Goal: Task Accomplishment & Management: Use online tool/utility

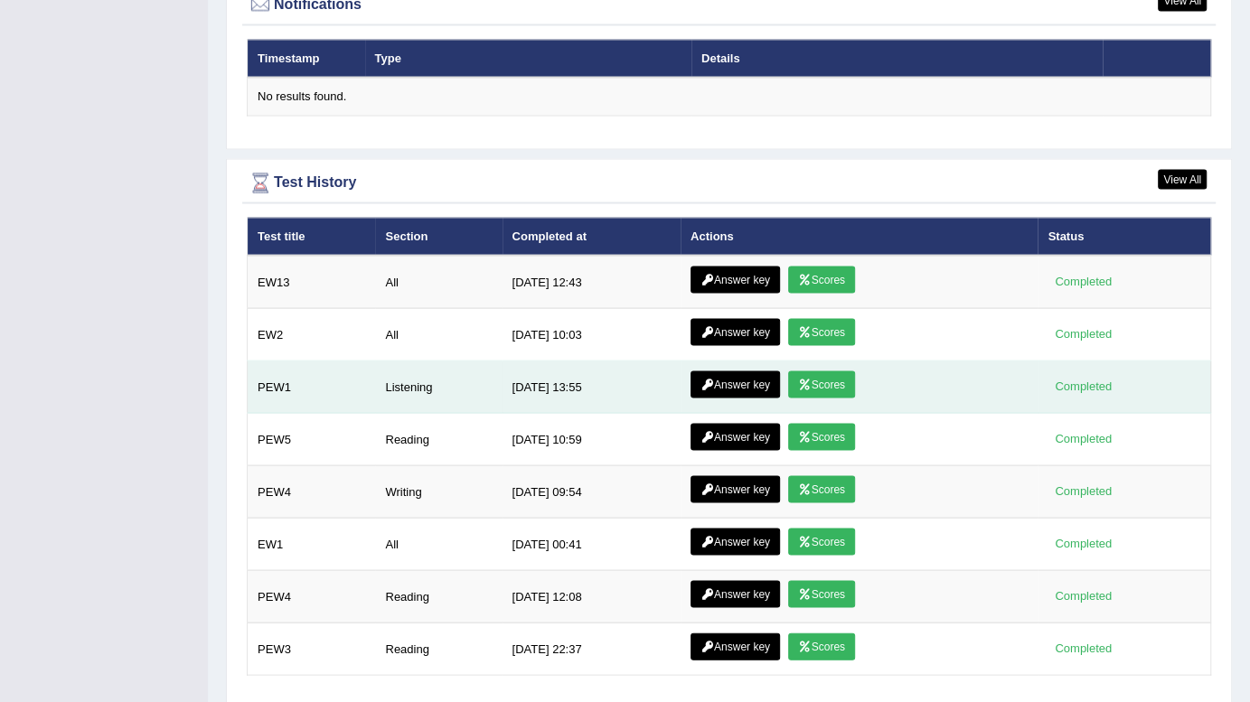
scroll to position [2278, 0]
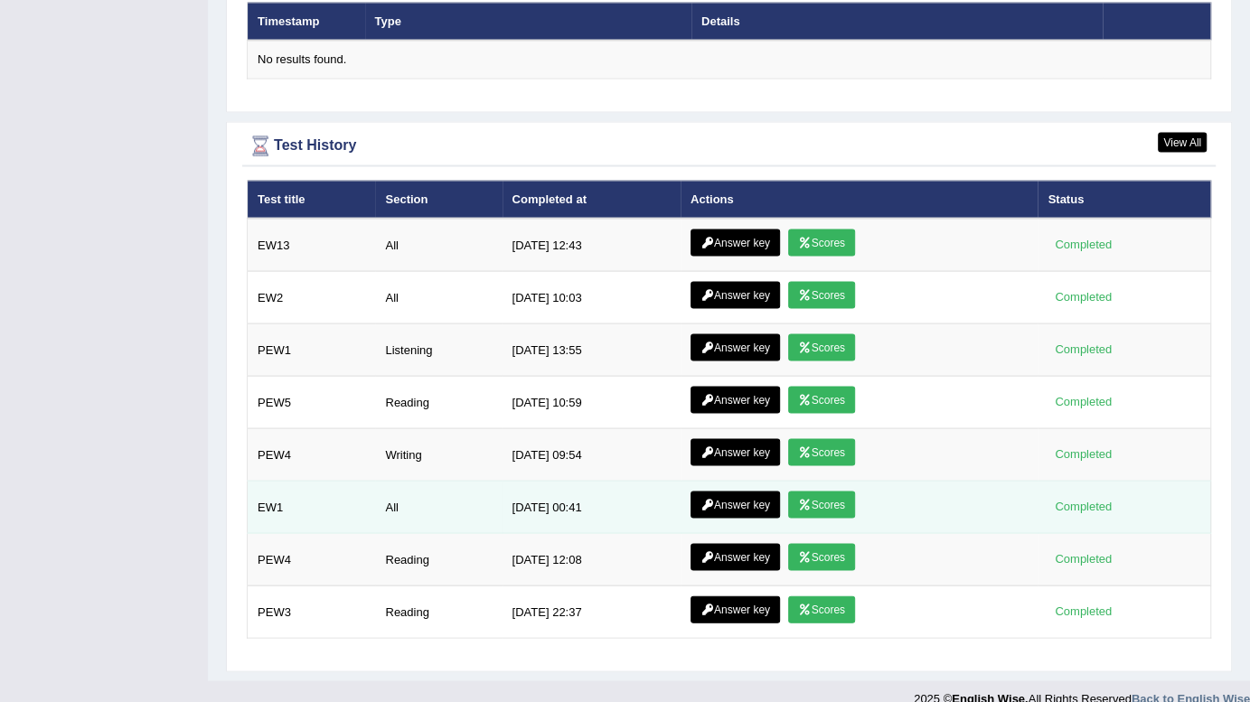
click at [808, 499] on icon at bounding box center [805, 504] width 14 height 11
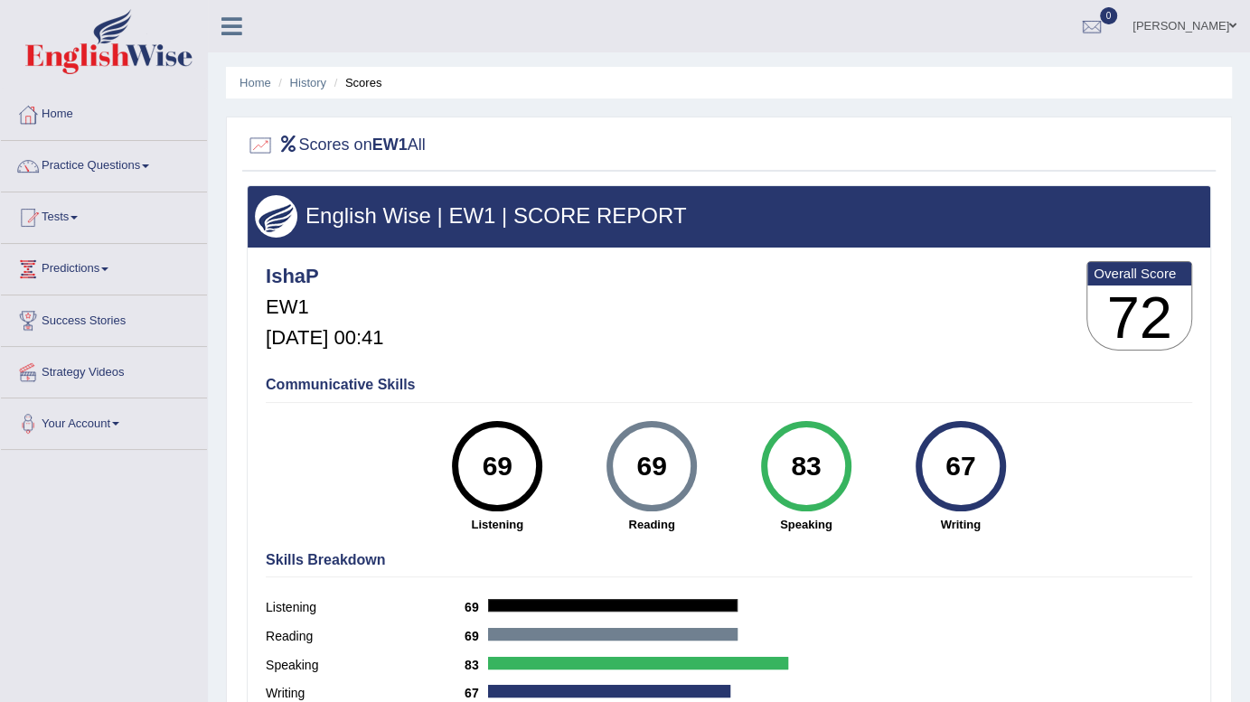
click at [252, 72] on ul "Home History Scores" at bounding box center [729, 83] width 1006 height 32
click at [252, 77] on link "Home" at bounding box center [256, 83] width 32 height 14
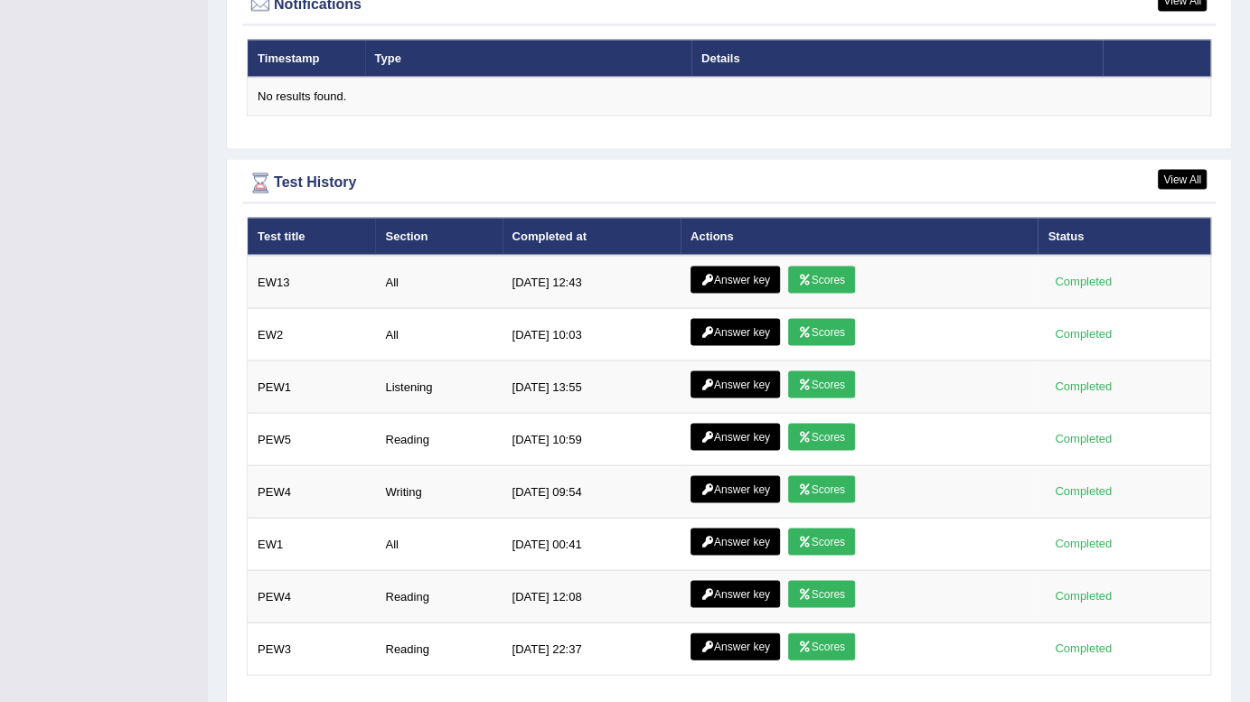
scroll to position [2278, 0]
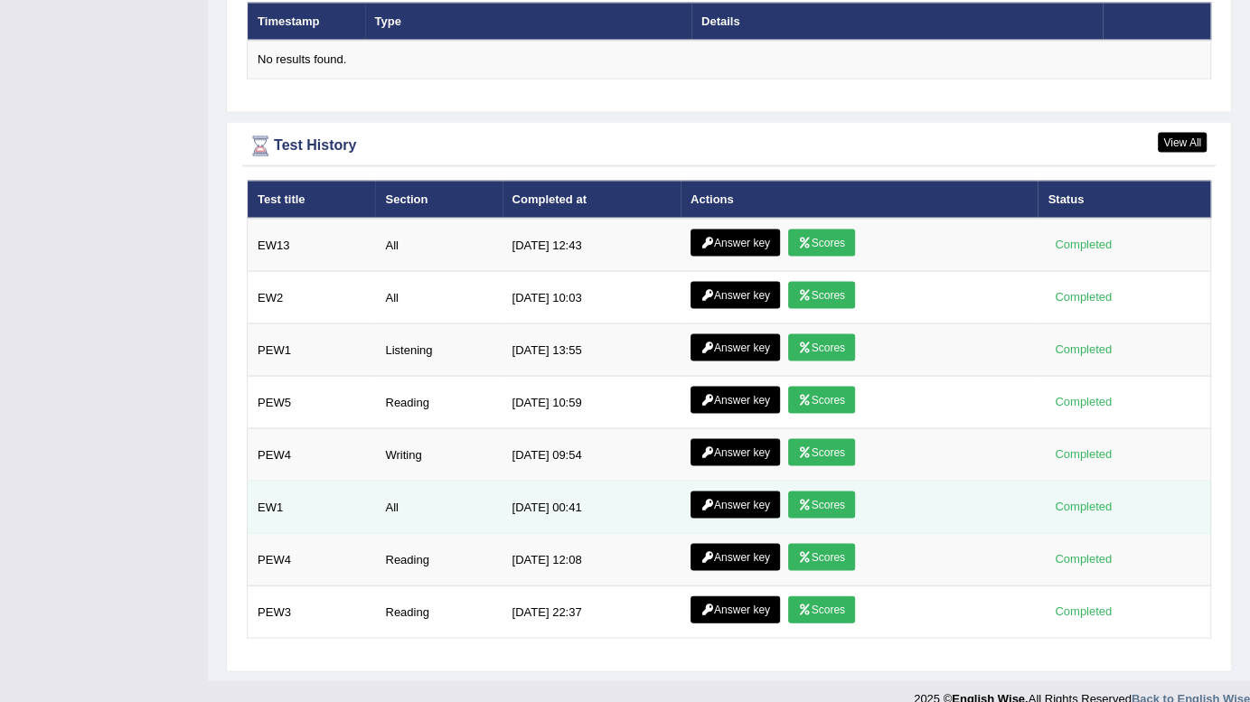
click at [714, 491] on link "Answer key" at bounding box center [735, 504] width 89 height 27
click at [718, 491] on link "Answer key" at bounding box center [735, 504] width 89 height 27
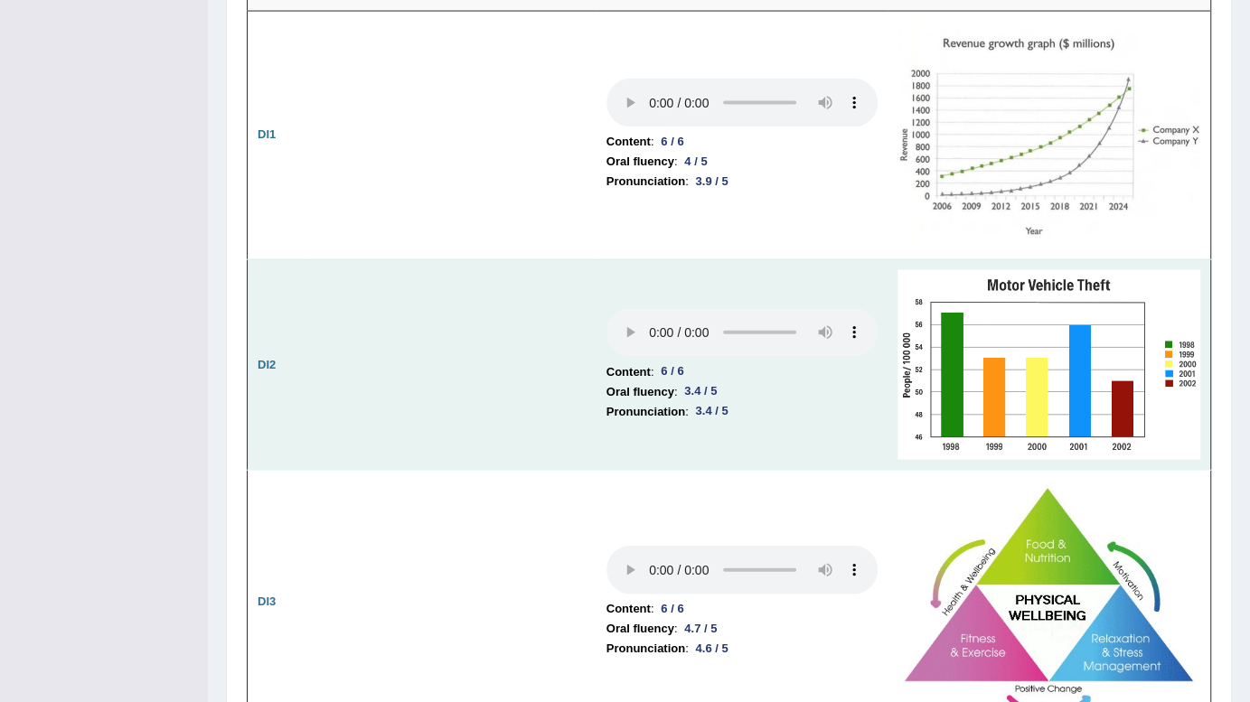
scroll to position [2630, 0]
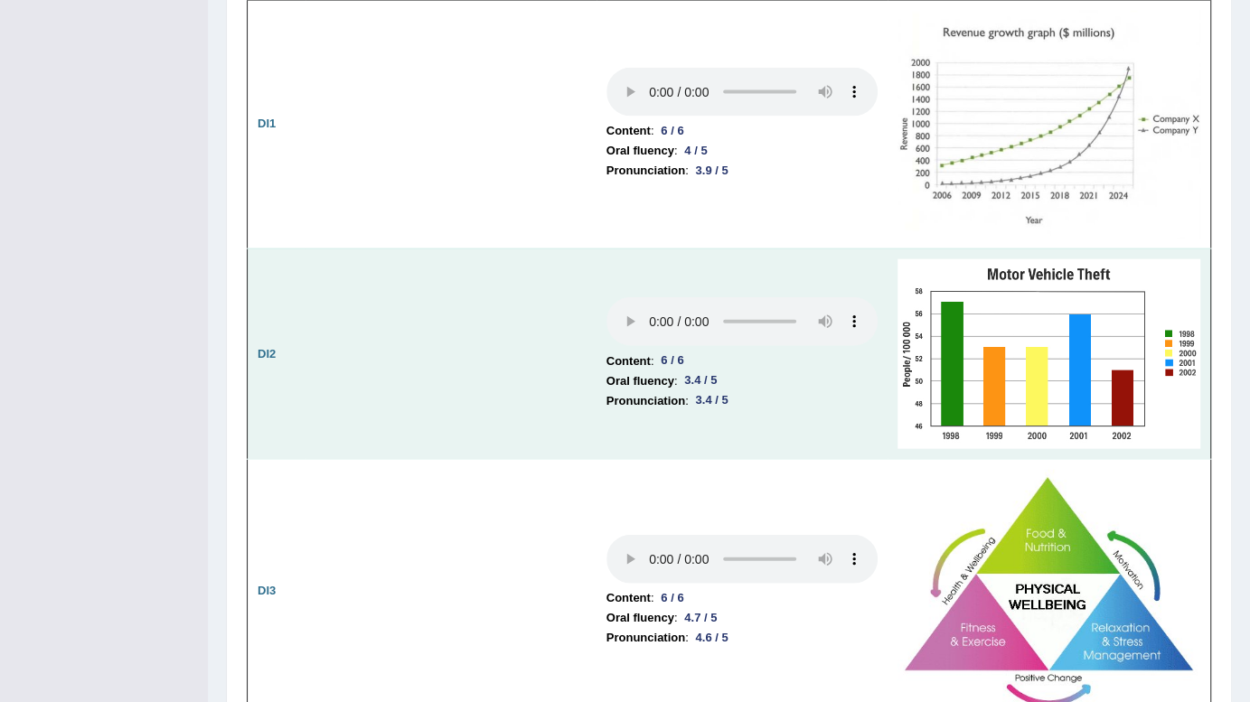
click at [602, 298] on td "Content : 6 / 6 Oral fluency : 3.4 / 5 Pronunciation : 3.4 / 5" at bounding box center [742, 354] width 291 height 211
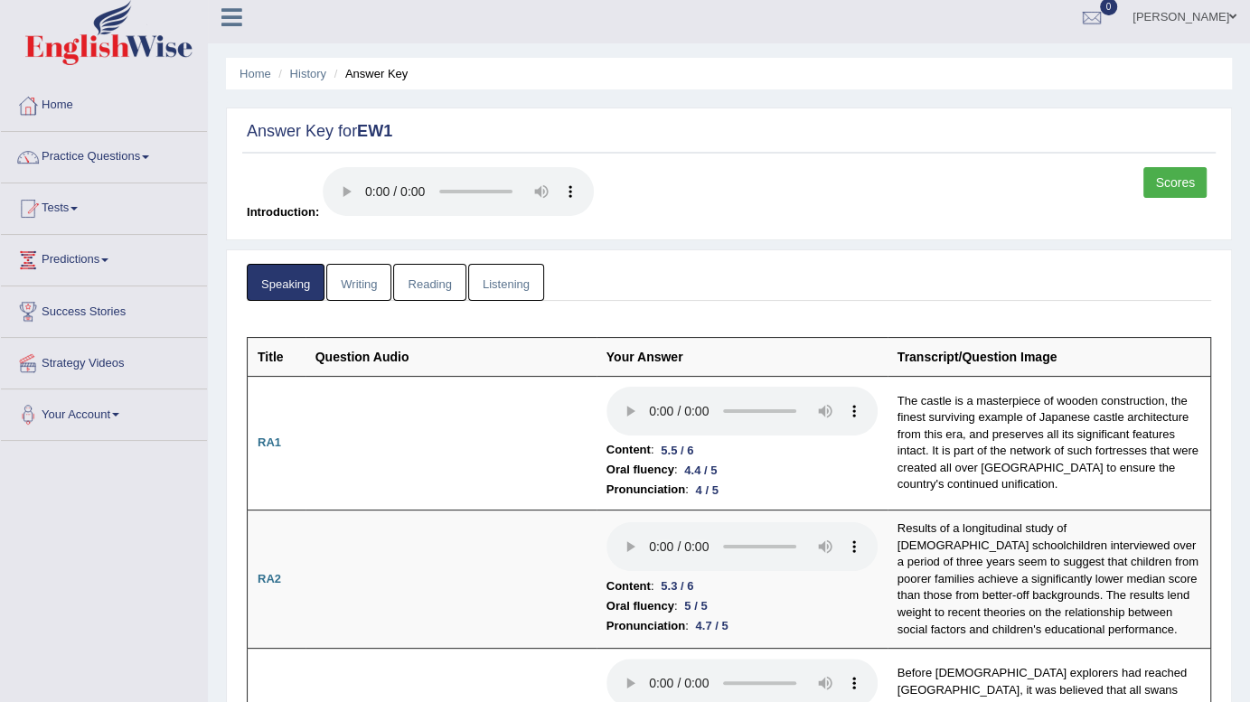
scroll to position [0, 0]
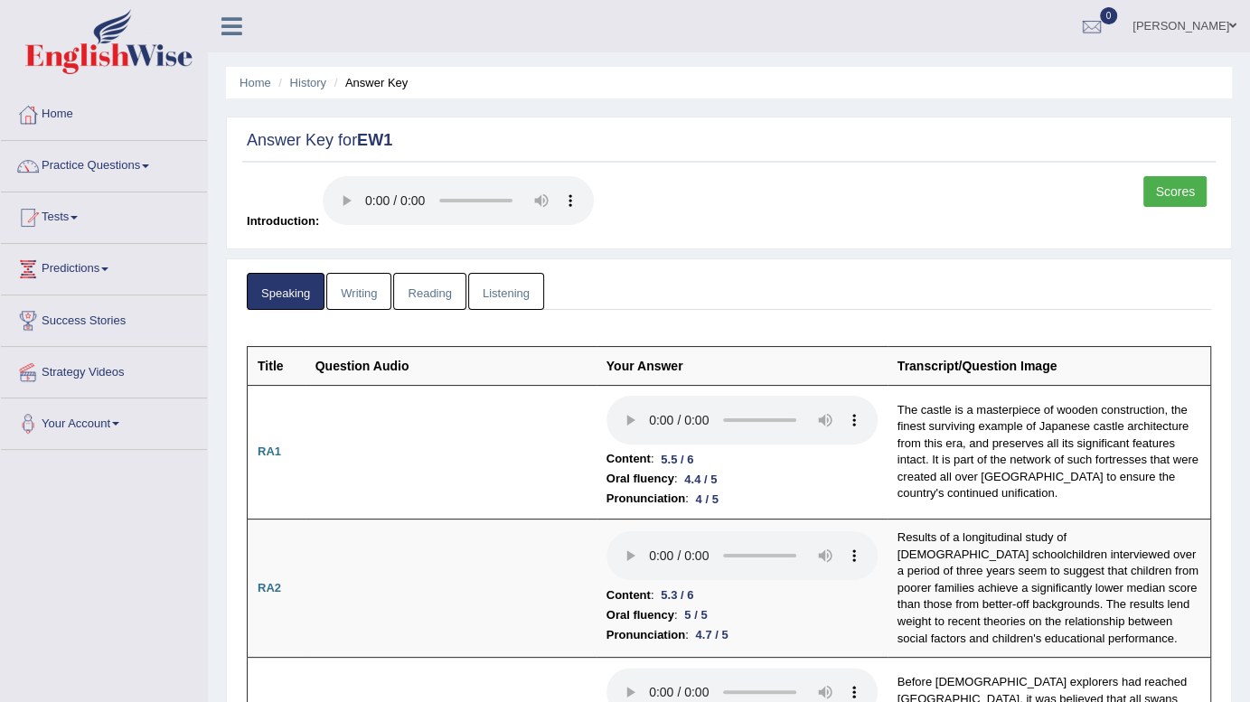
click at [358, 289] on link "Writing" at bounding box center [358, 291] width 65 height 37
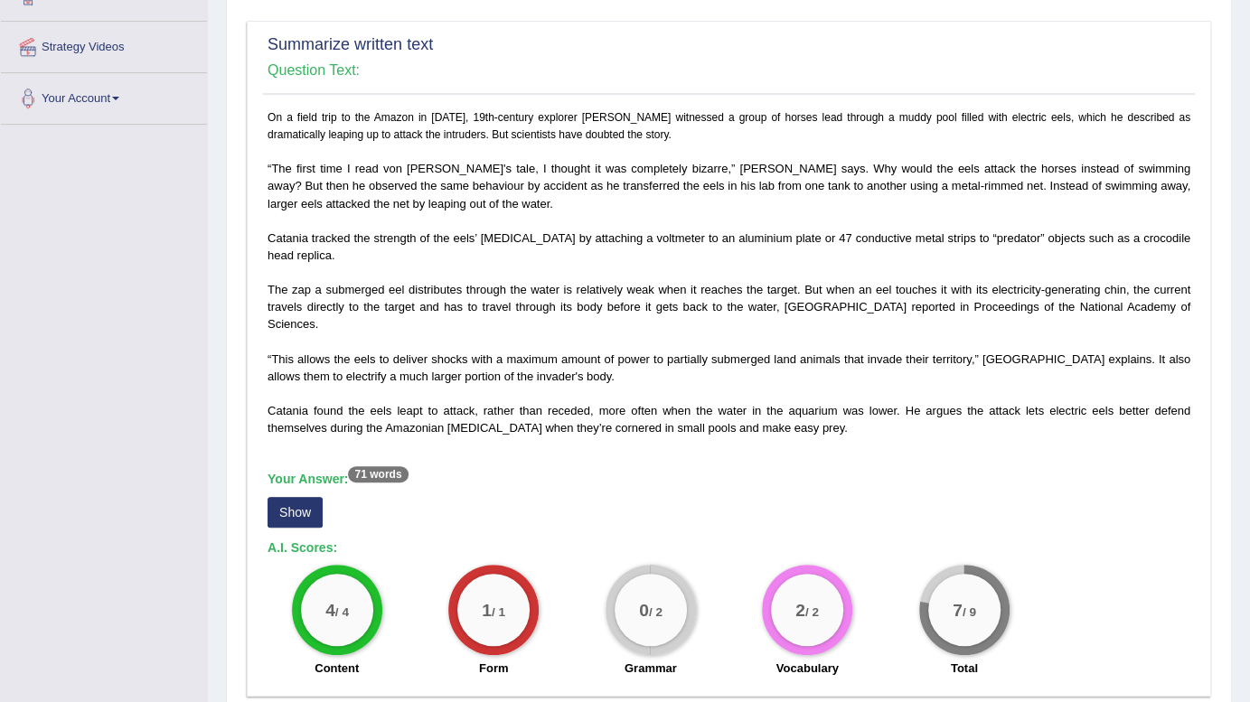
scroll to position [328, 0]
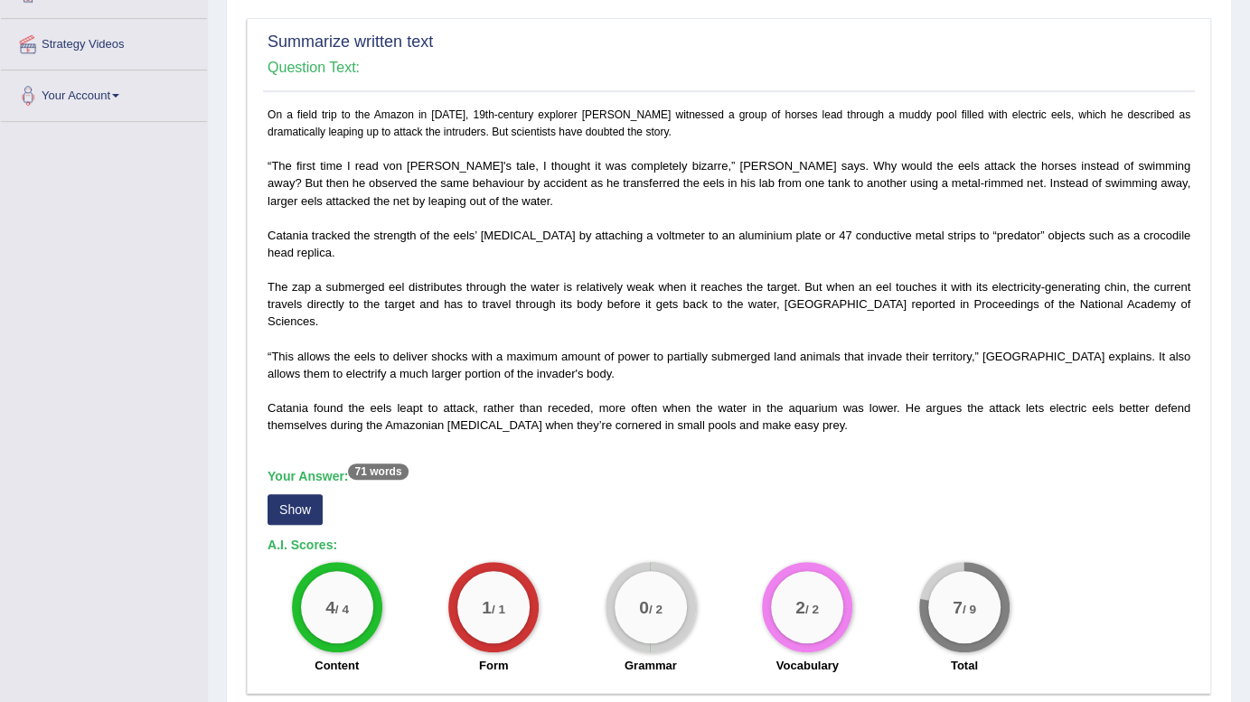
click at [298, 494] on button "Show" at bounding box center [295, 509] width 55 height 31
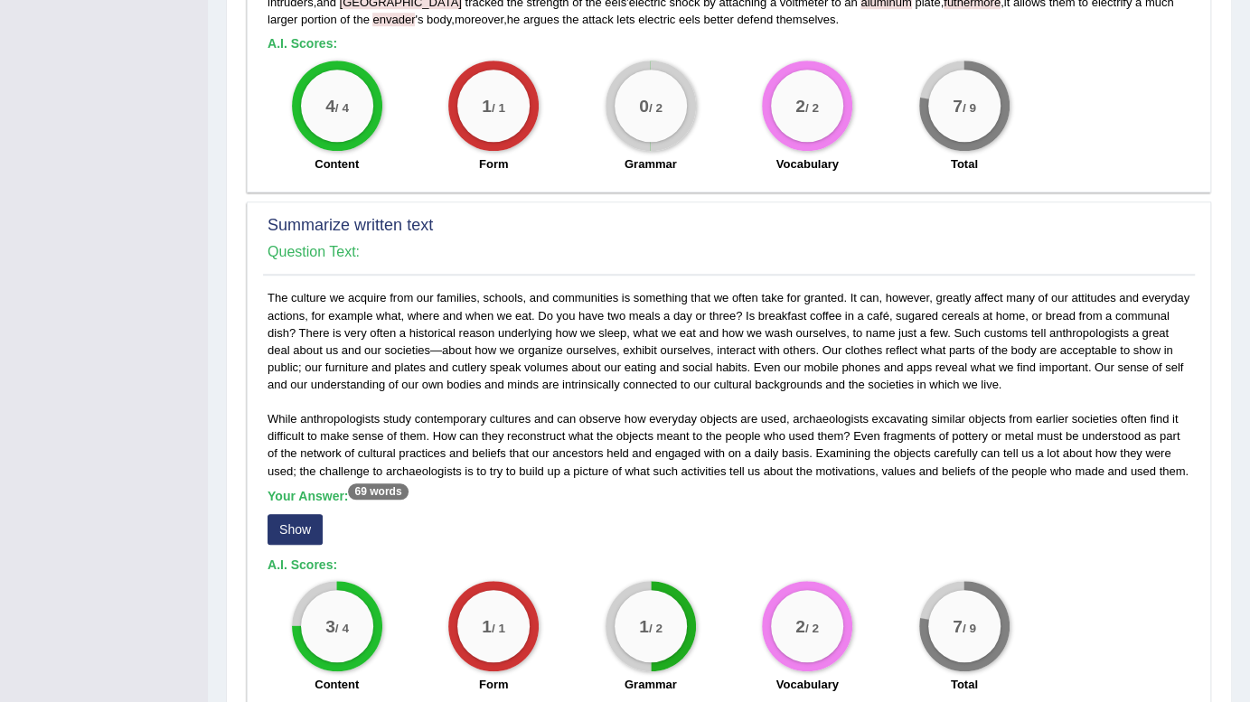
scroll to position [904, 0]
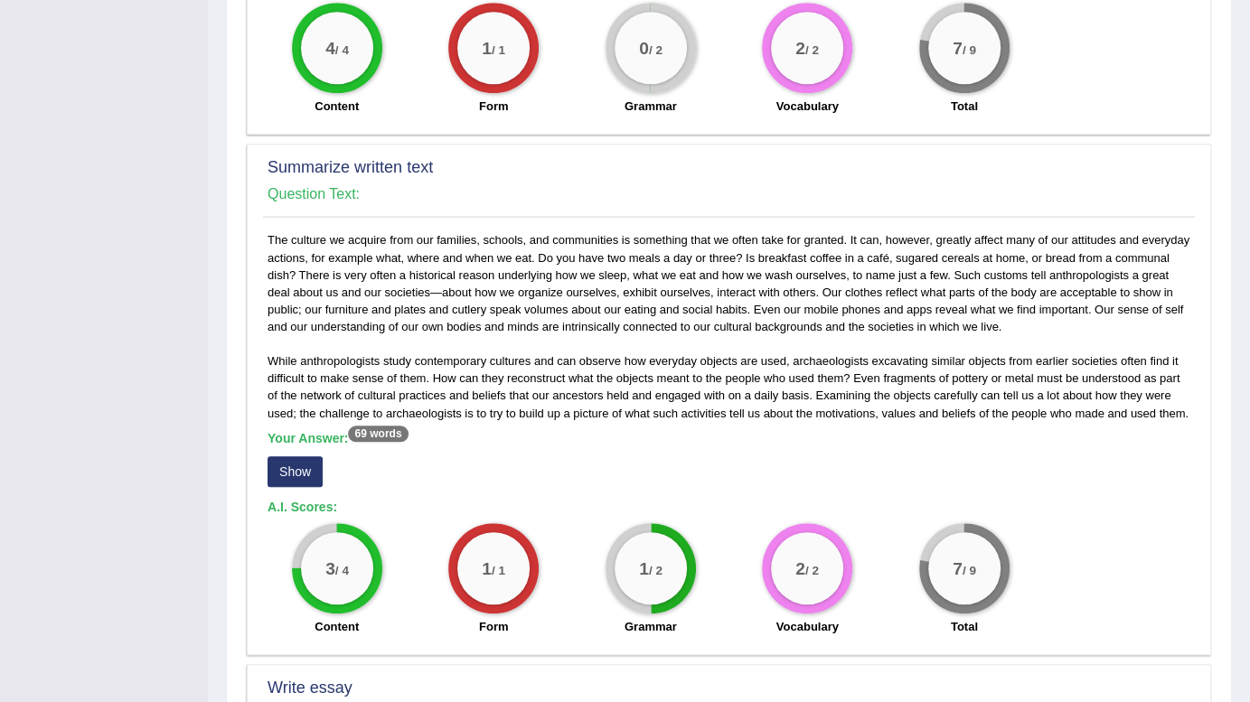
click at [297, 461] on button "Show" at bounding box center [295, 472] width 55 height 31
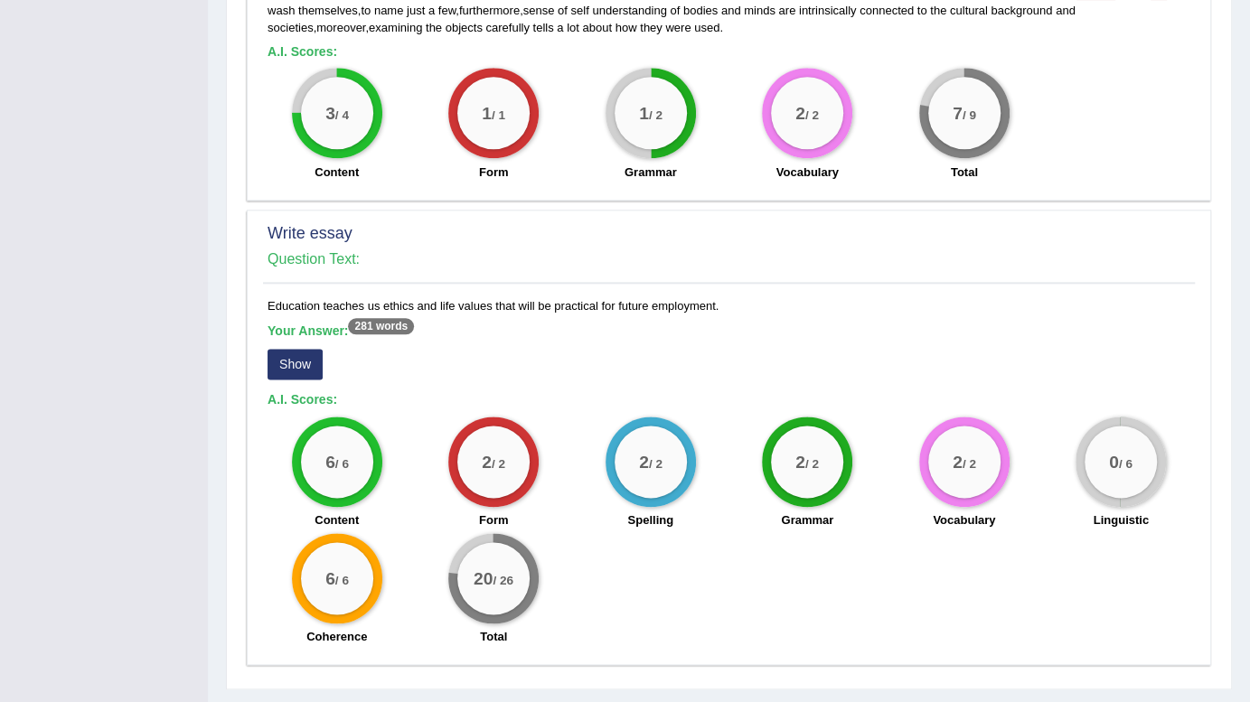
scroll to position [1397, 0]
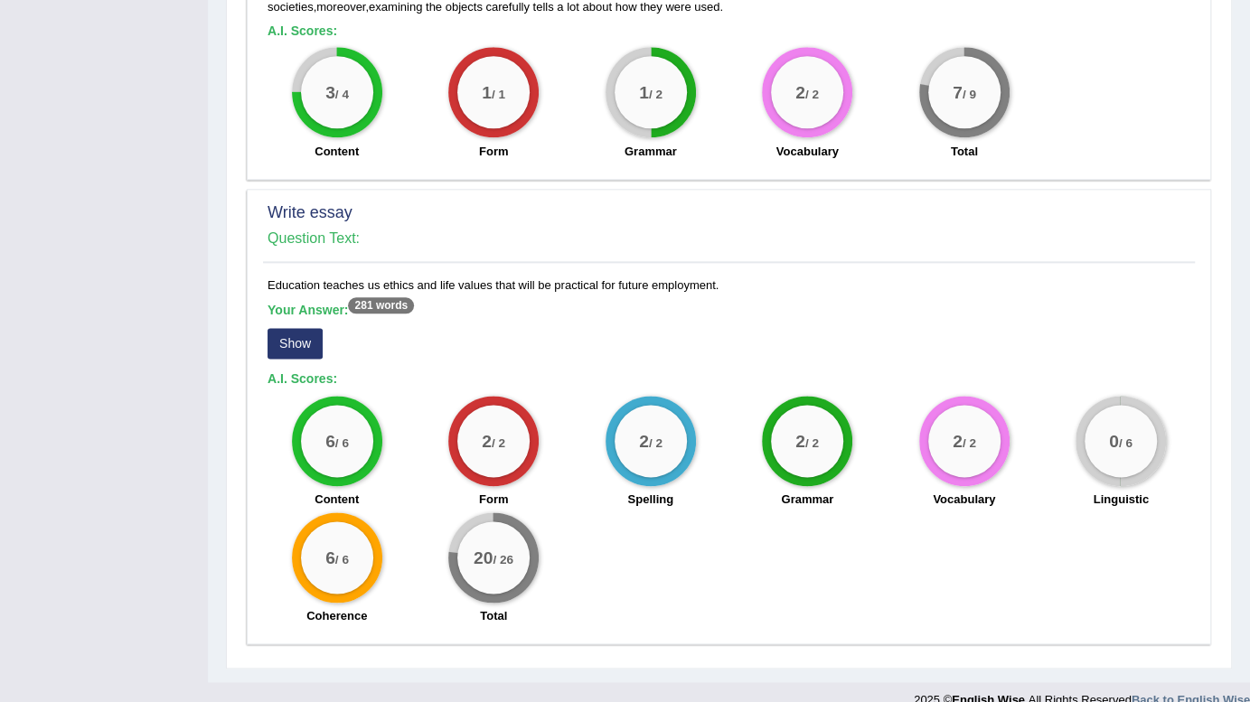
click at [305, 328] on button "Show" at bounding box center [295, 343] width 55 height 31
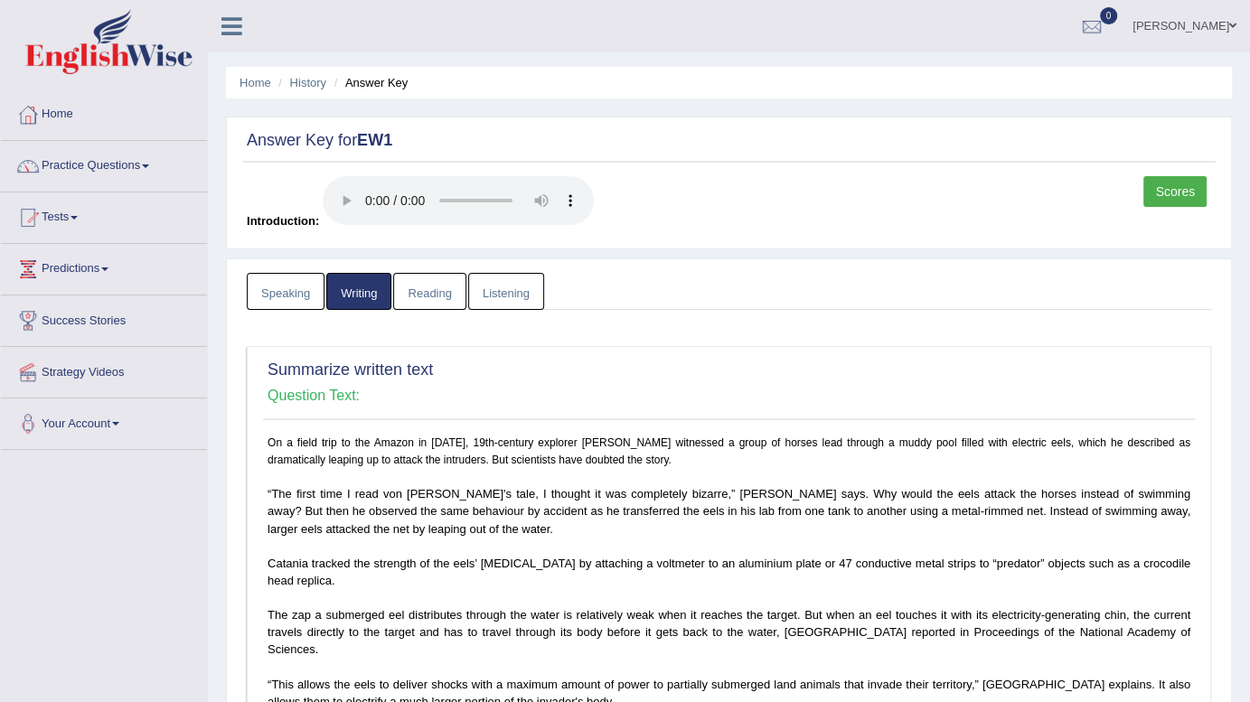
scroll to position [0, 0]
click at [424, 282] on link "Reading" at bounding box center [429, 291] width 72 height 37
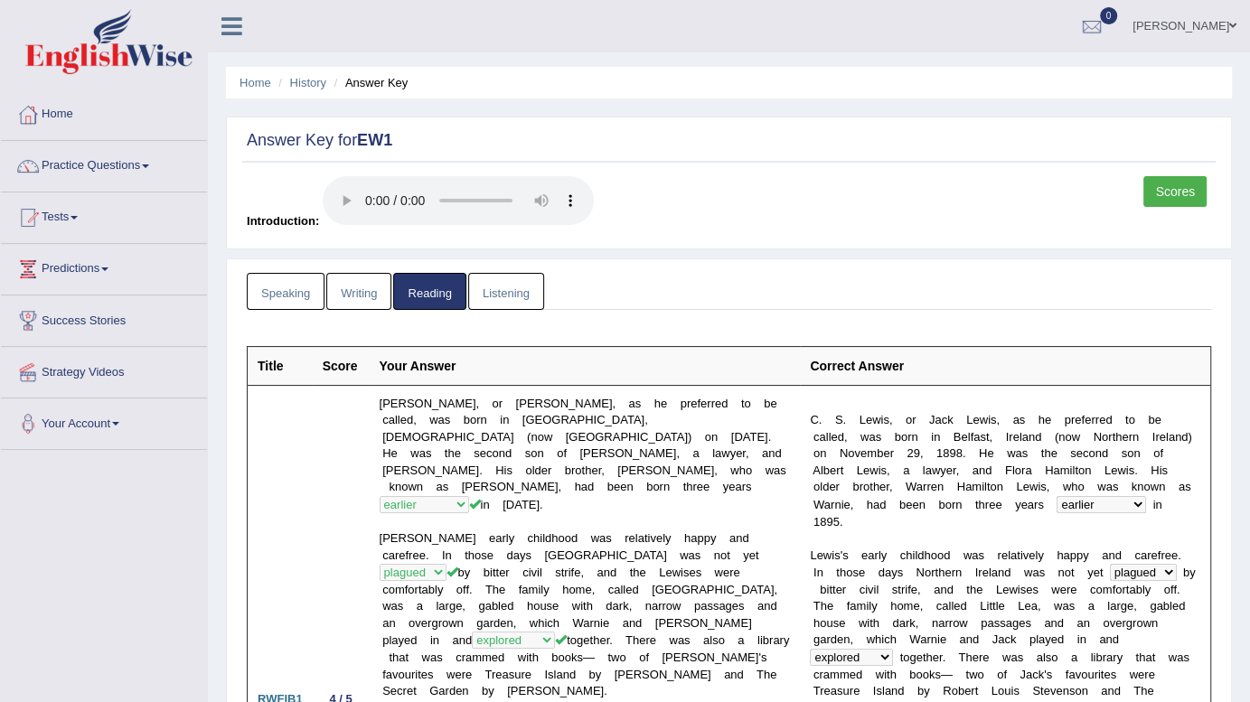
click at [505, 278] on link "Listening" at bounding box center [506, 291] width 76 height 37
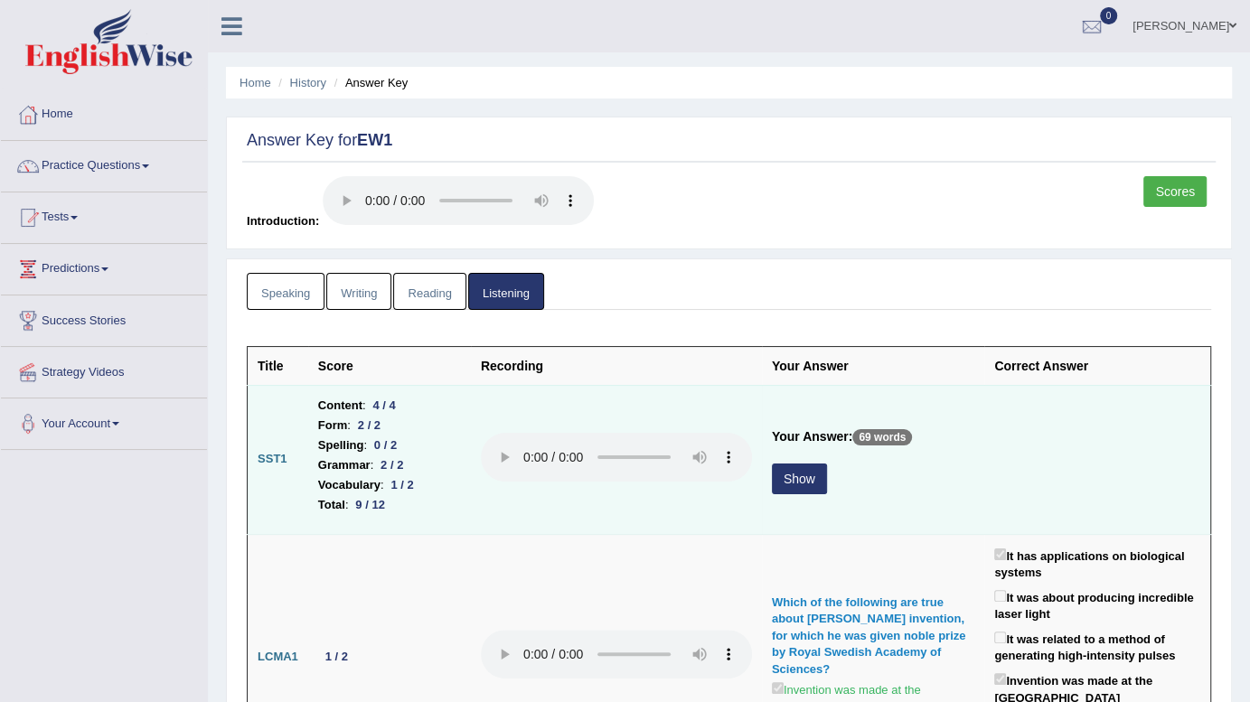
click at [810, 474] on button "Show" at bounding box center [799, 479] width 55 height 31
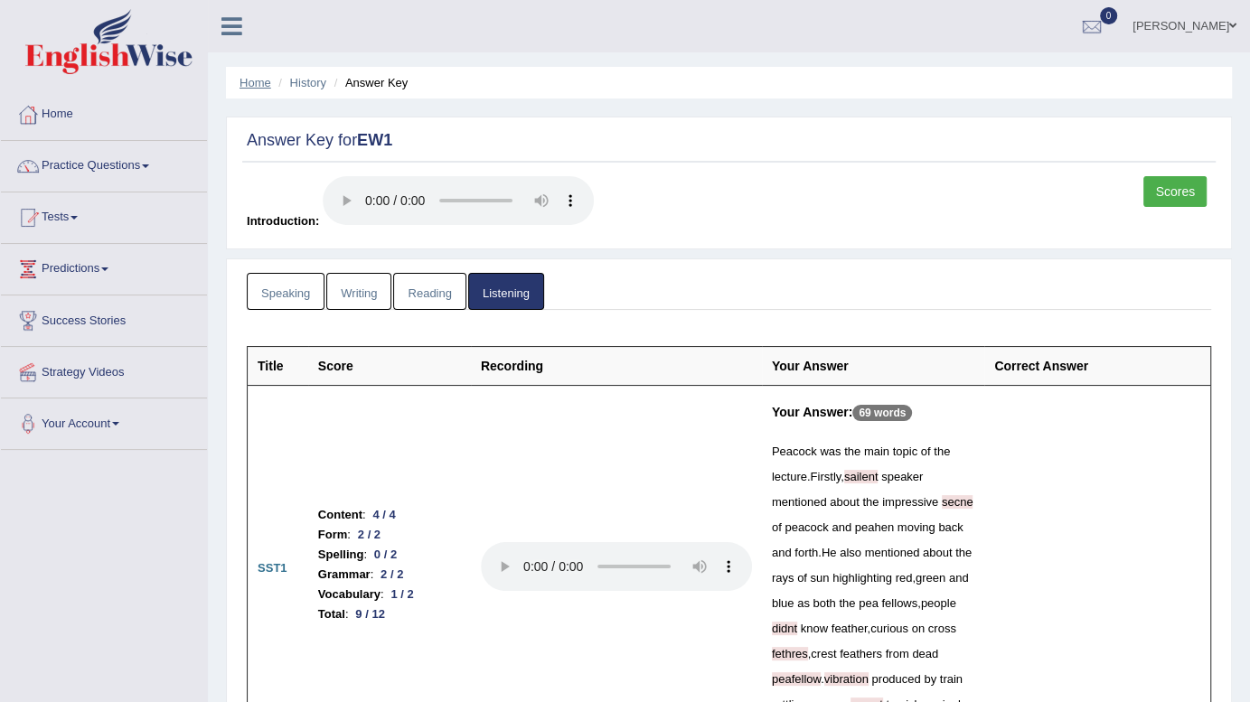
click at [261, 84] on link "Home" at bounding box center [256, 83] width 32 height 14
click at [248, 87] on link "Home" at bounding box center [256, 83] width 32 height 14
click at [244, 83] on link "Home" at bounding box center [256, 83] width 32 height 14
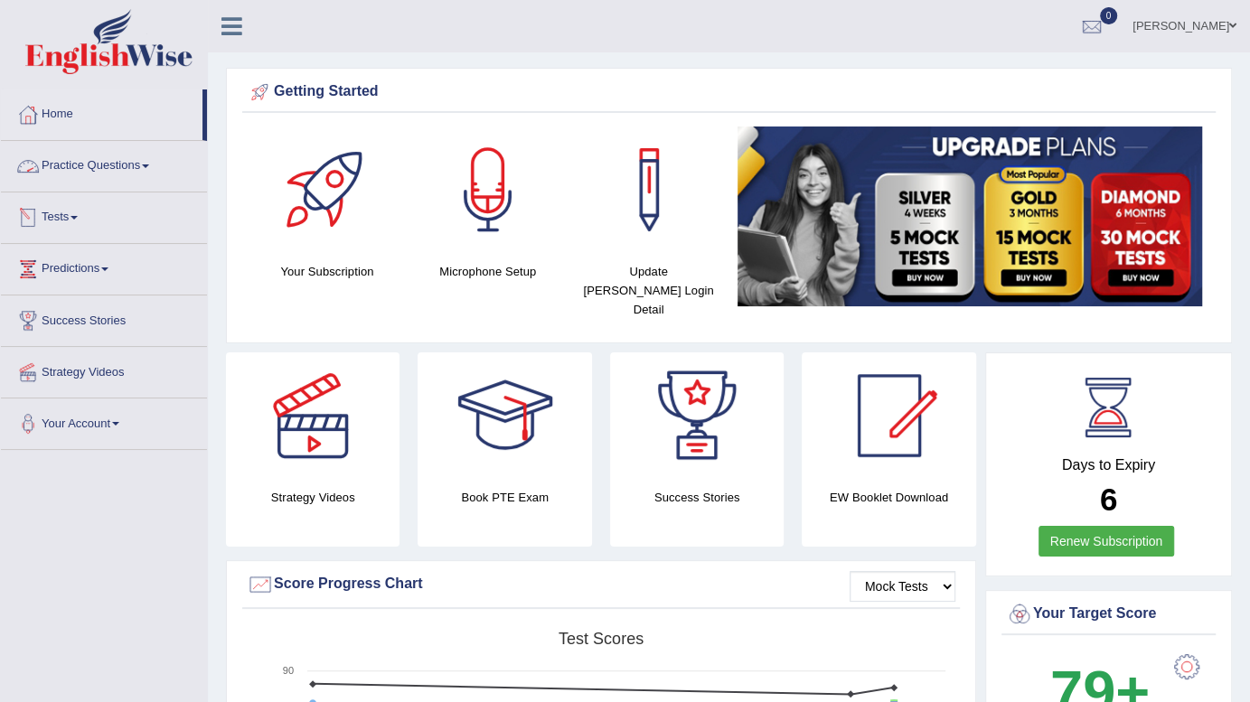
click at [108, 164] on link "Practice Questions" at bounding box center [104, 163] width 206 height 45
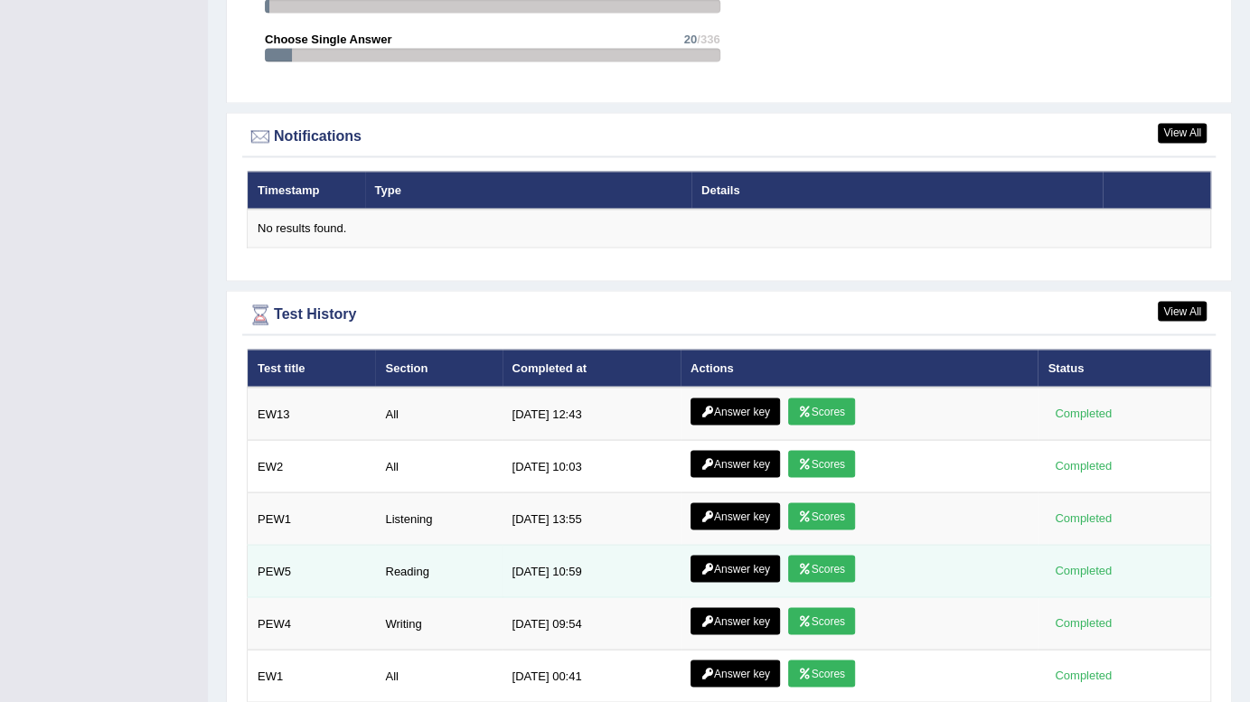
scroll to position [2278, 0]
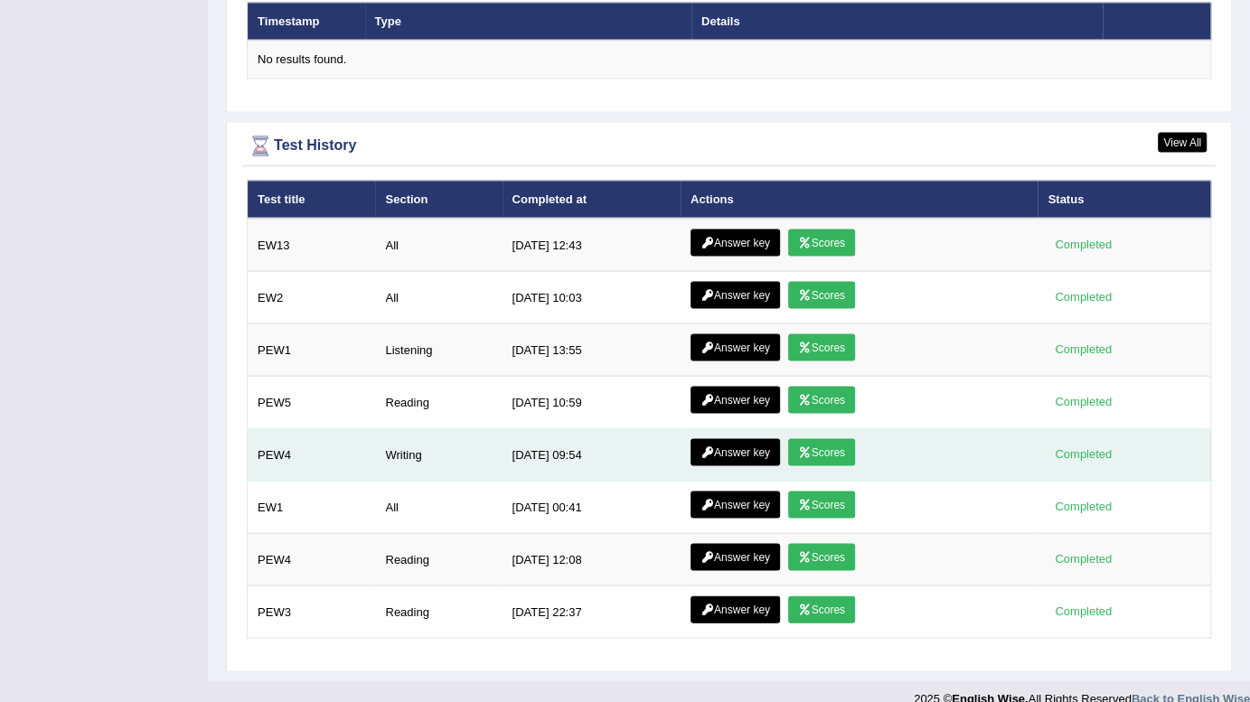
click at [817, 438] on link "Scores" at bounding box center [821, 451] width 67 height 27
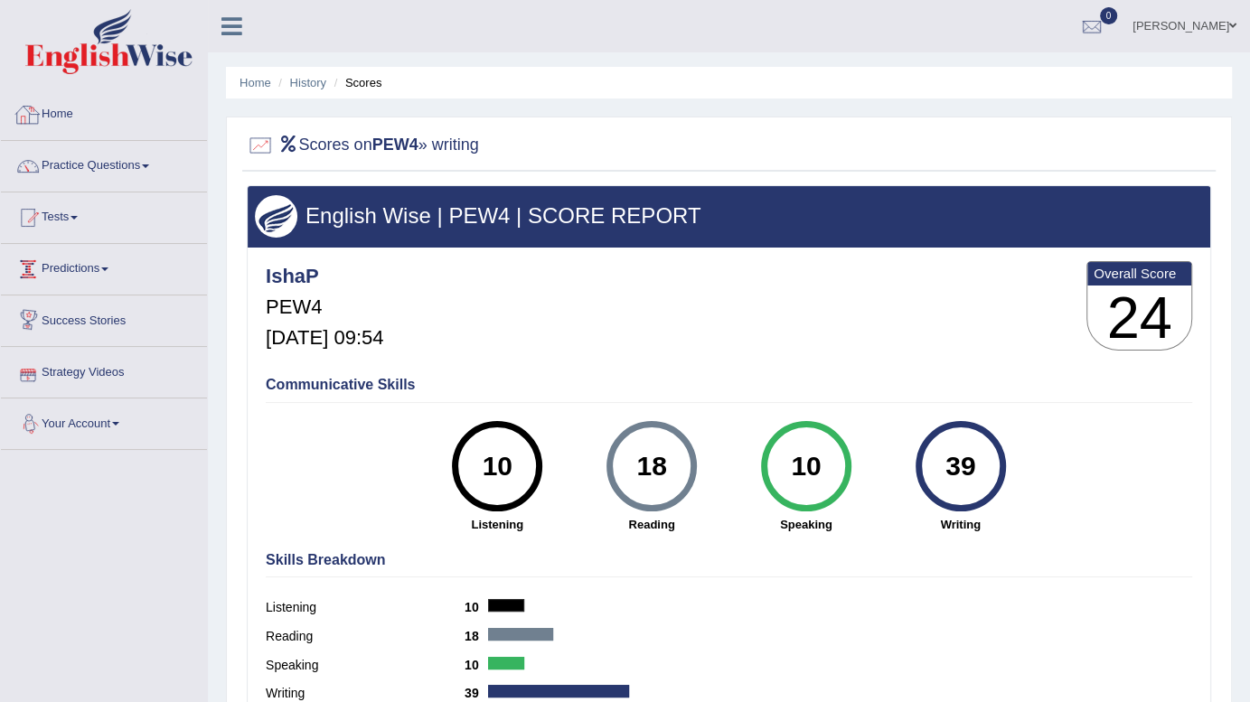
click at [259, 90] on li "Home" at bounding box center [256, 82] width 32 height 17
click at [251, 81] on link "Home" at bounding box center [256, 83] width 32 height 14
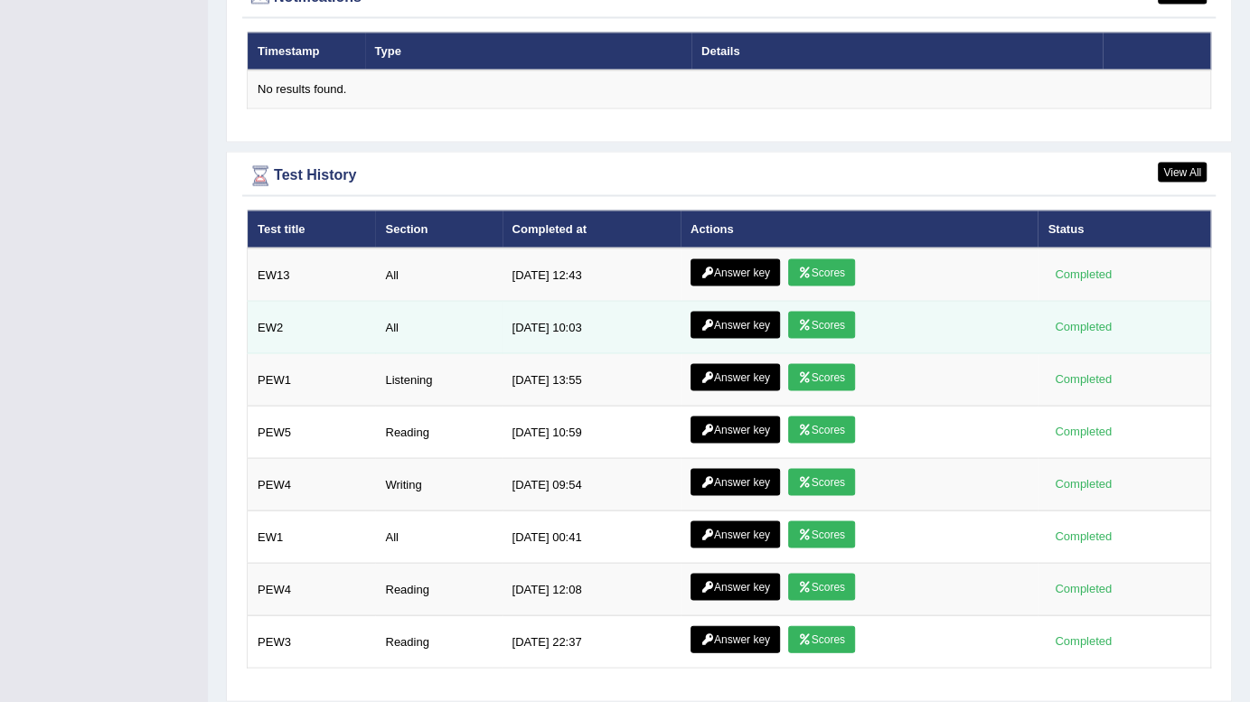
scroll to position [2278, 0]
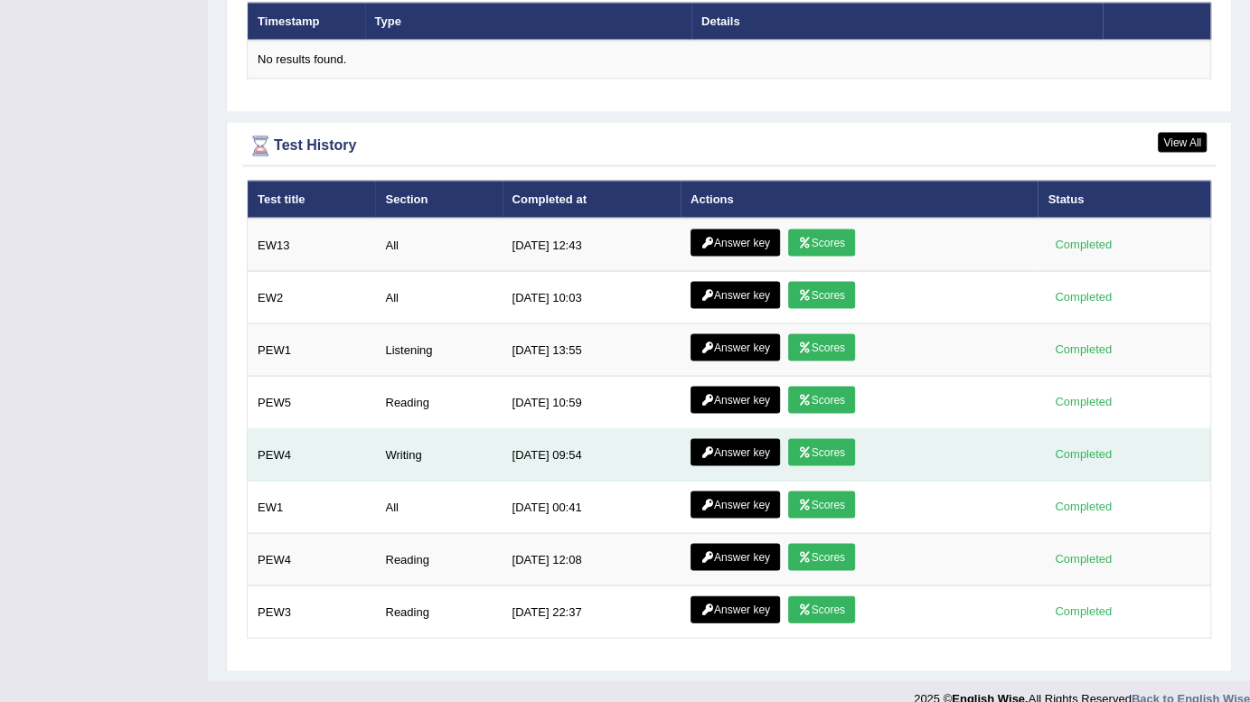
click at [721, 438] on link "Answer key" at bounding box center [735, 451] width 89 height 27
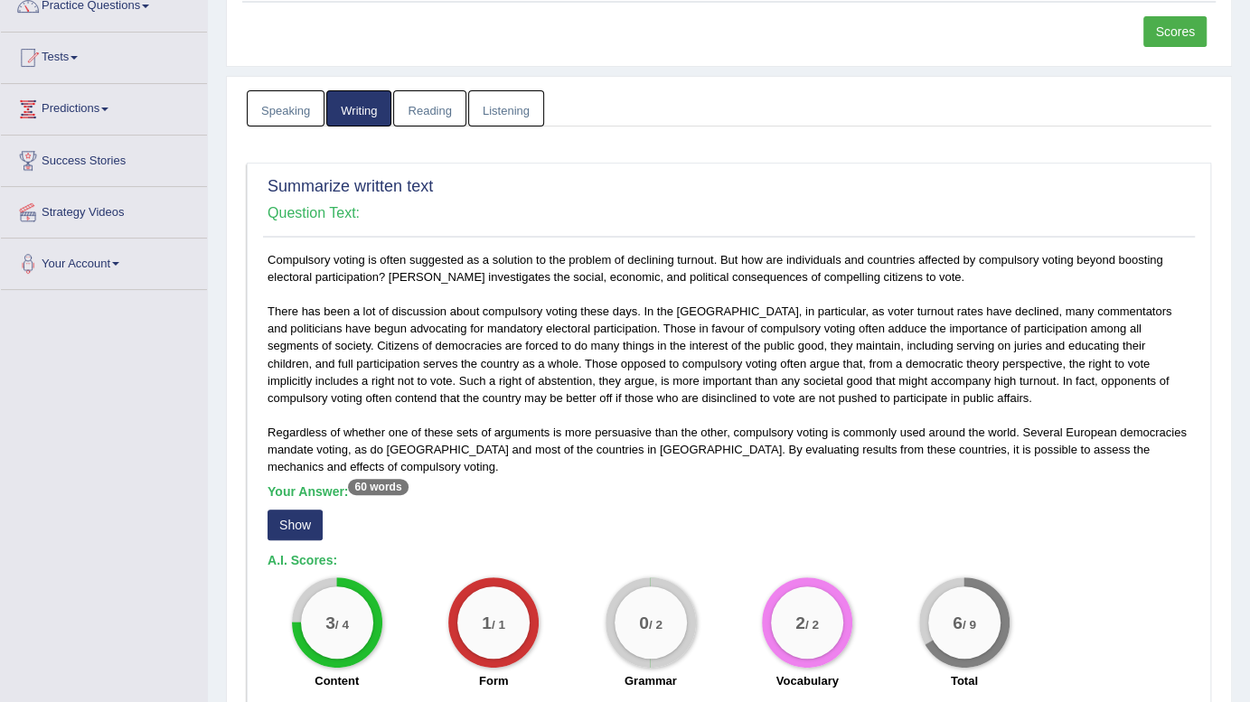
scroll to position [164, 0]
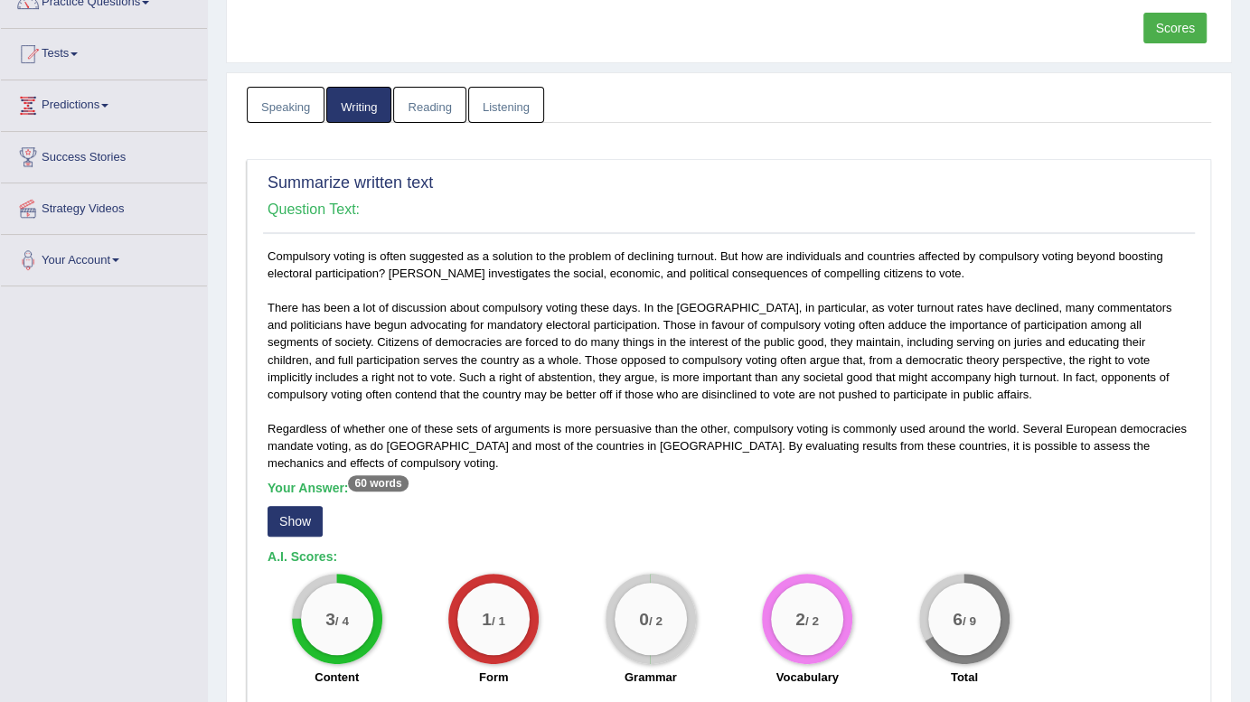
click at [292, 515] on button "Show" at bounding box center [295, 521] width 55 height 31
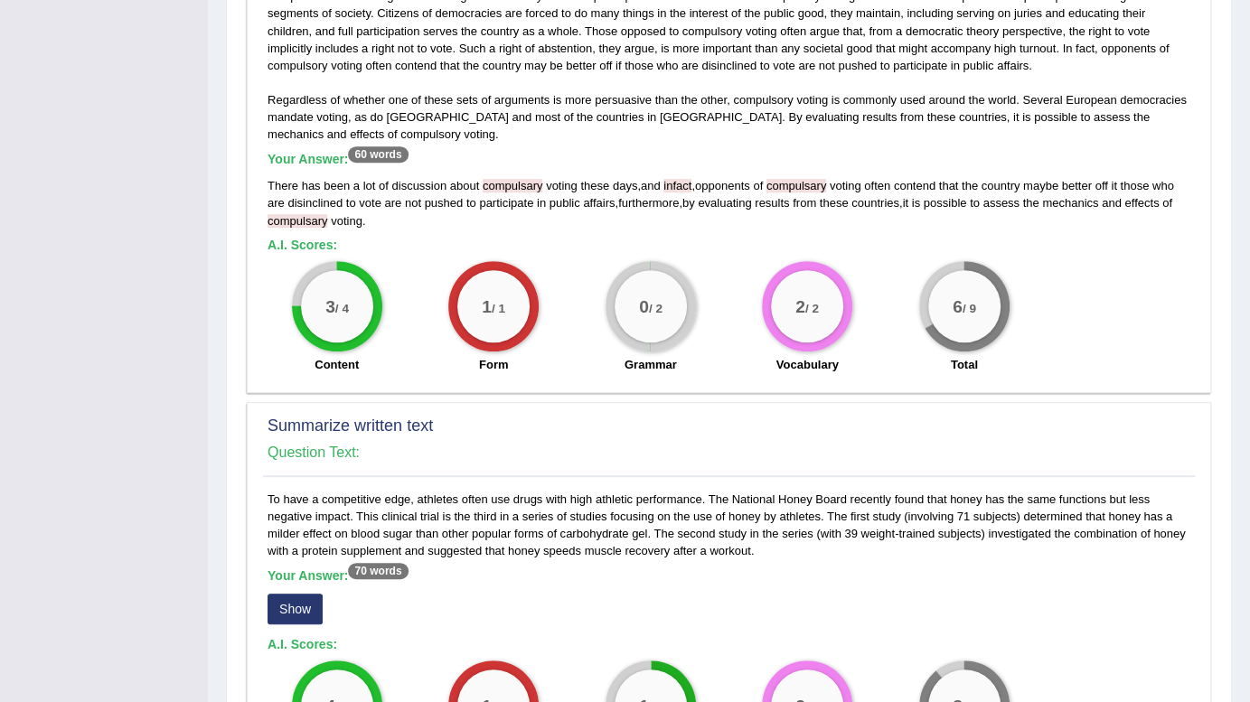
scroll to position [575, 0]
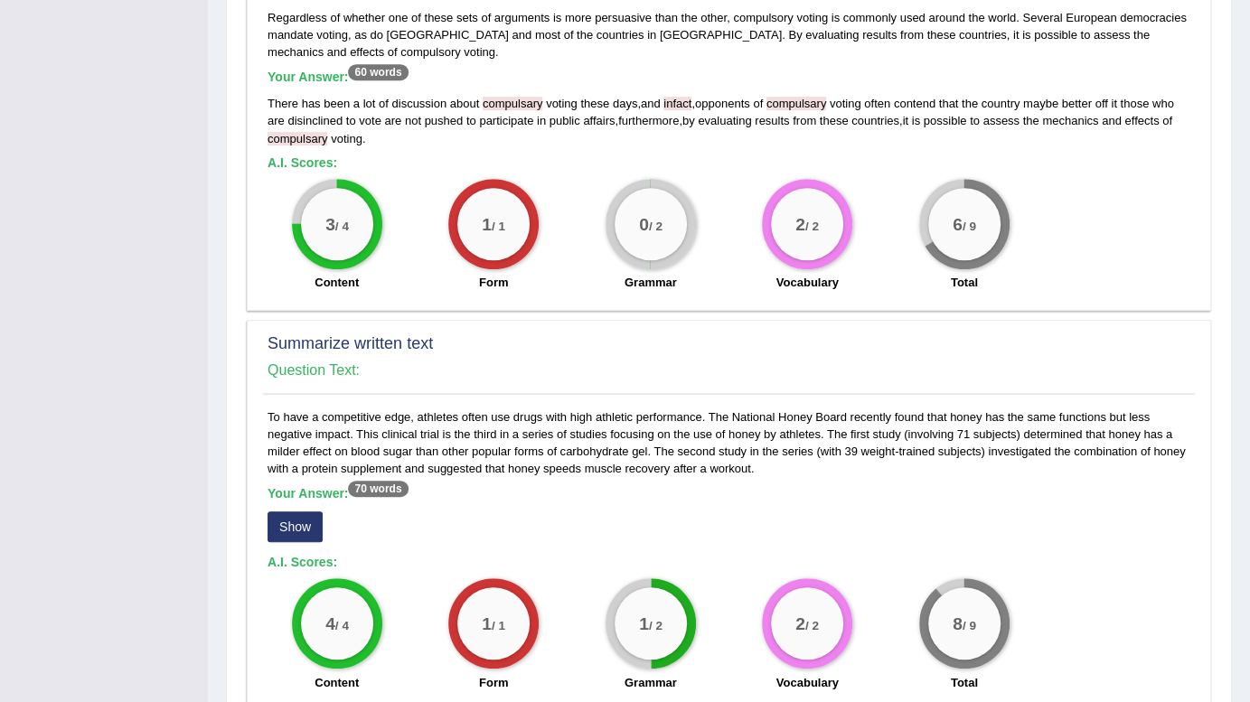
click at [280, 524] on button "Show" at bounding box center [295, 527] width 55 height 31
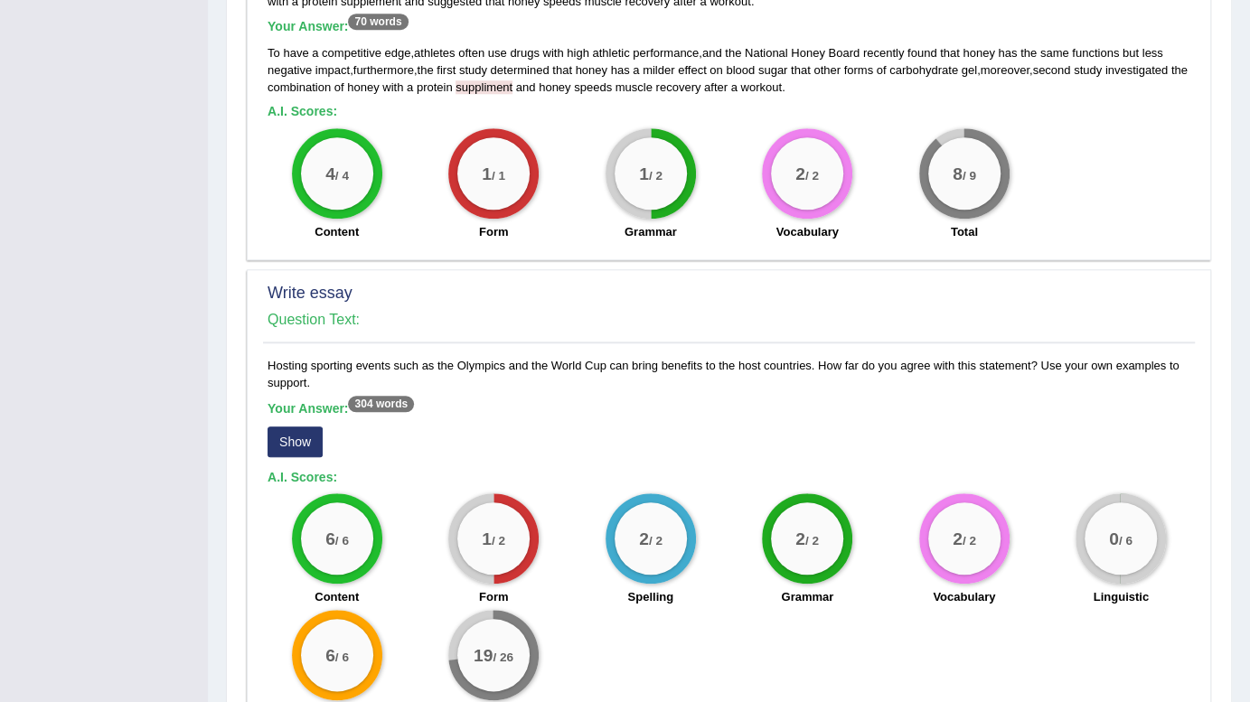
scroll to position [1150, 0]
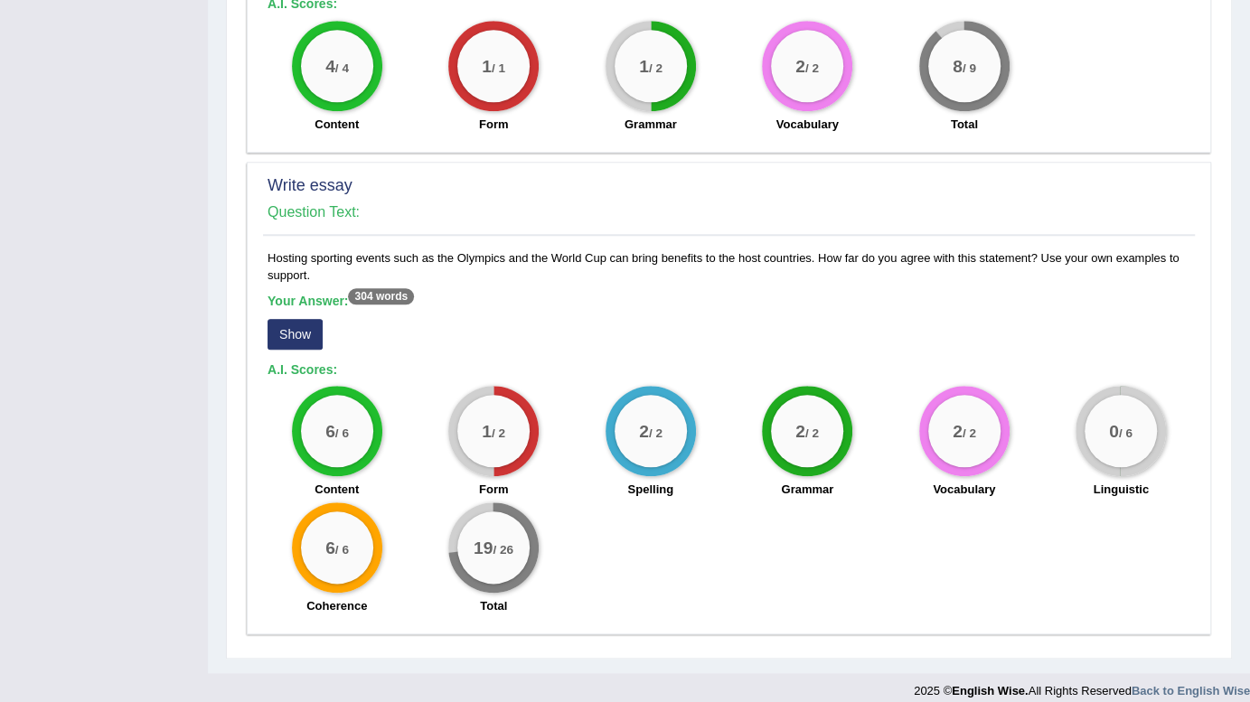
click at [290, 327] on button "Show" at bounding box center [295, 334] width 55 height 31
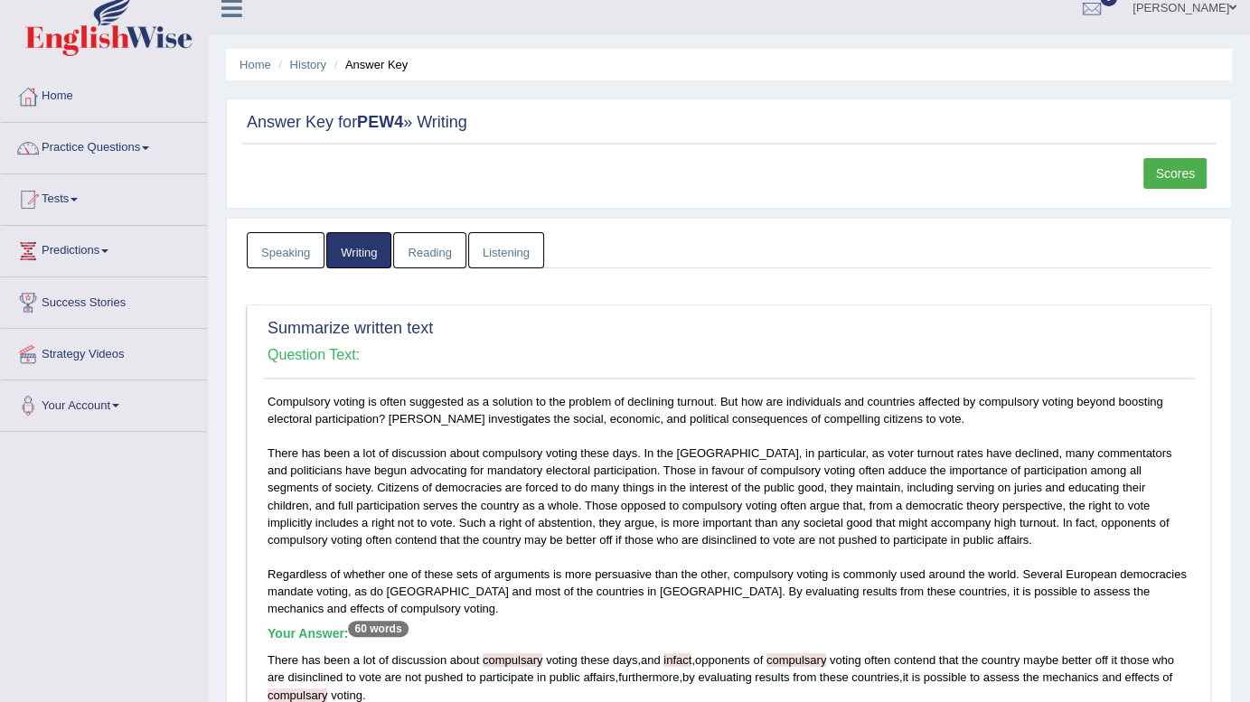
scroll to position [0, 0]
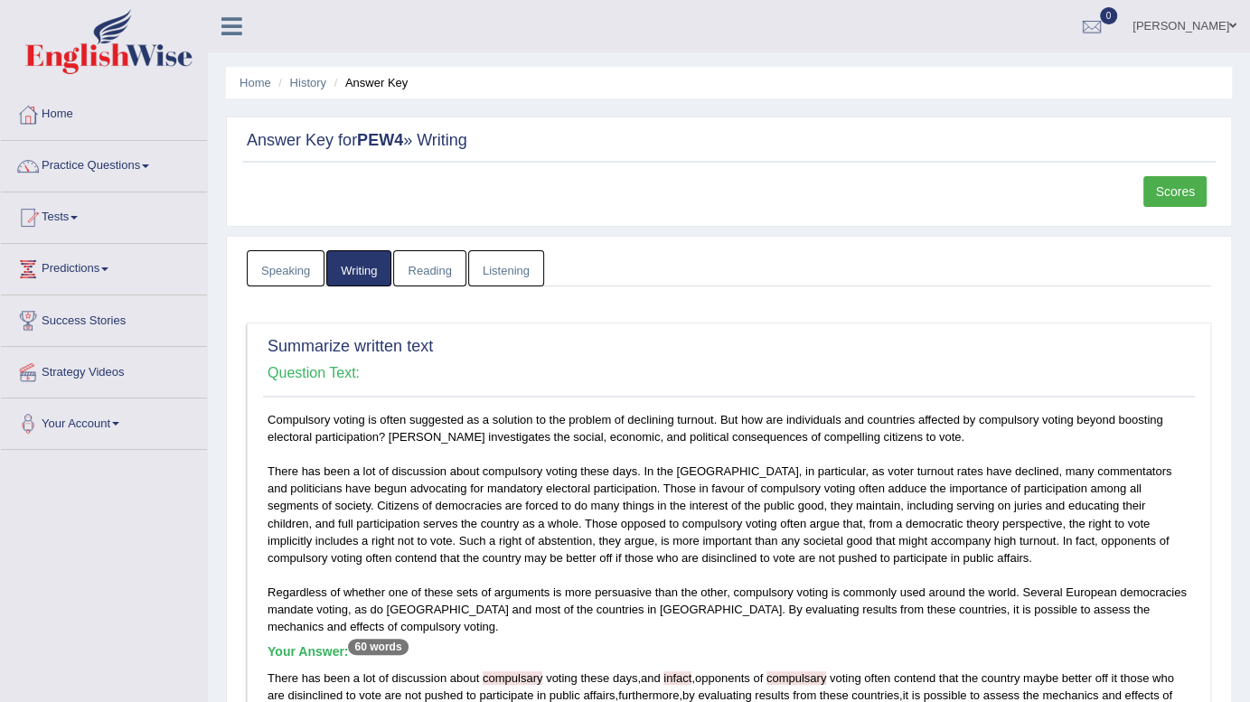
click at [427, 267] on link "Reading" at bounding box center [429, 268] width 72 height 37
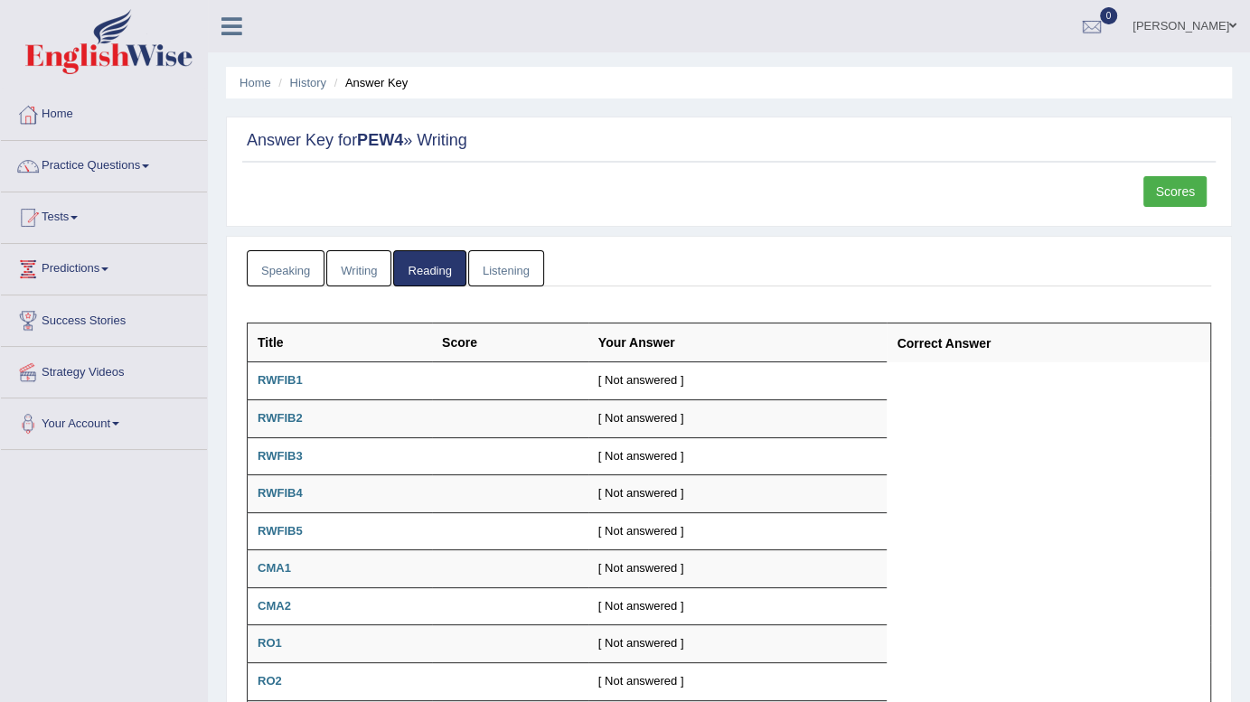
click at [439, 273] on link "Reading" at bounding box center [429, 268] width 72 height 37
click at [262, 82] on link "Home" at bounding box center [256, 83] width 32 height 14
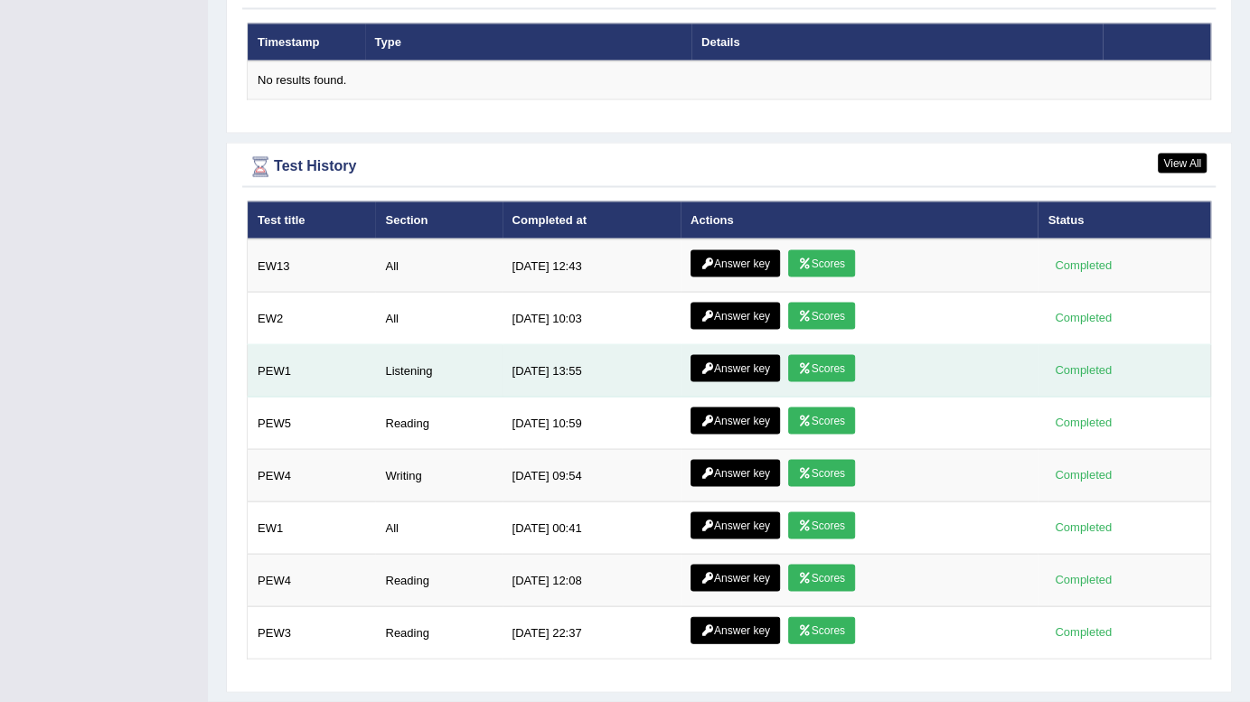
scroll to position [2278, 0]
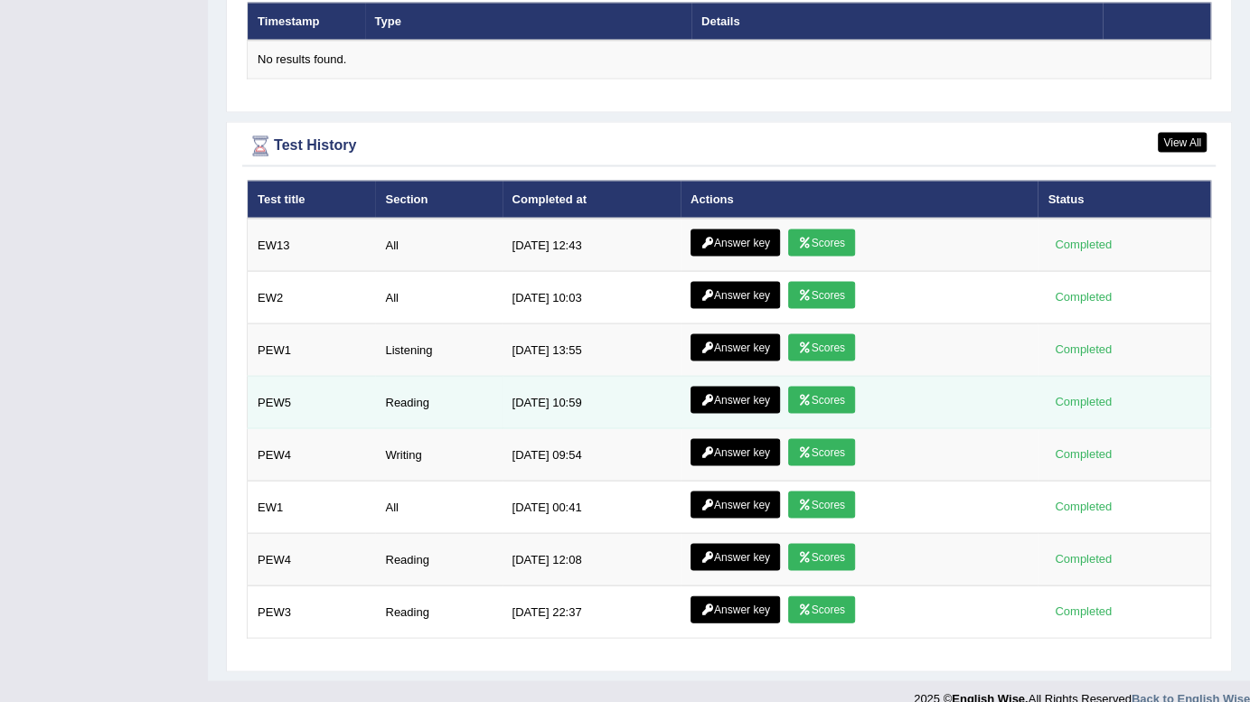
click at [840, 386] on link "Scores" at bounding box center [821, 399] width 67 height 27
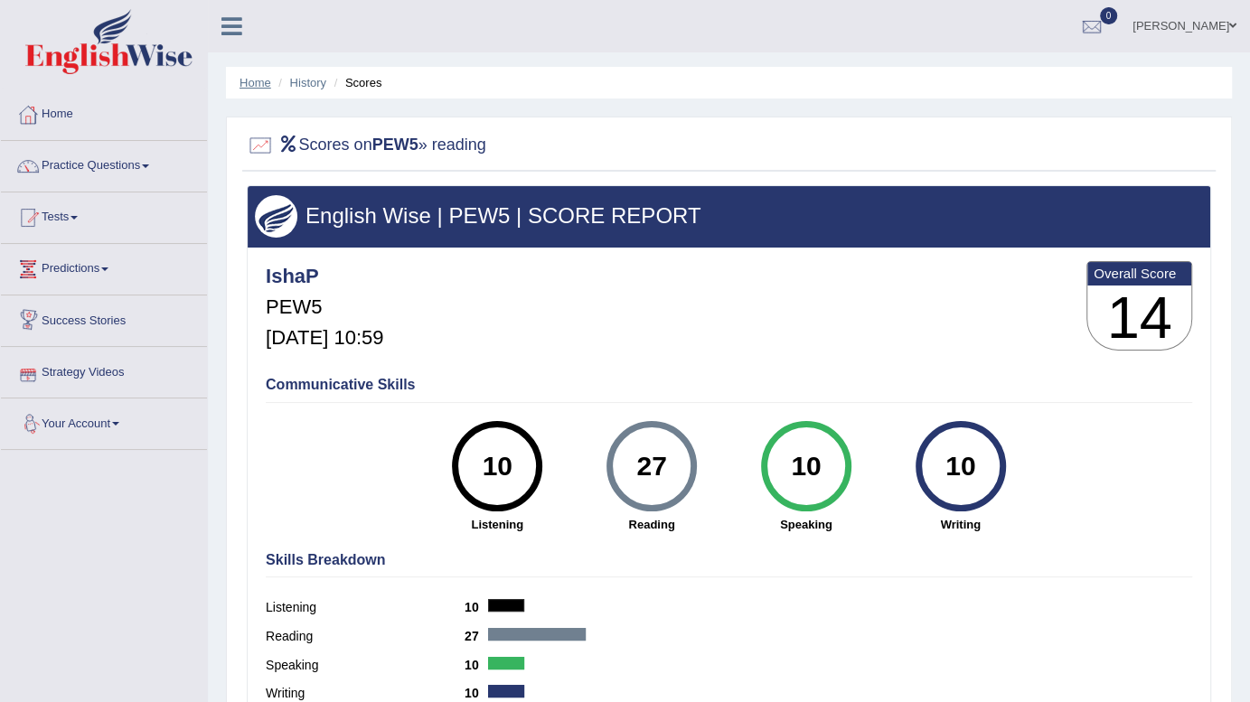
click at [246, 76] on link "Home" at bounding box center [256, 83] width 32 height 14
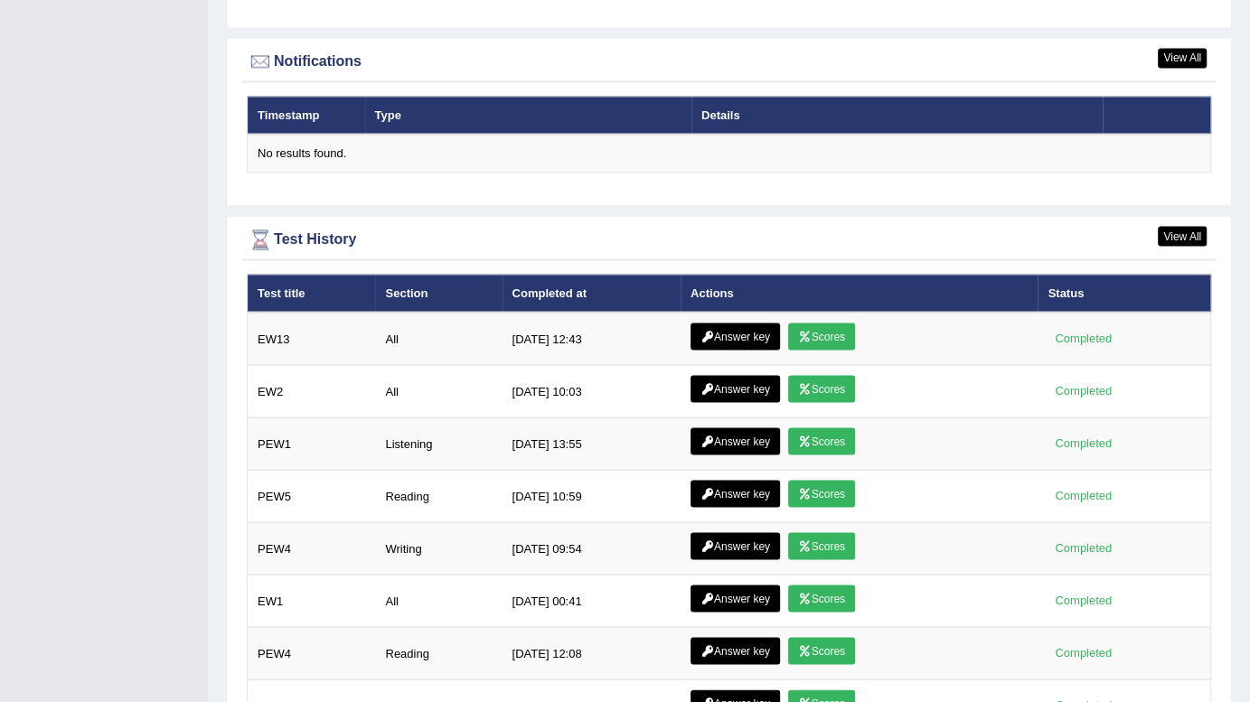
scroll to position [2278, 0]
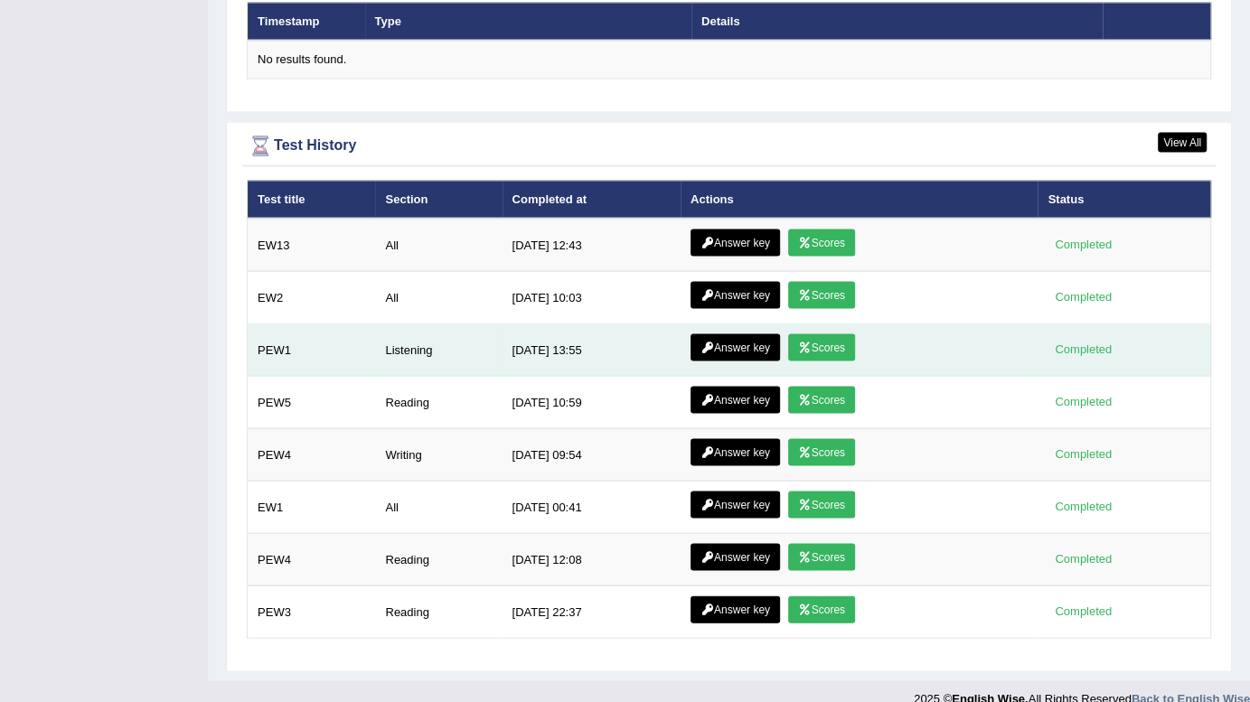
click at [826, 334] on link "Scores" at bounding box center [821, 347] width 67 height 27
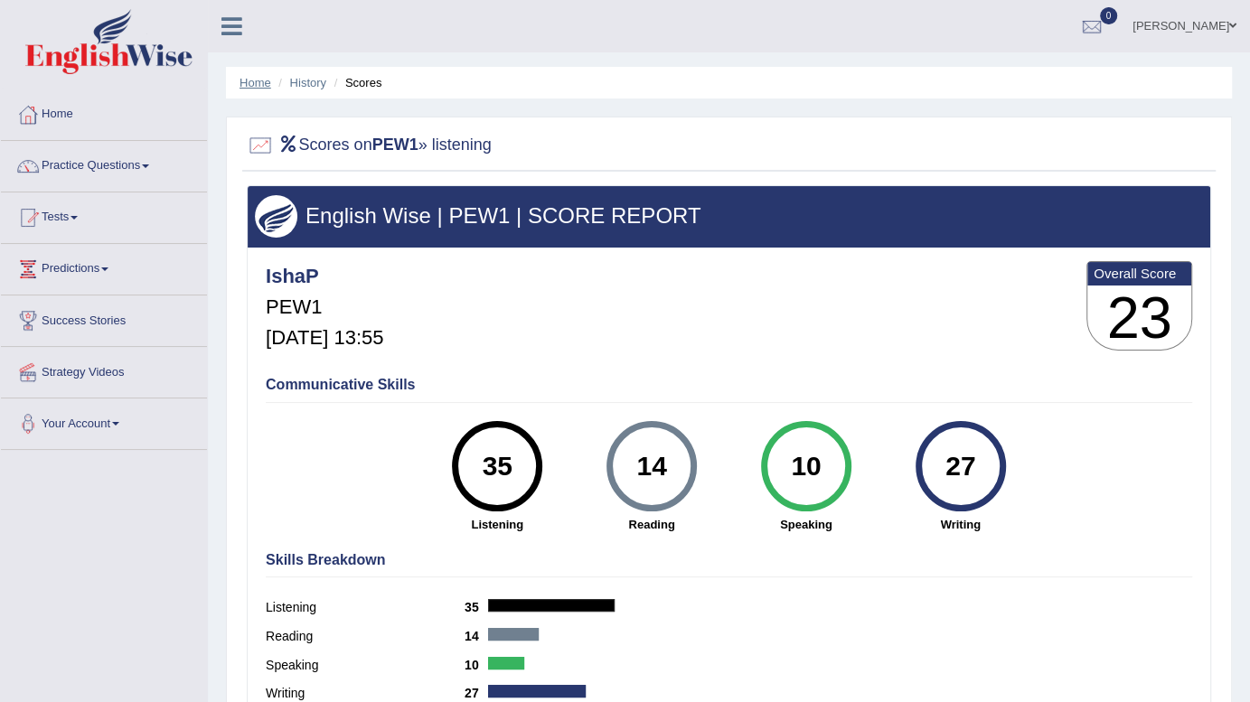
click at [246, 82] on link "Home" at bounding box center [256, 83] width 32 height 14
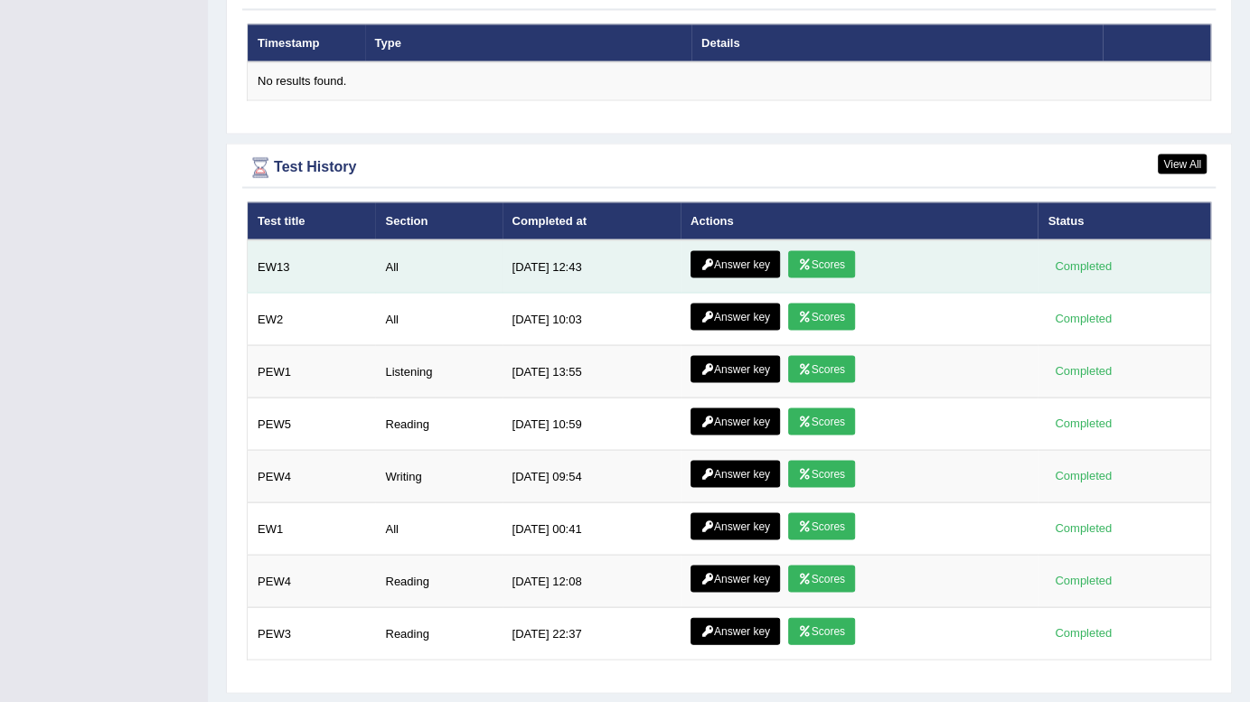
scroll to position [2278, 0]
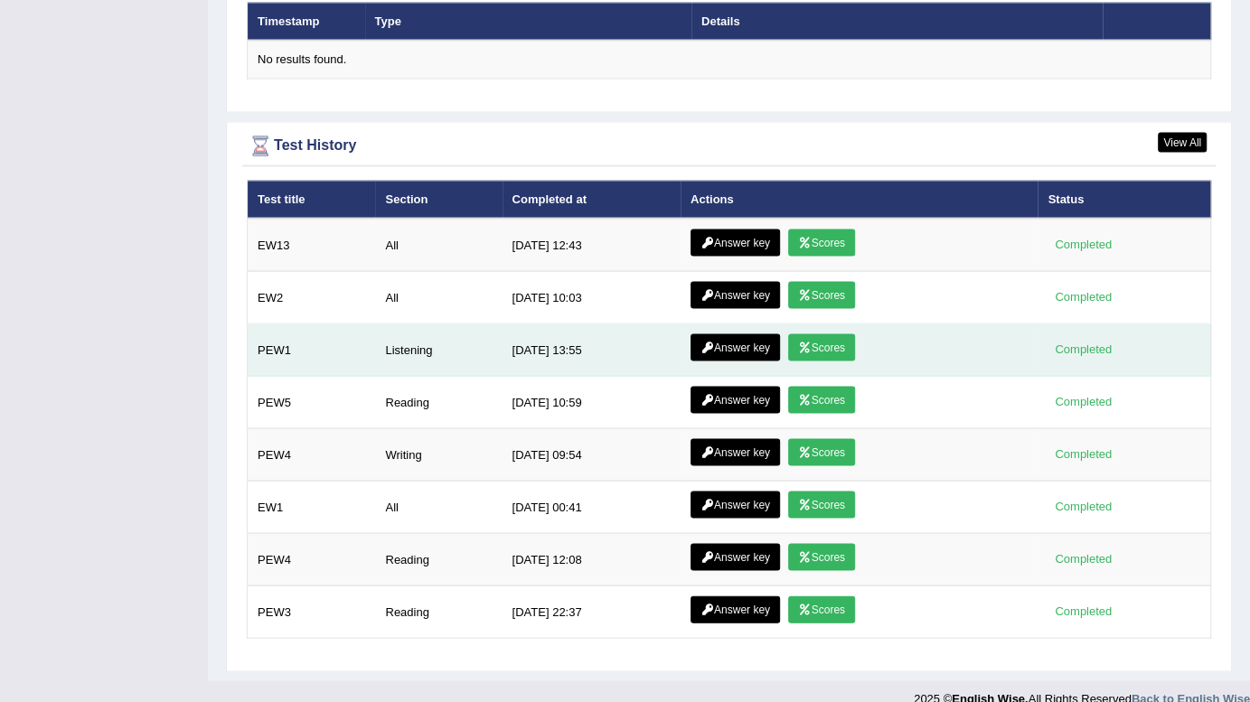
click at [716, 334] on link "Answer key" at bounding box center [735, 347] width 89 height 27
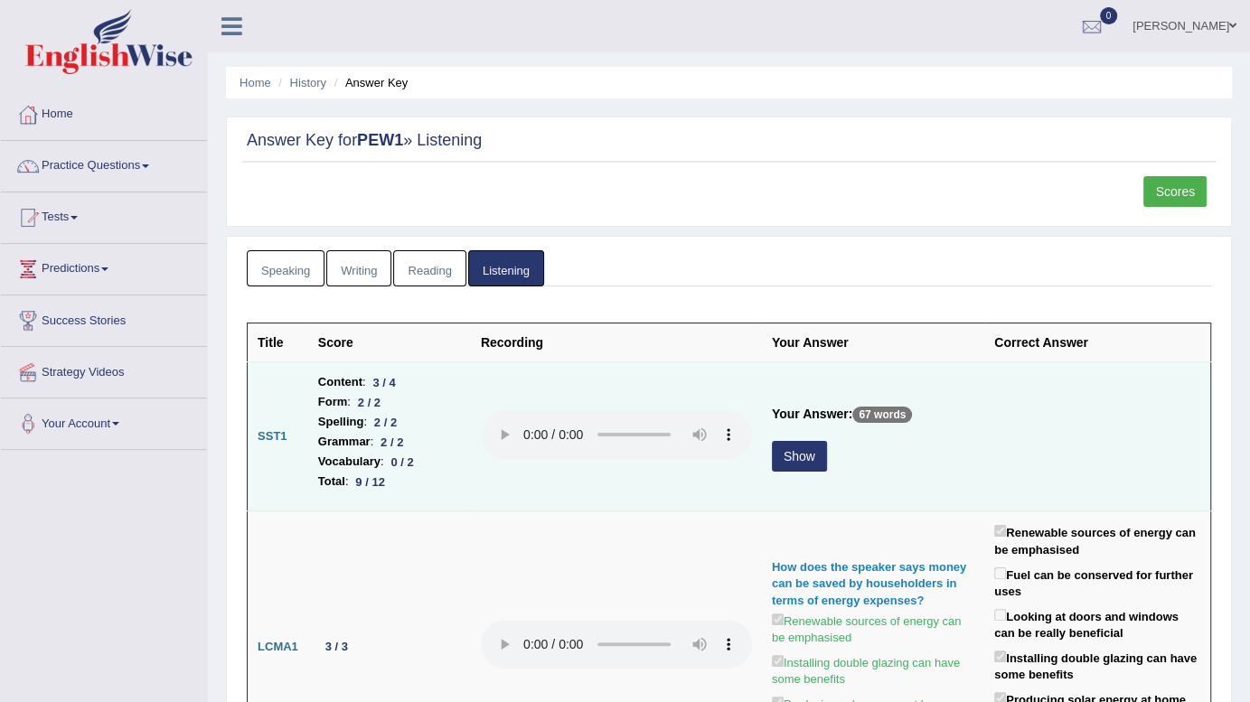
click at [804, 452] on button "Show" at bounding box center [799, 456] width 55 height 31
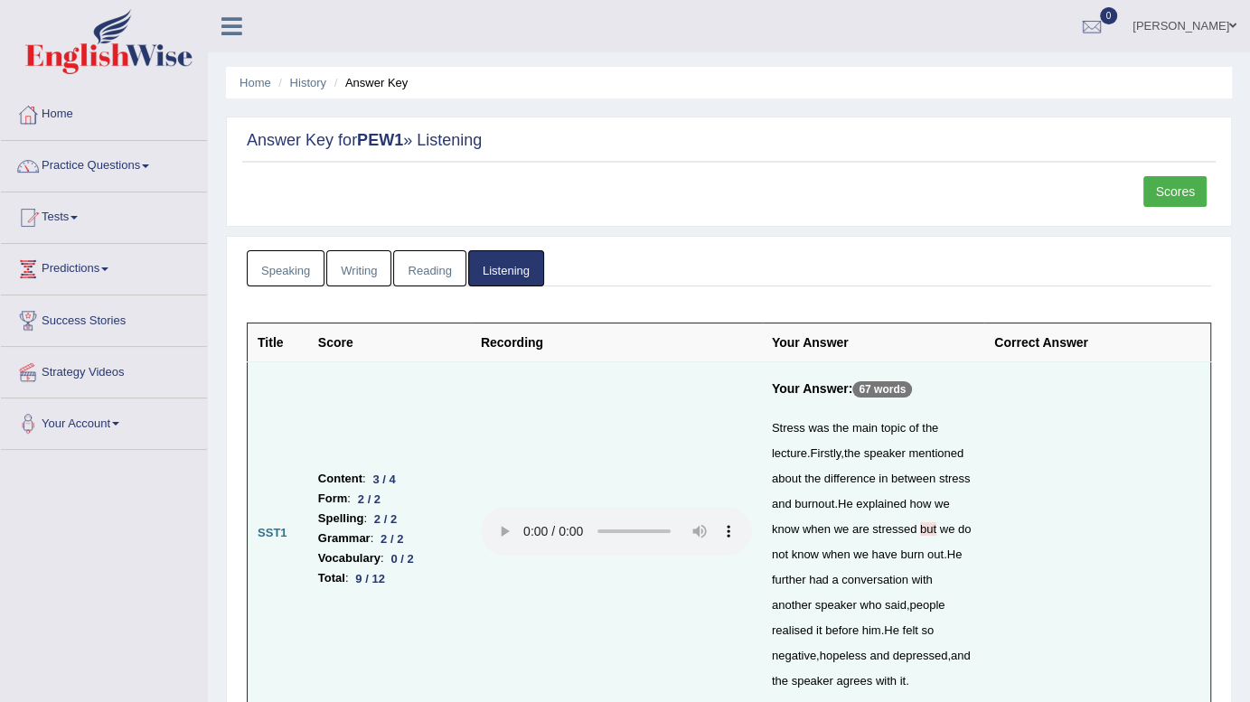
click at [255, 80] on link "Home" at bounding box center [256, 83] width 32 height 14
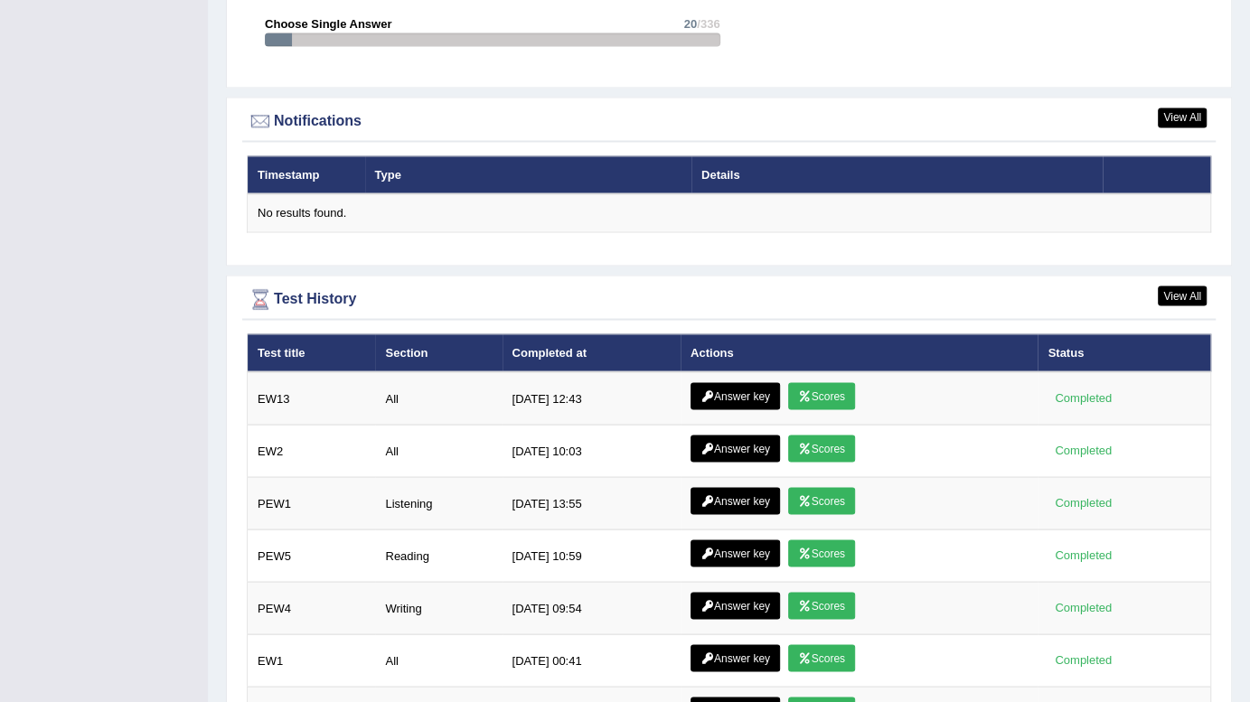
scroll to position [2136, 0]
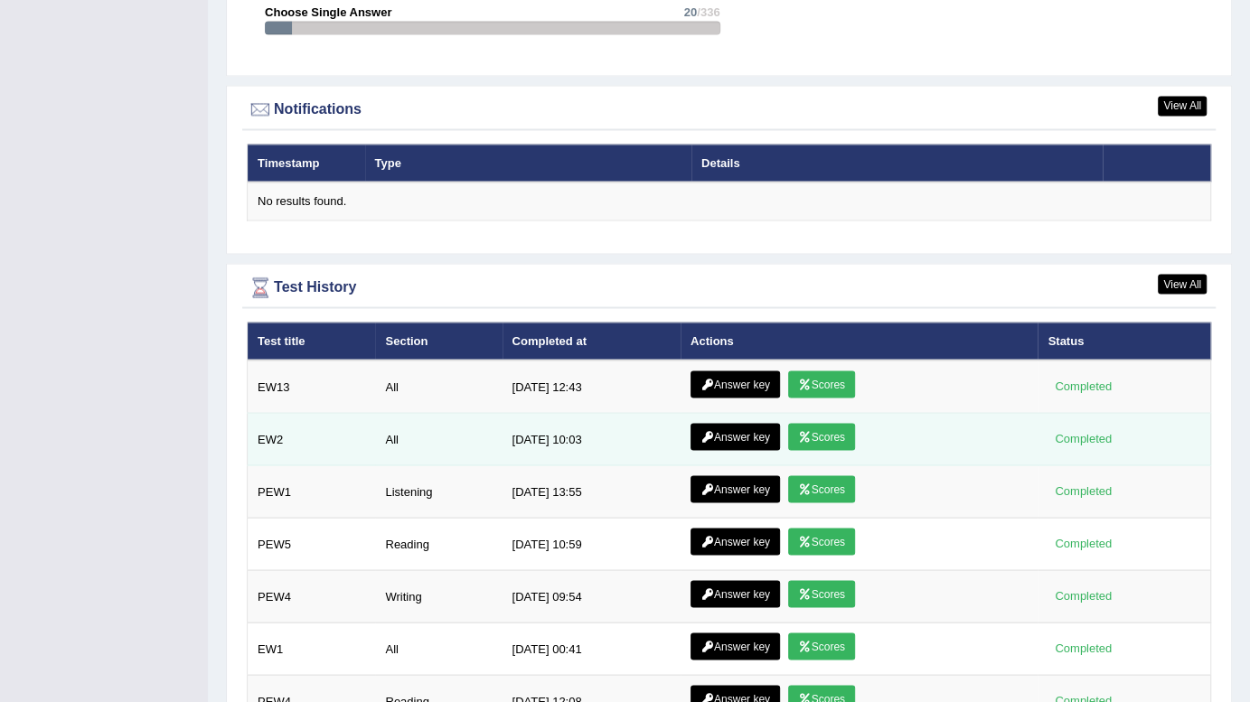
click at [824, 423] on link "Scores" at bounding box center [821, 436] width 67 height 27
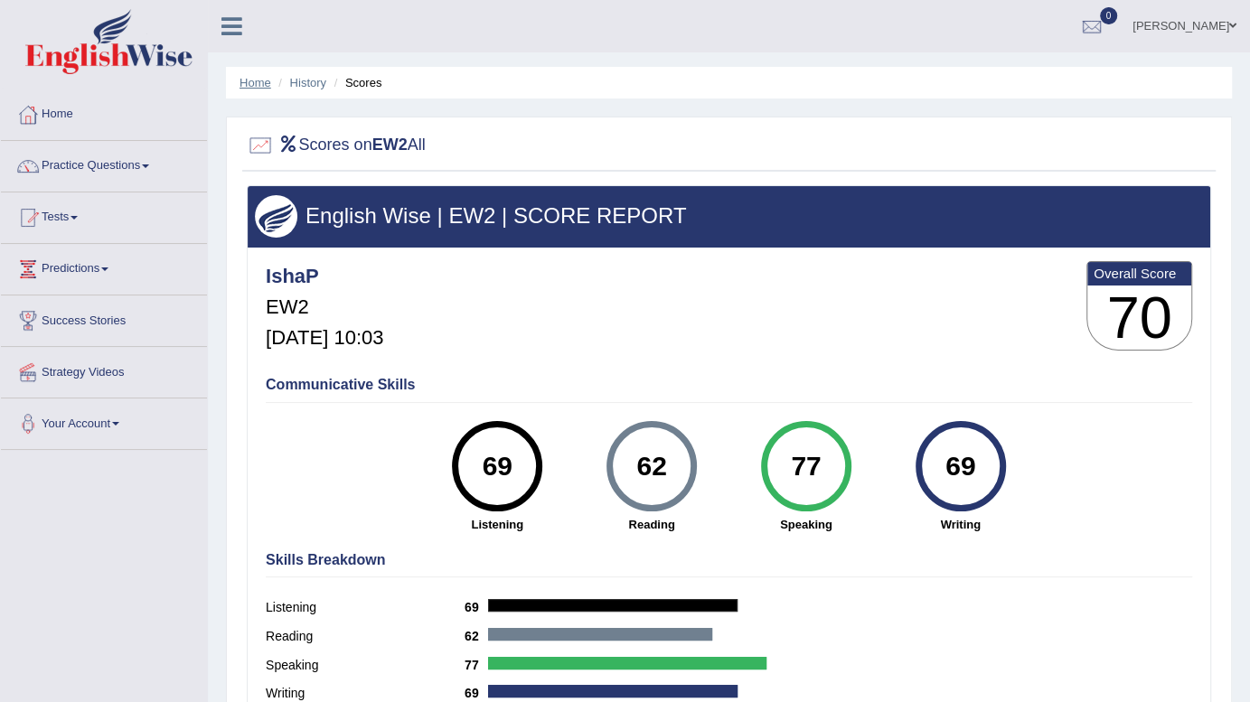
click at [258, 83] on link "Home" at bounding box center [256, 83] width 32 height 14
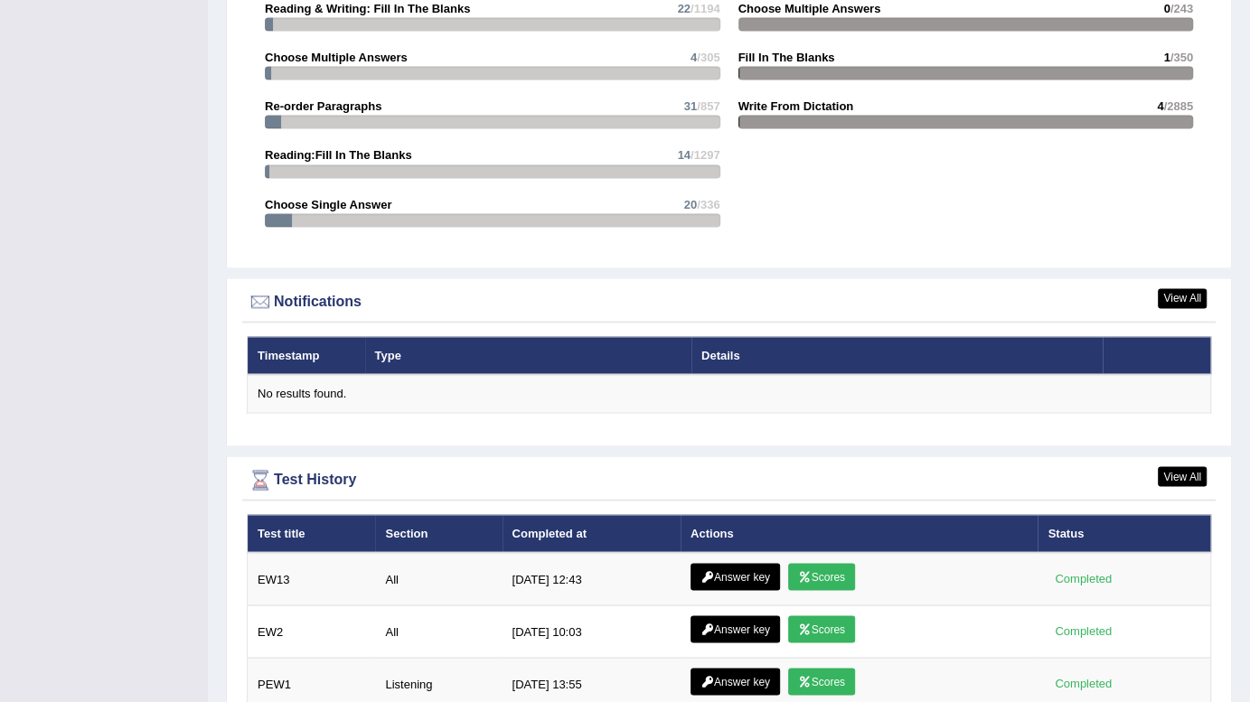
scroll to position [2136, 0]
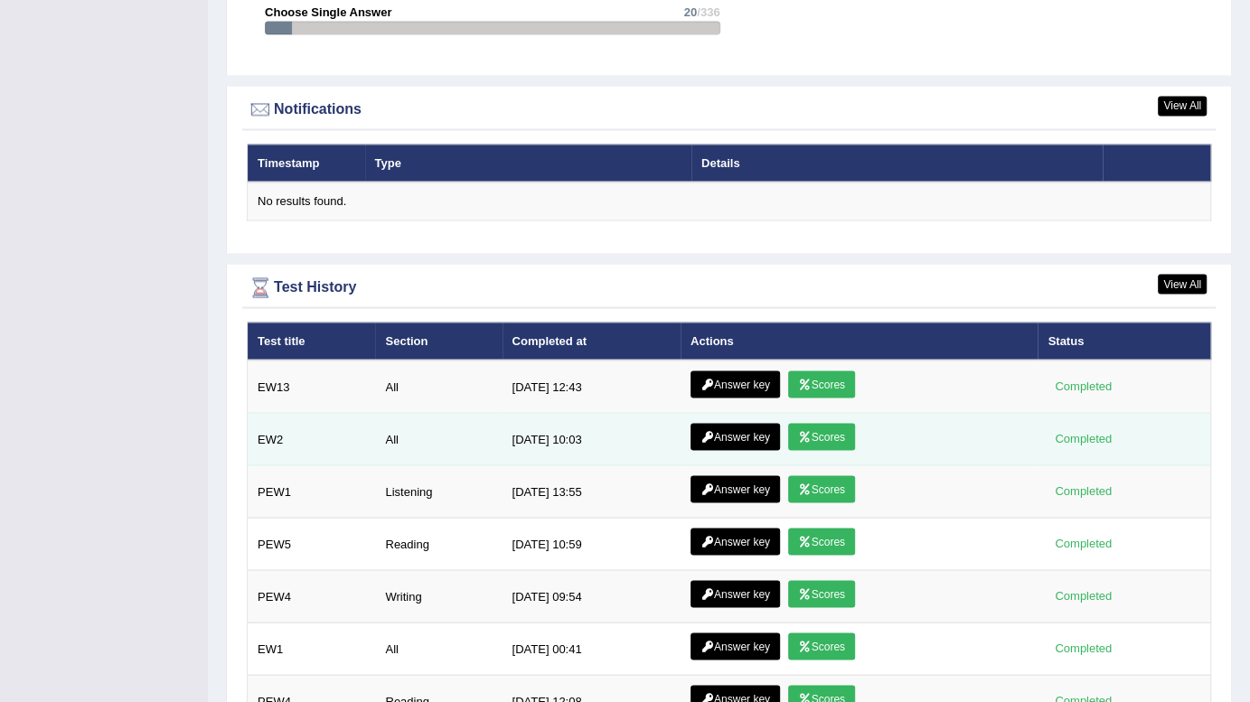
click at [734, 423] on link "Answer key" at bounding box center [735, 436] width 89 height 27
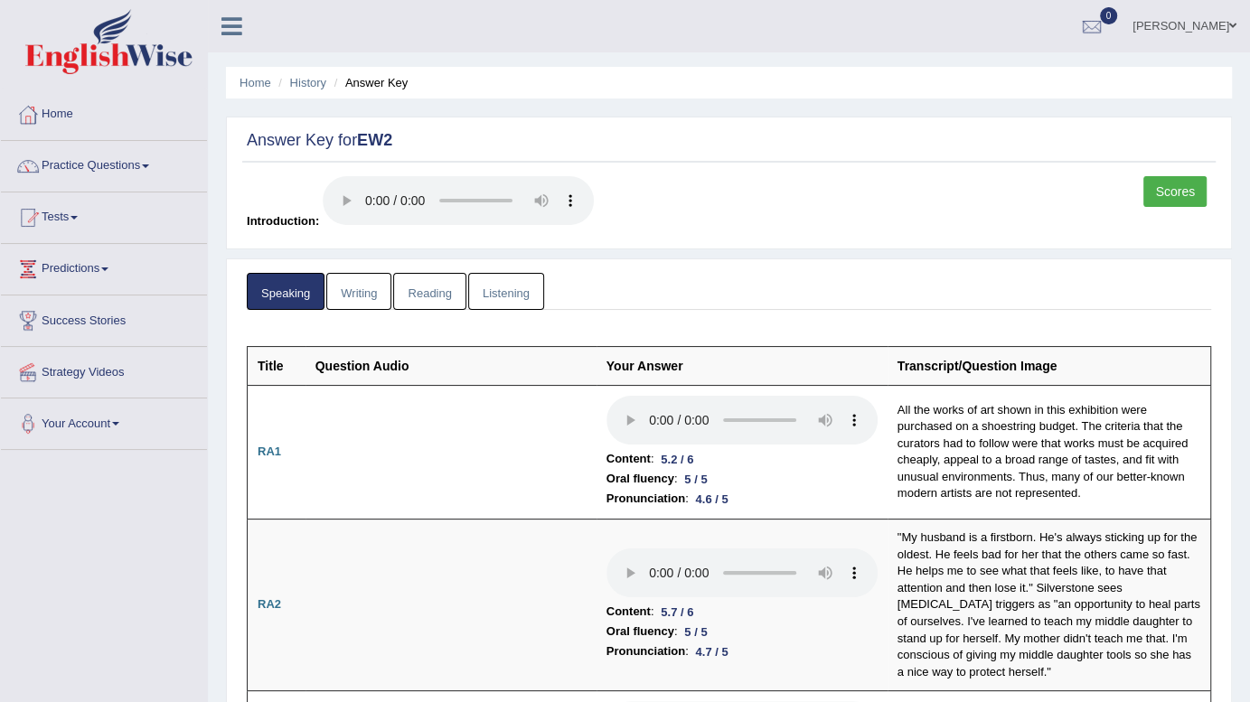
click at [353, 291] on link "Writing" at bounding box center [358, 291] width 65 height 37
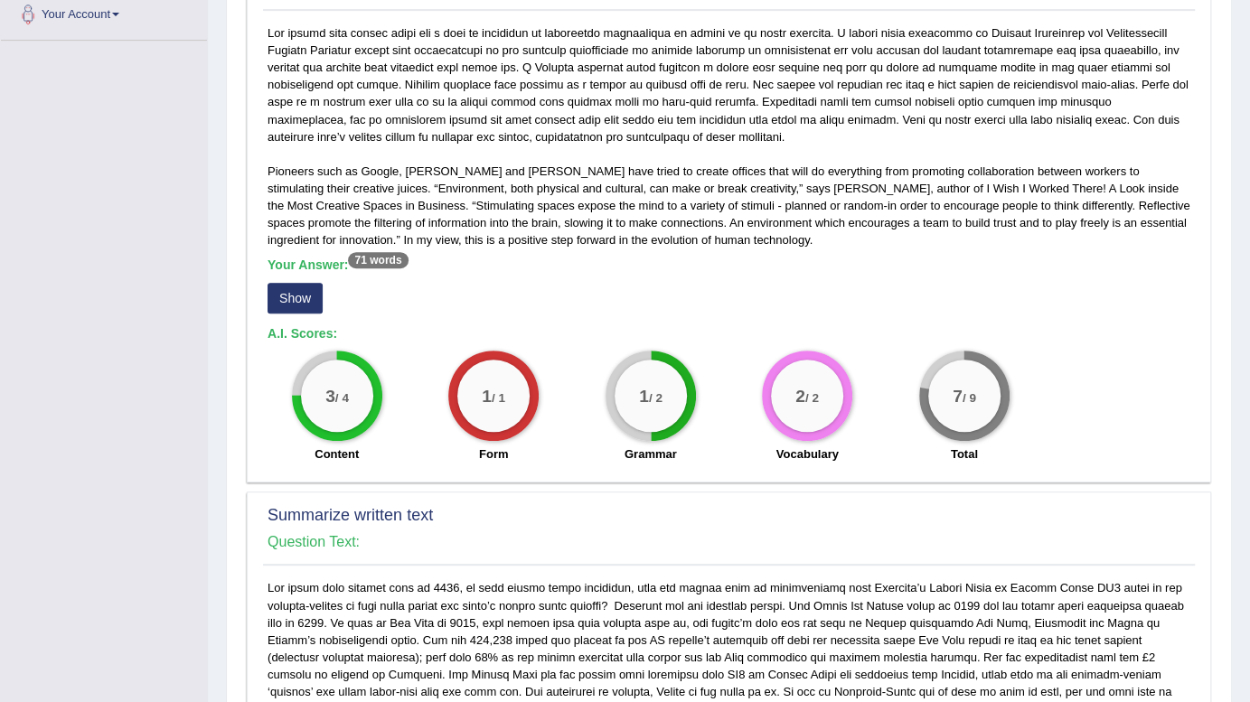
scroll to position [410, 0]
click at [293, 298] on button "Show" at bounding box center [295, 297] width 55 height 31
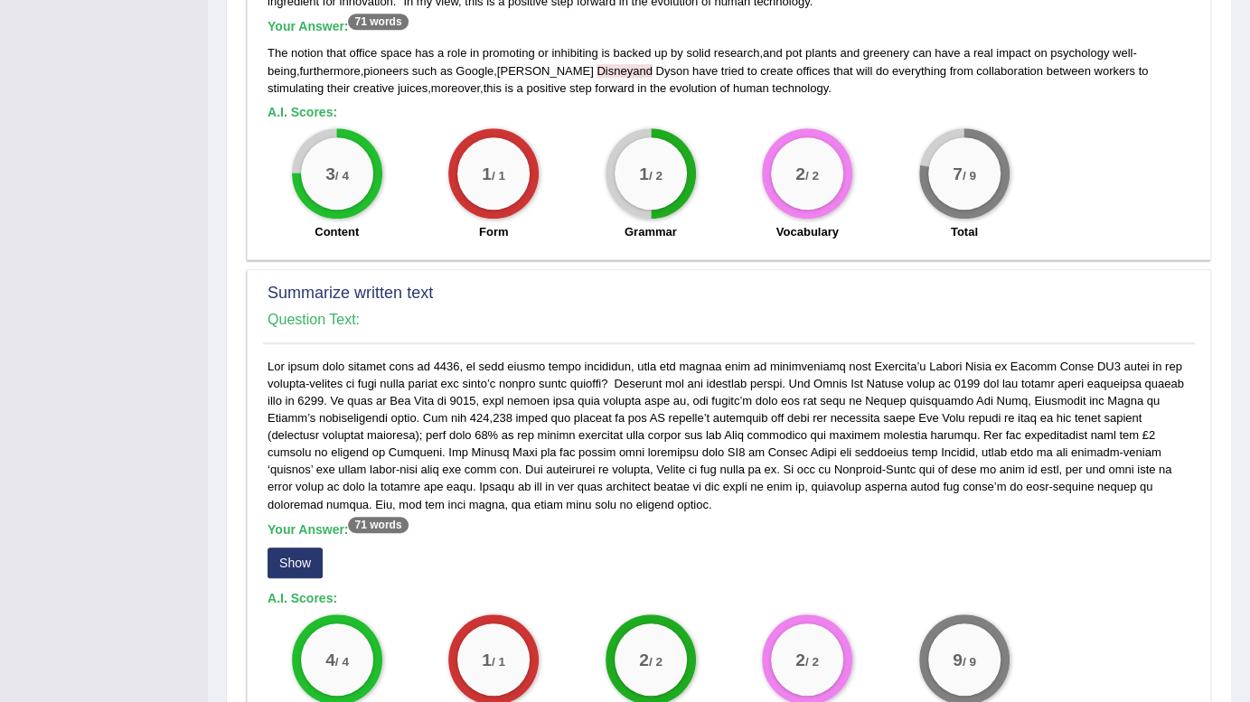
scroll to position [657, 0]
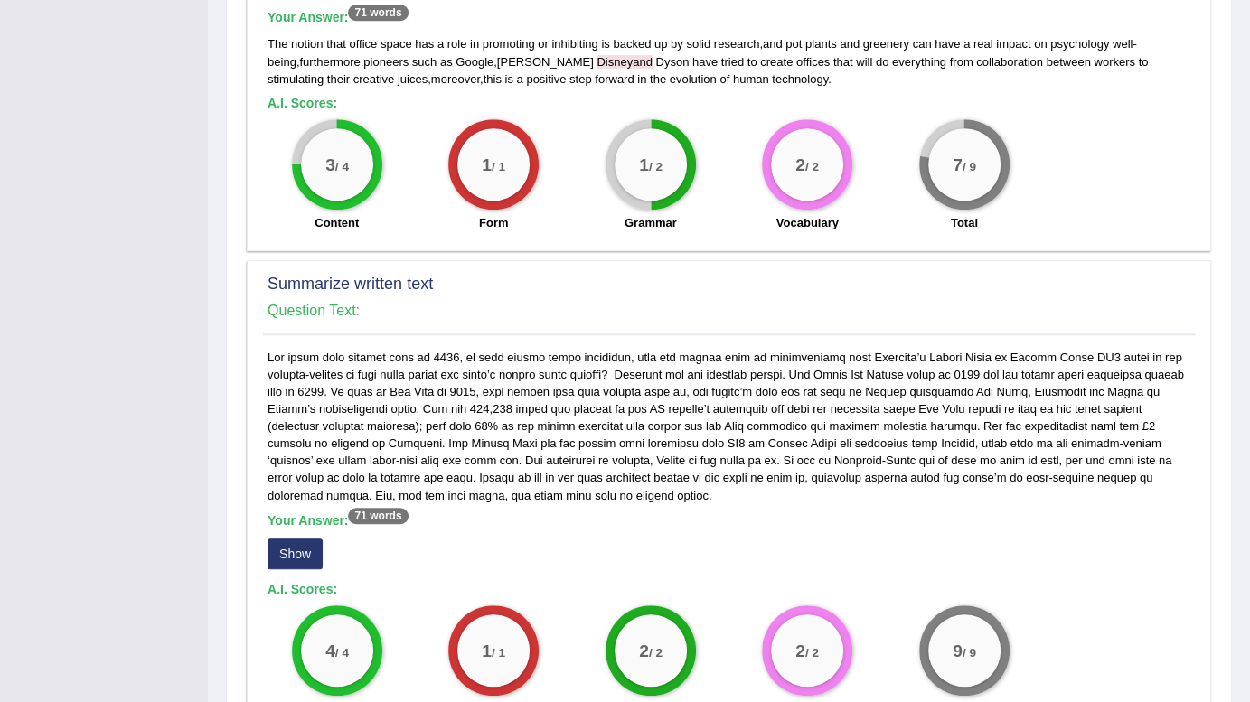
click at [306, 546] on button "Show" at bounding box center [295, 554] width 55 height 31
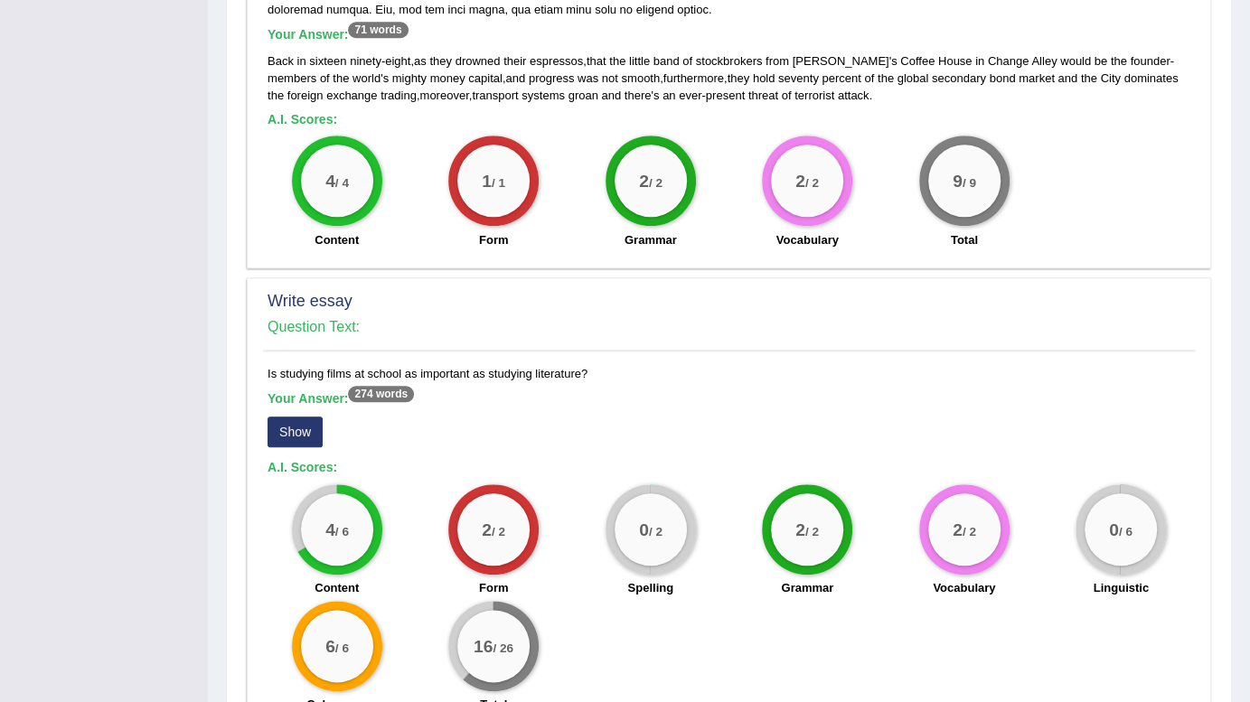
scroll to position [1232, 0]
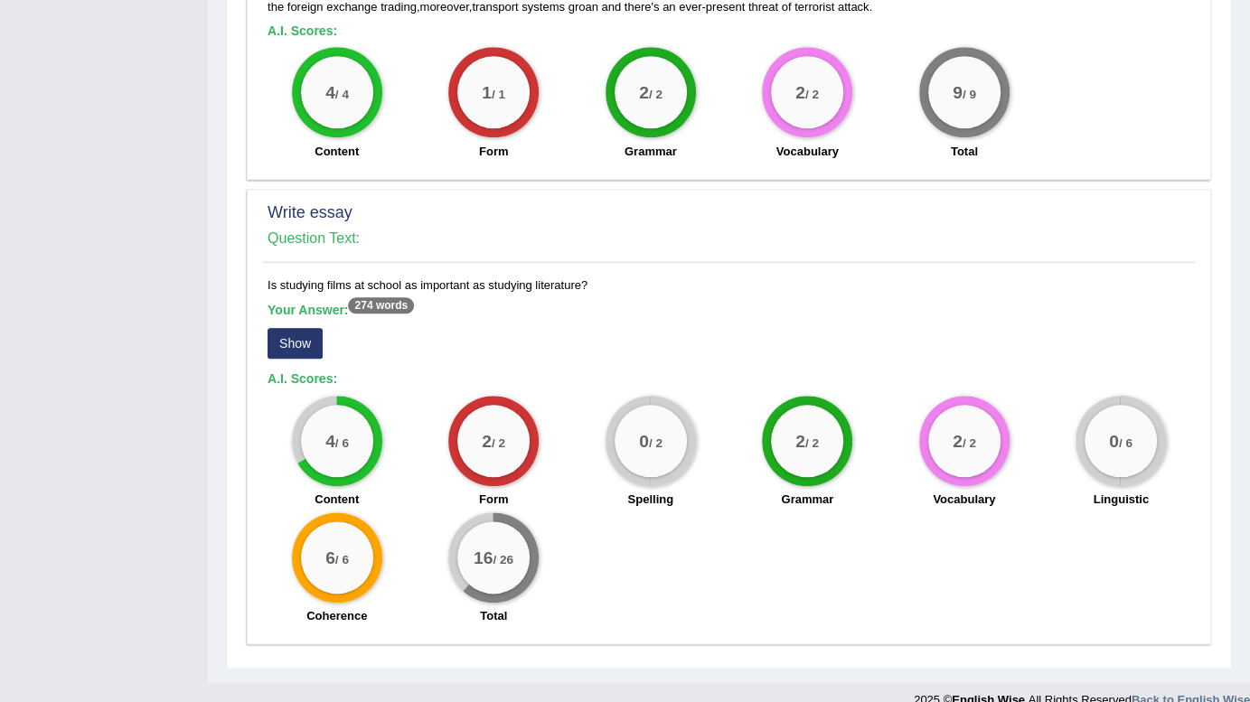
click at [305, 336] on button "Show" at bounding box center [295, 343] width 55 height 31
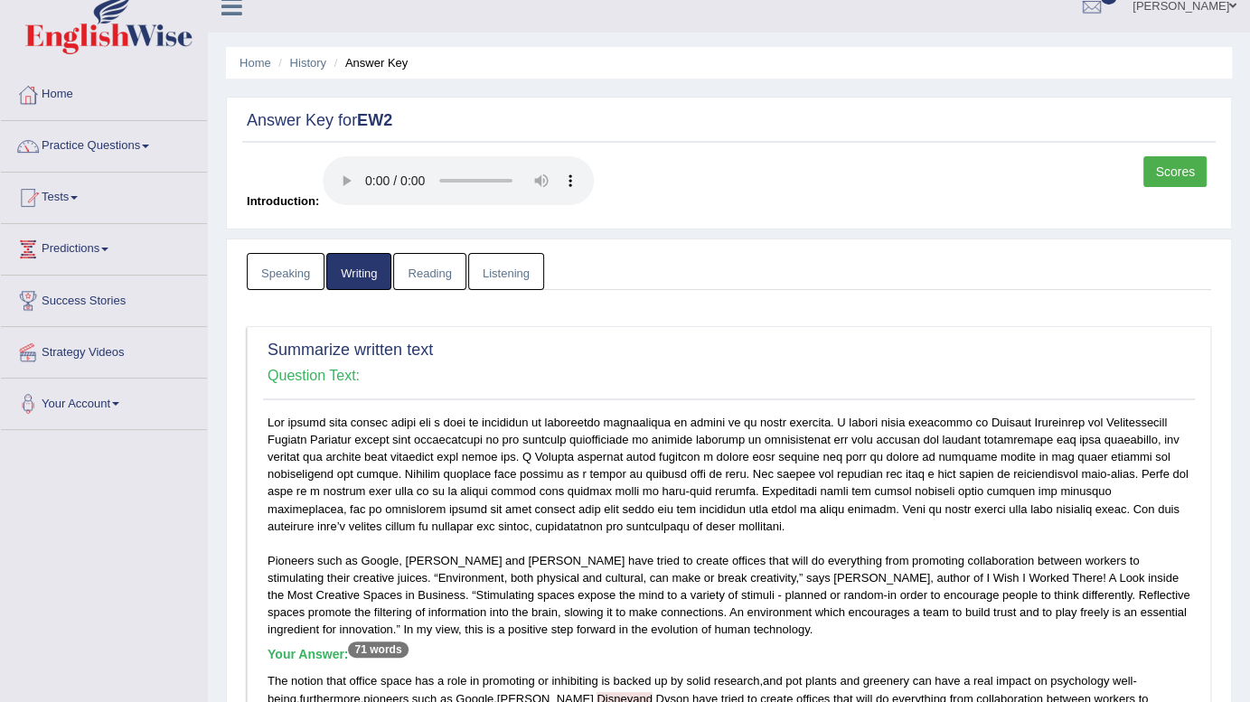
scroll to position [0, 0]
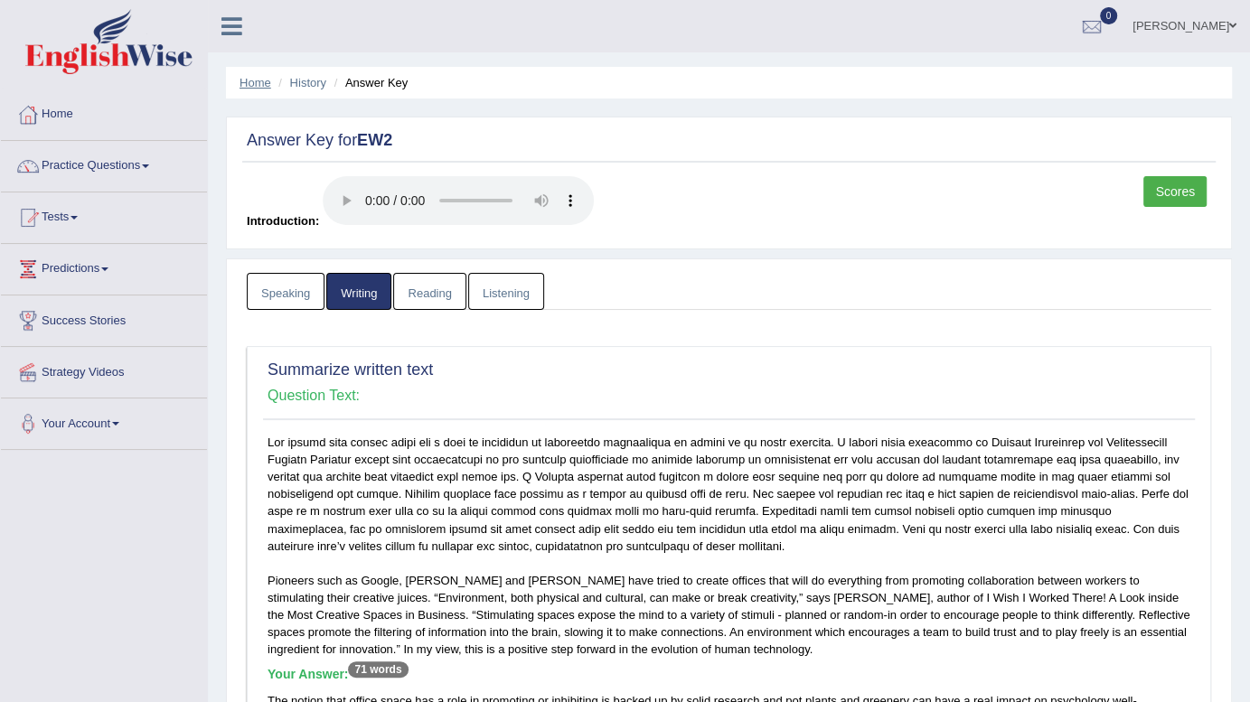
click at [241, 81] on link "Home" at bounding box center [256, 83] width 32 height 14
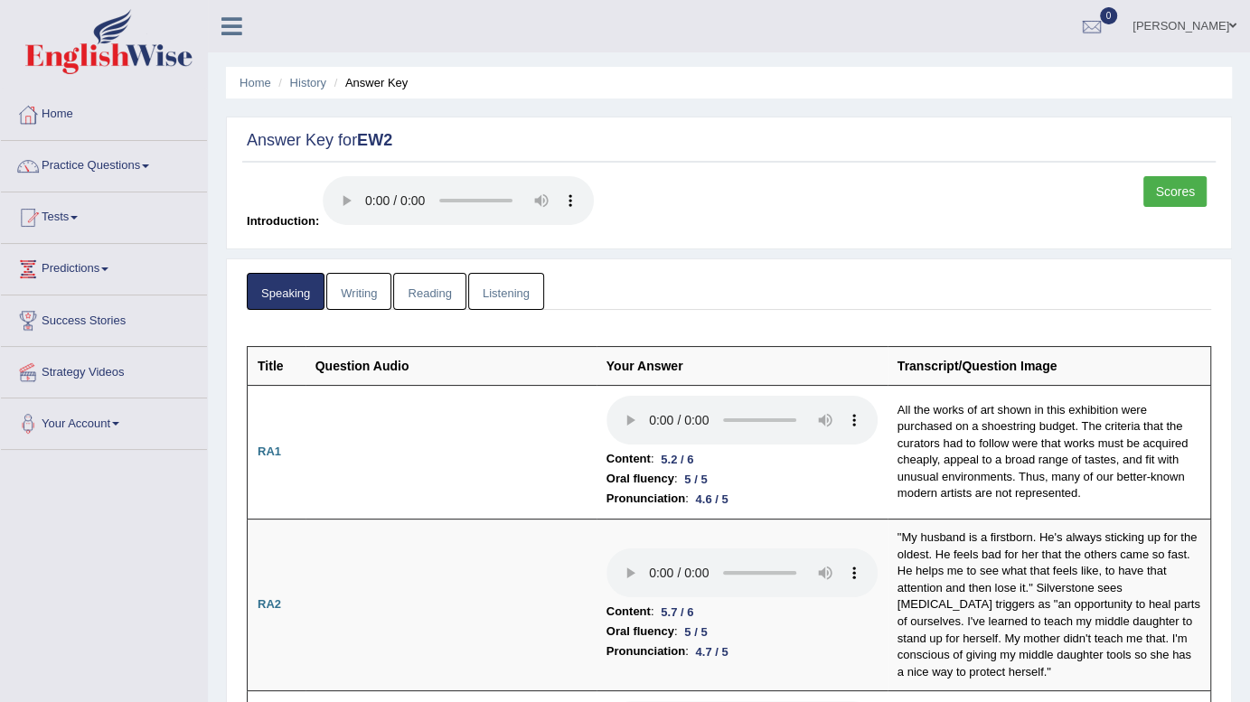
click at [420, 289] on link "Reading" at bounding box center [429, 291] width 72 height 37
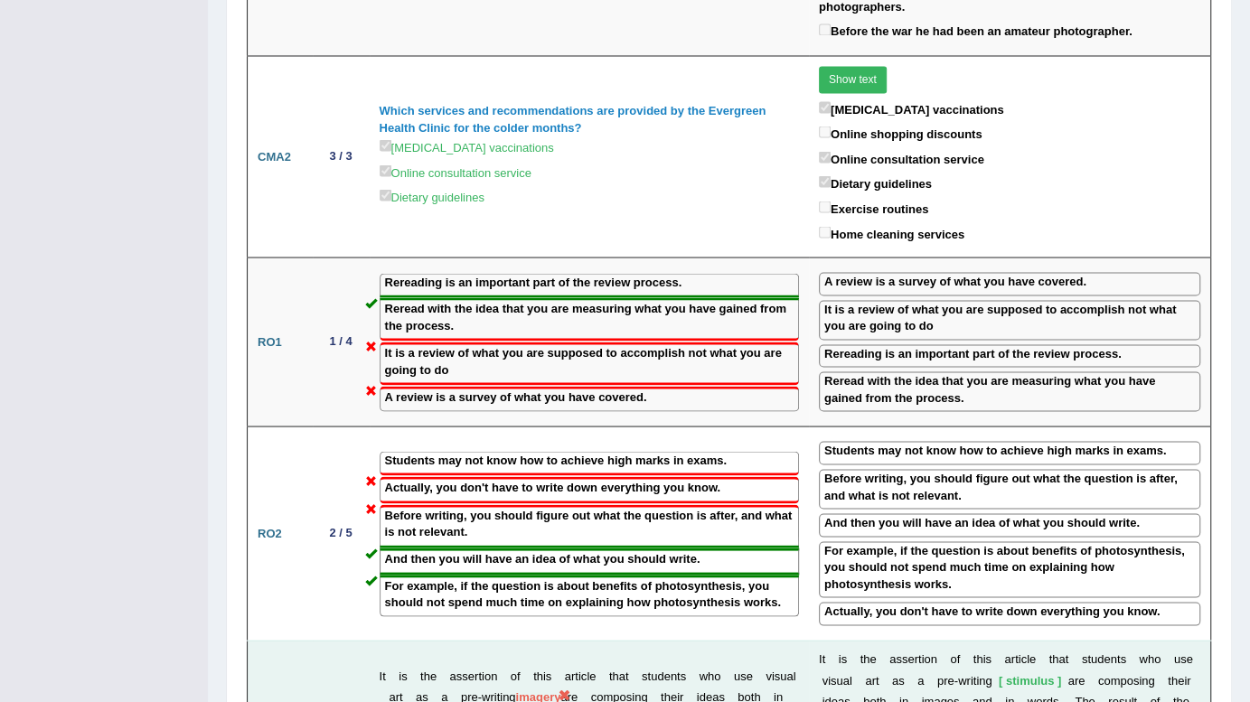
scroll to position [2218, 0]
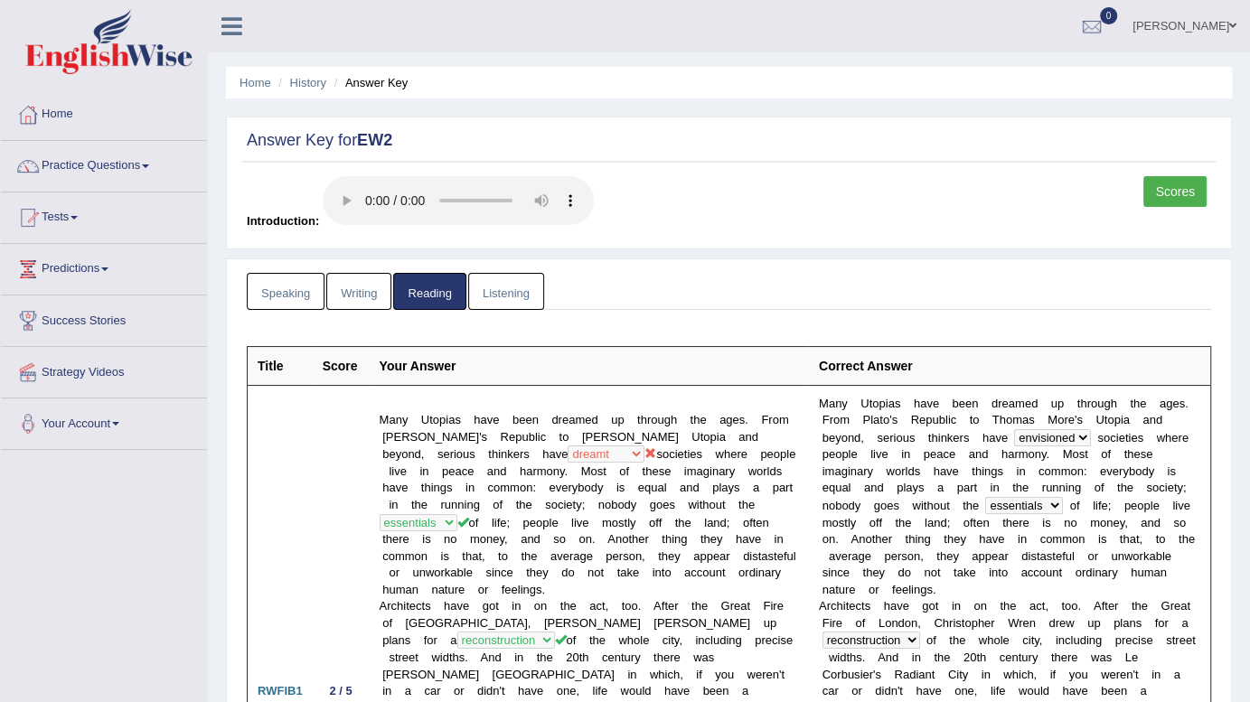
scroll to position [0, 0]
click at [513, 299] on link "Listening" at bounding box center [506, 291] width 76 height 37
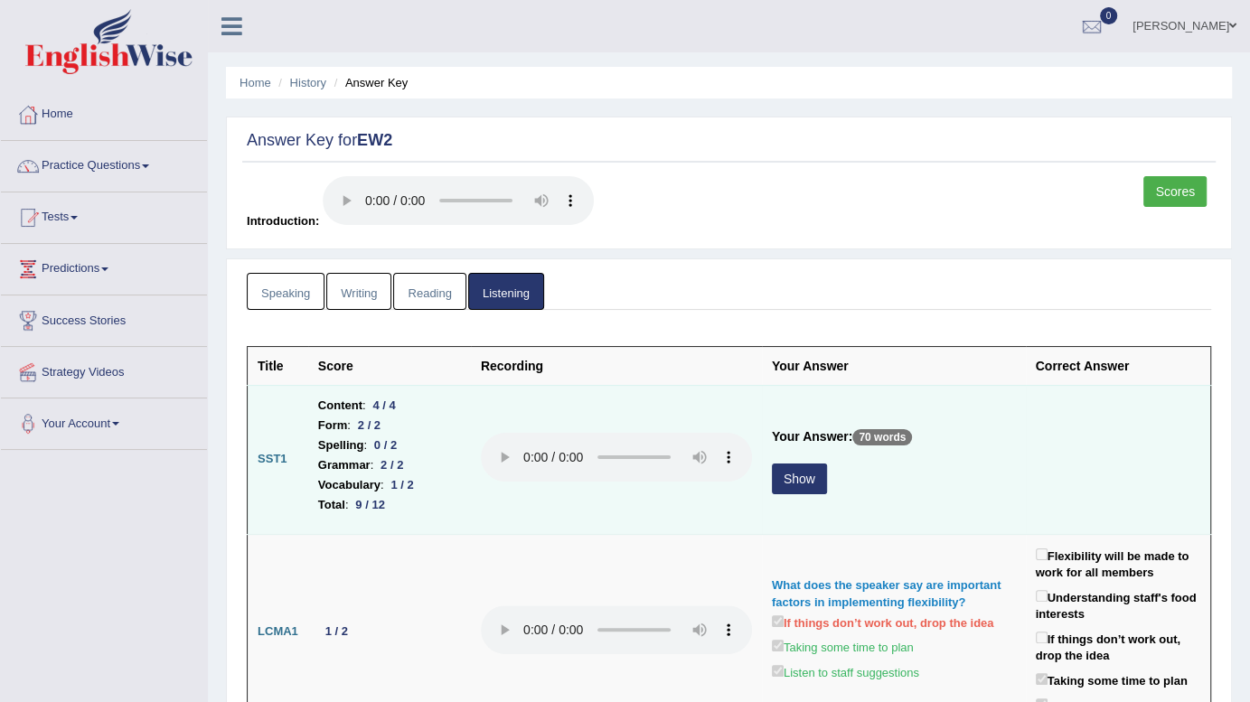
click at [801, 474] on button "Show" at bounding box center [799, 479] width 55 height 31
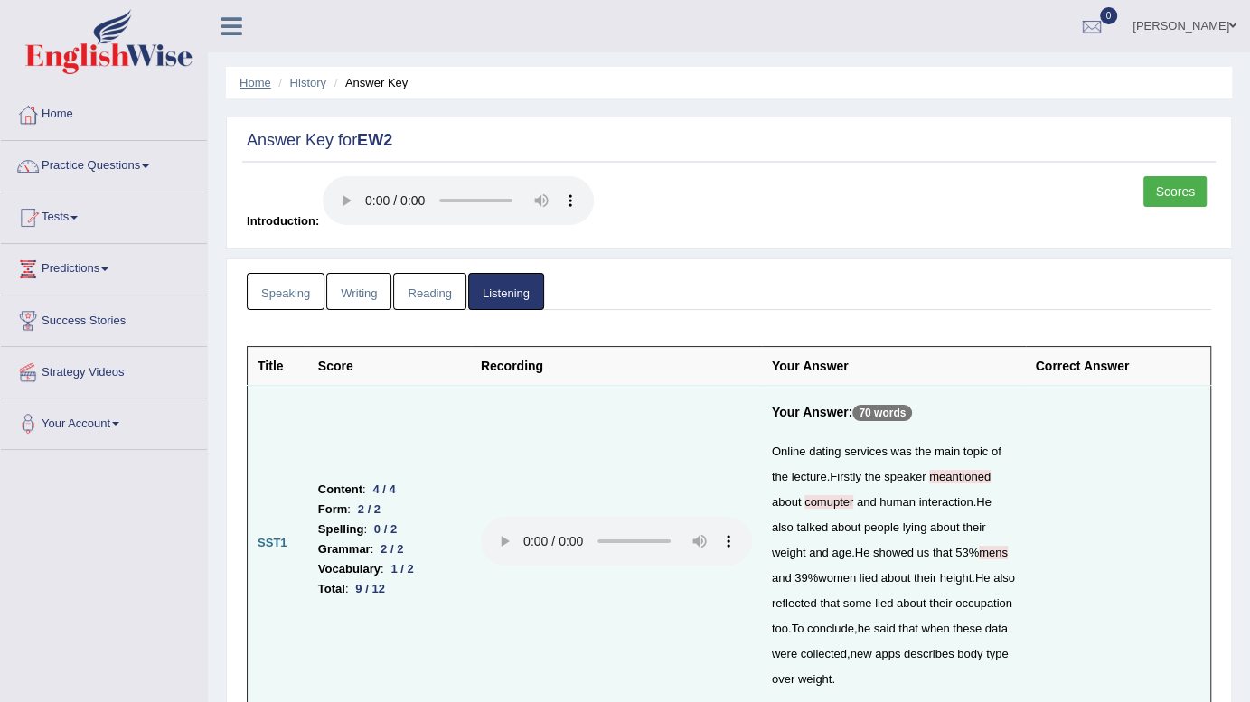
click at [253, 83] on link "Home" at bounding box center [256, 83] width 32 height 14
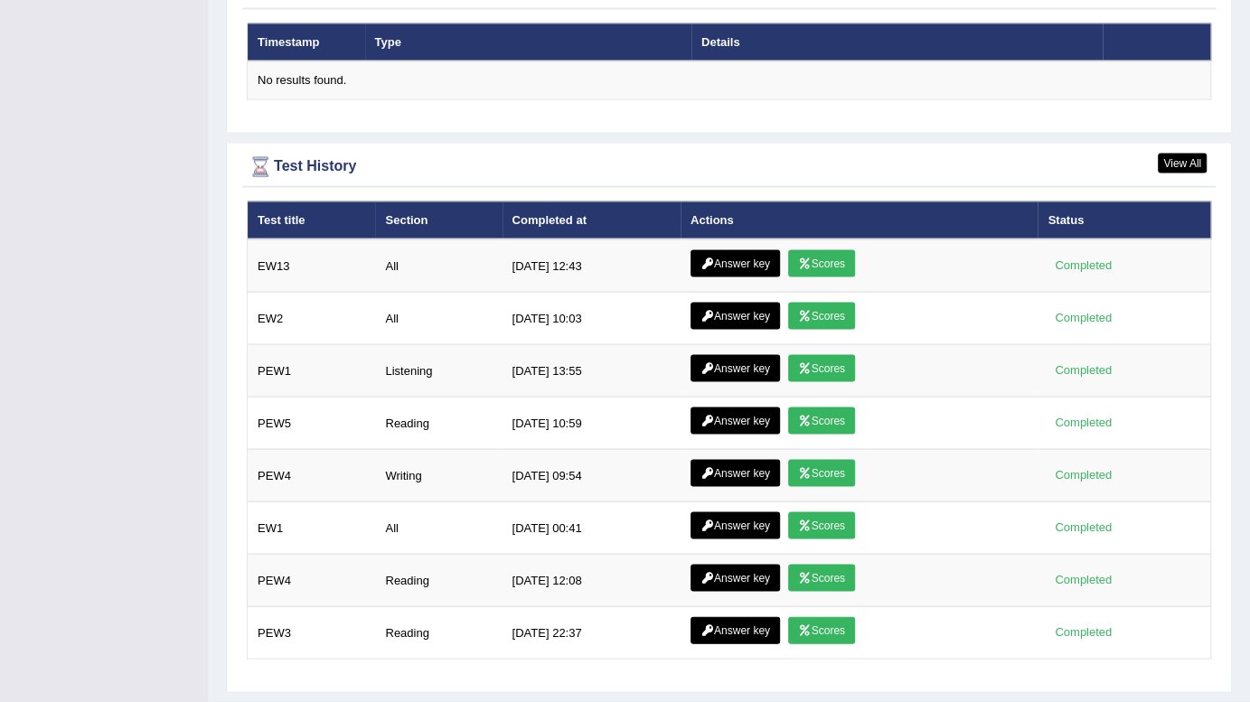
scroll to position [2278, 0]
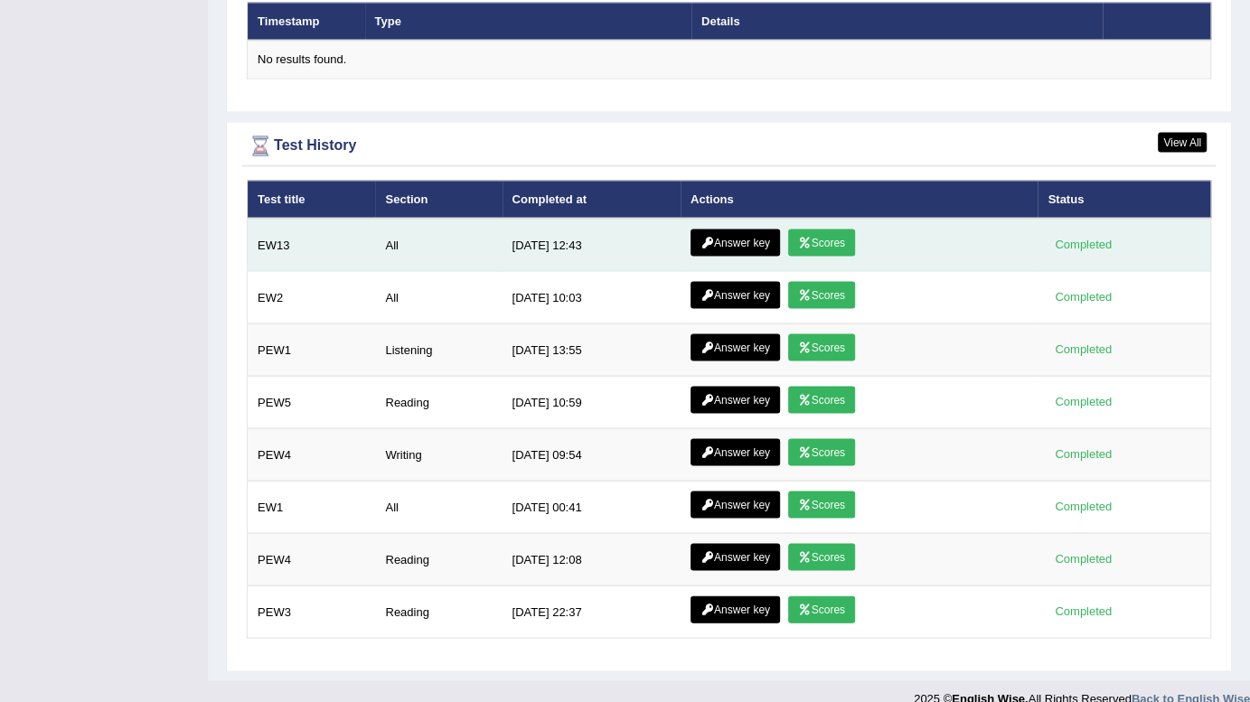
click at [814, 229] on link "Scores" at bounding box center [821, 242] width 67 height 27
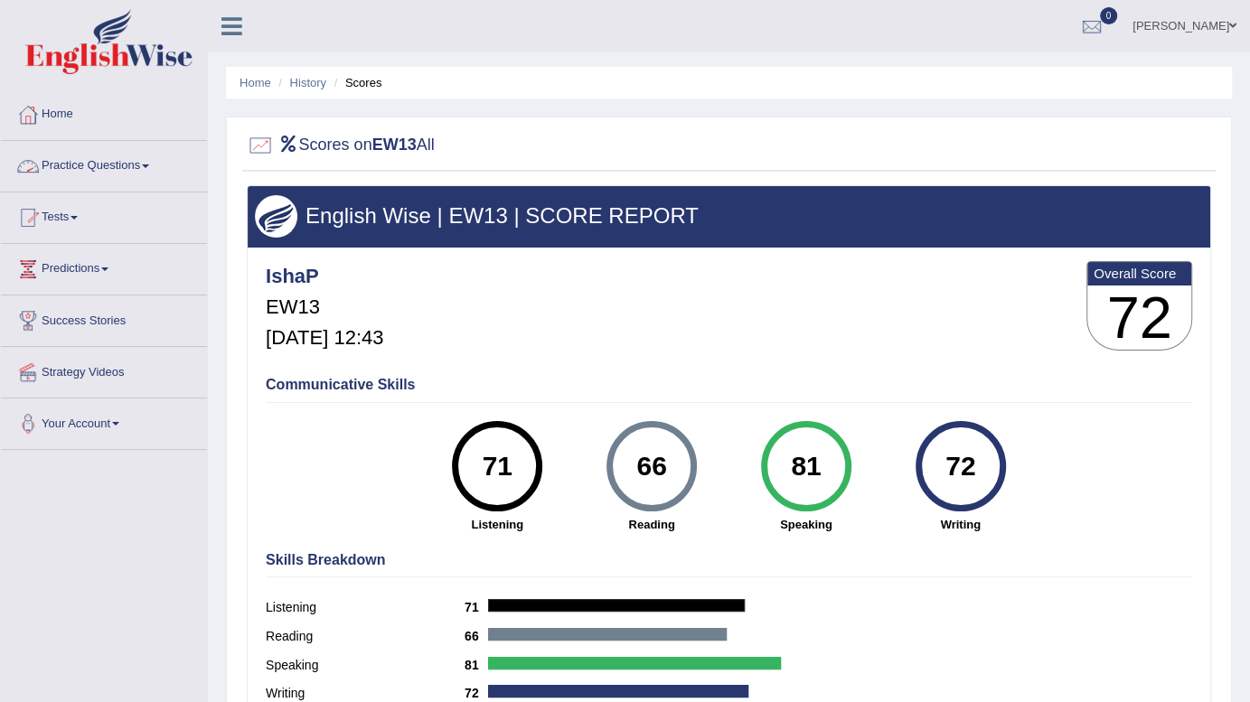
click at [124, 160] on link "Practice Questions" at bounding box center [104, 163] width 206 height 45
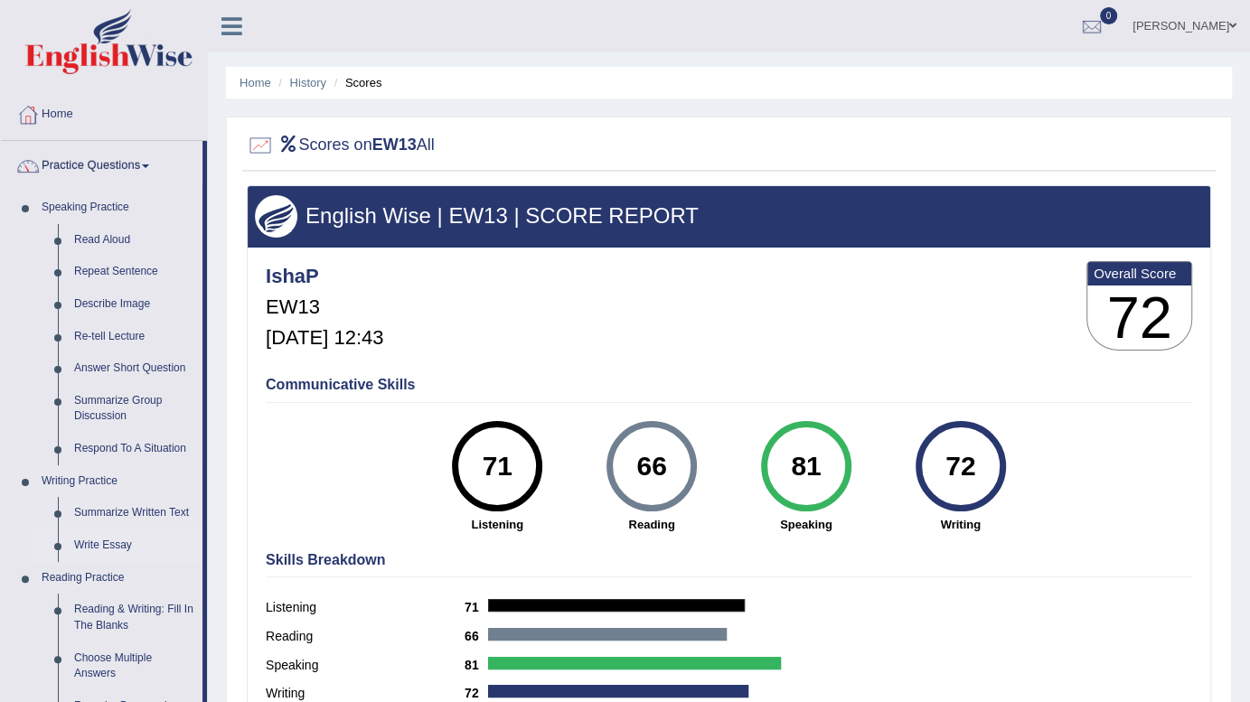
click at [112, 542] on link "Write Essay" at bounding box center [134, 546] width 136 height 33
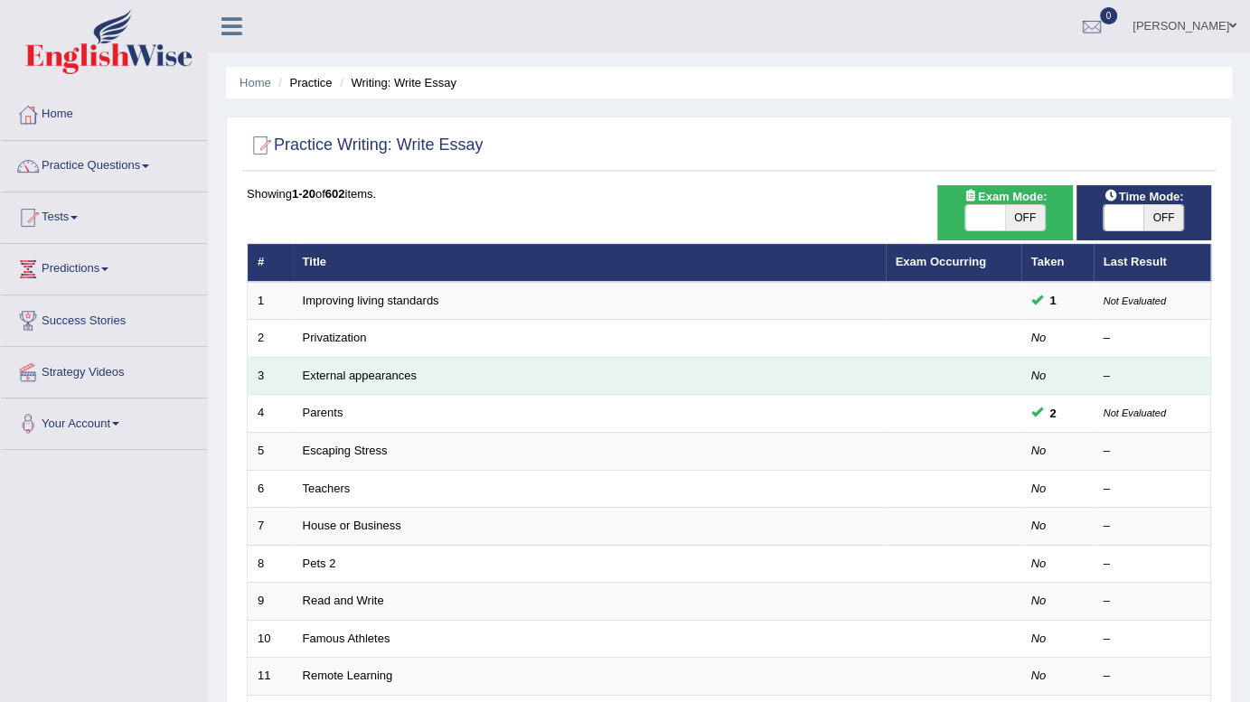
click at [347, 366] on td "External appearances" at bounding box center [589, 376] width 593 height 38
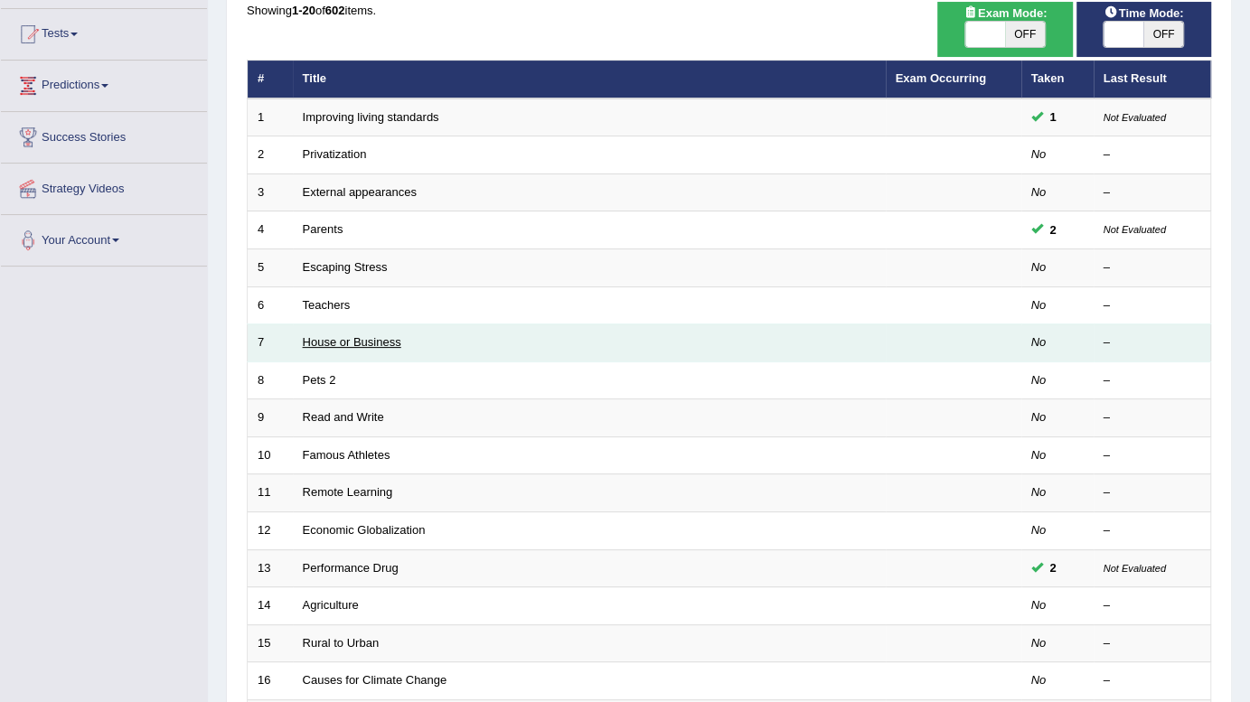
scroll to position [164, 0]
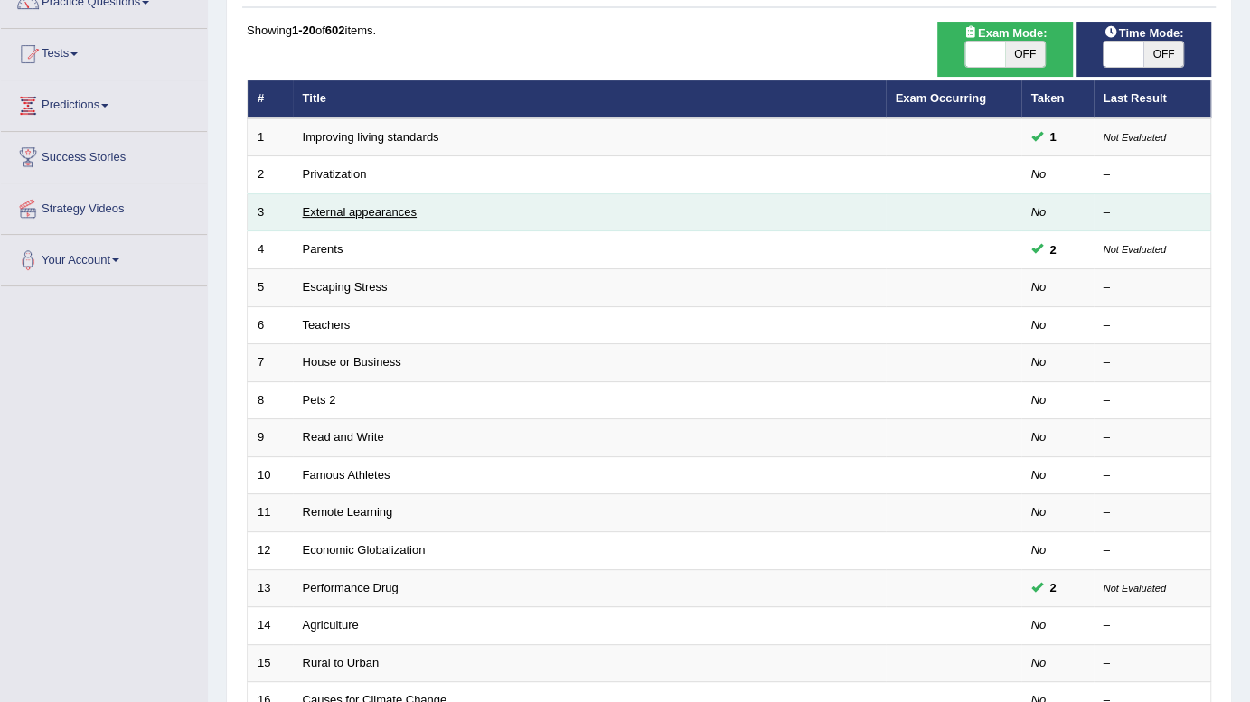
click at [342, 209] on link "External appearances" at bounding box center [360, 212] width 114 height 14
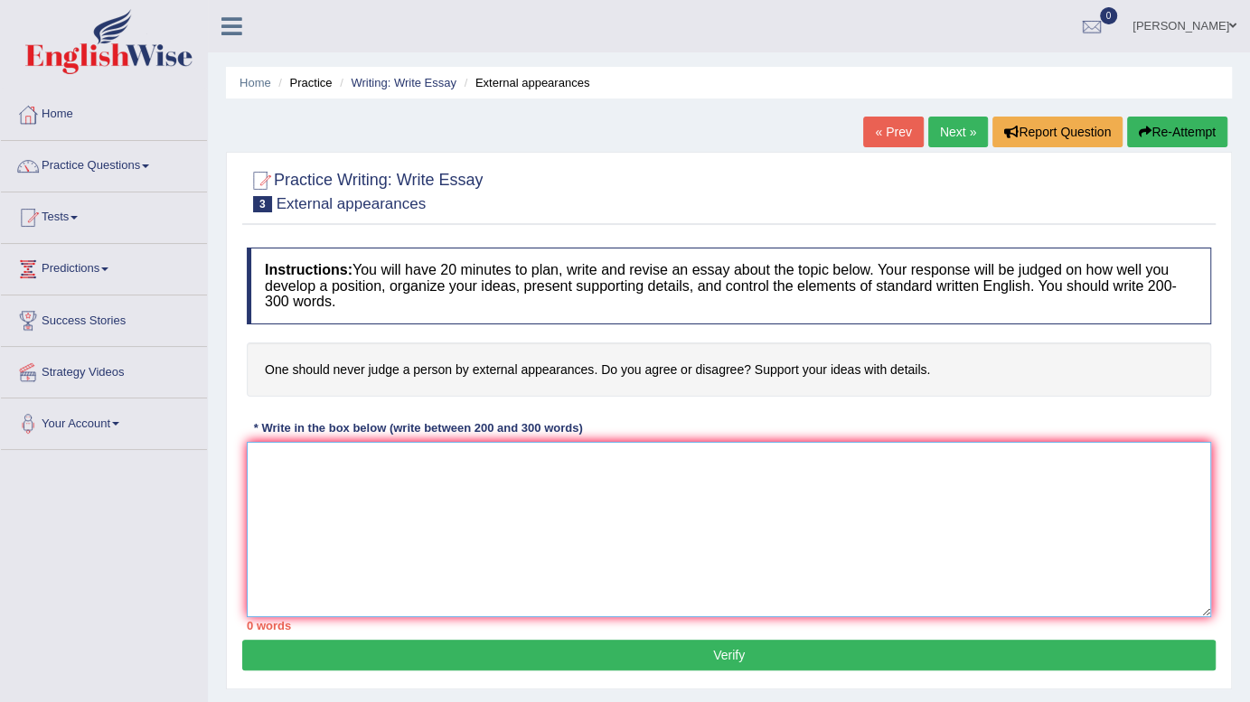
click at [472, 497] on textarea at bounding box center [729, 529] width 965 height 175
paste textarea "The increasing influence of (Essay topic) on our lives has ignited numerous dis…"
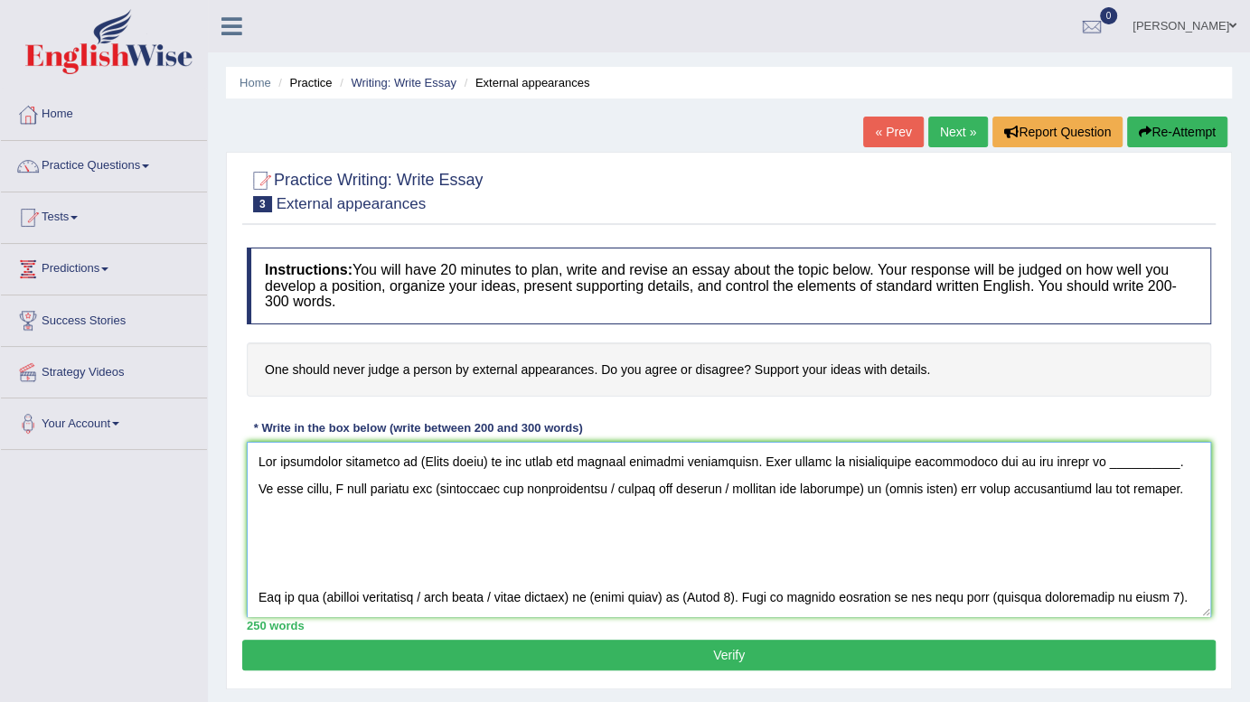
click at [386, 513] on textarea at bounding box center [729, 529] width 965 height 175
drag, startPoint x: 409, startPoint y: 454, endPoint x: 485, endPoint y: 458, distance: 76.1
click at [487, 456] on textarea at bounding box center [729, 529] width 965 height 175
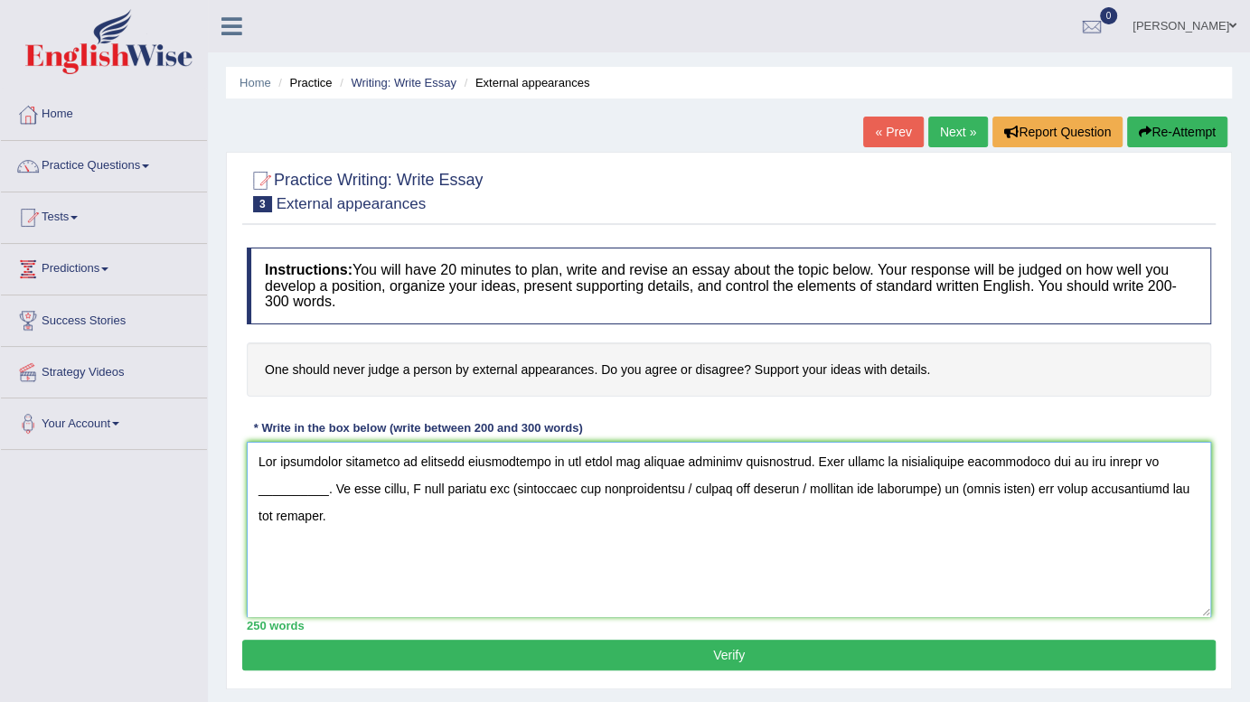
drag, startPoint x: 254, startPoint y: 485, endPoint x: 330, endPoint y: 486, distance: 75.9
click at [330, 486] on textarea at bounding box center [729, 529] width 965 height 175
drag, startPoint x: 720, startPoint y: 485, endPoint x: 956, endPoint y: 486, distance: 235.9
click at [956, 486] on textarea at bounding box center [729, 529] width 965 height 175
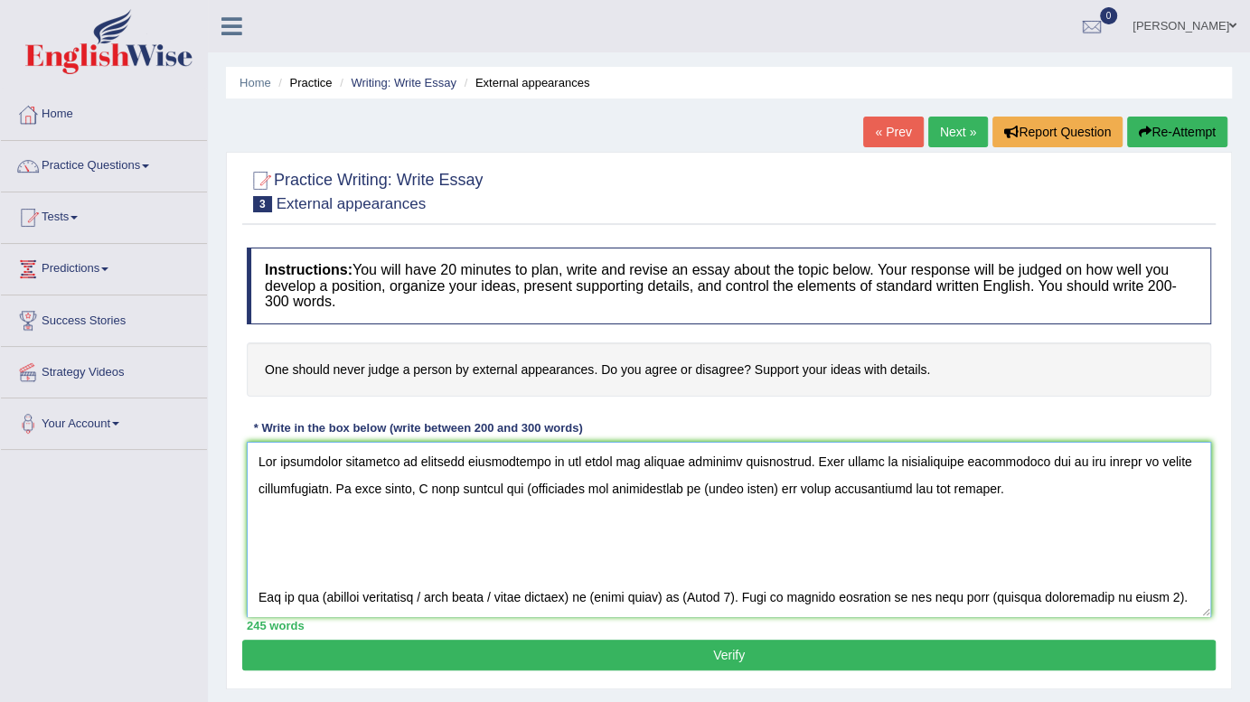
drag, startPoint x: 769, startPoint y: 483, endPoint x: 815, endPoint y: 528, distance: 64.6
click at [778, 486] on textarea at bounding box center [729, 529] width 965 height 175
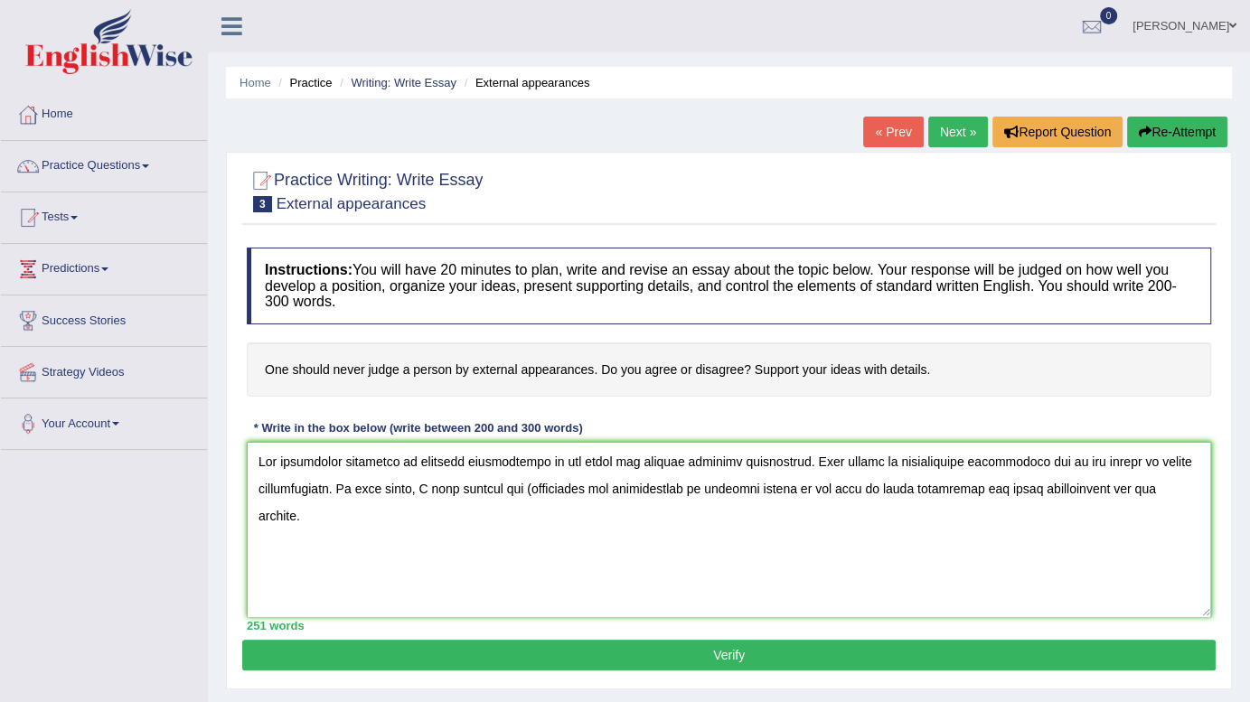
drag, startPoint x: 992, startPoint y: 483, endPoint x: 1179, endPoint y: 484, distance: 187.1
click at [1179, 484] on textarea at bounding box center [729, 529] width 965 height 175
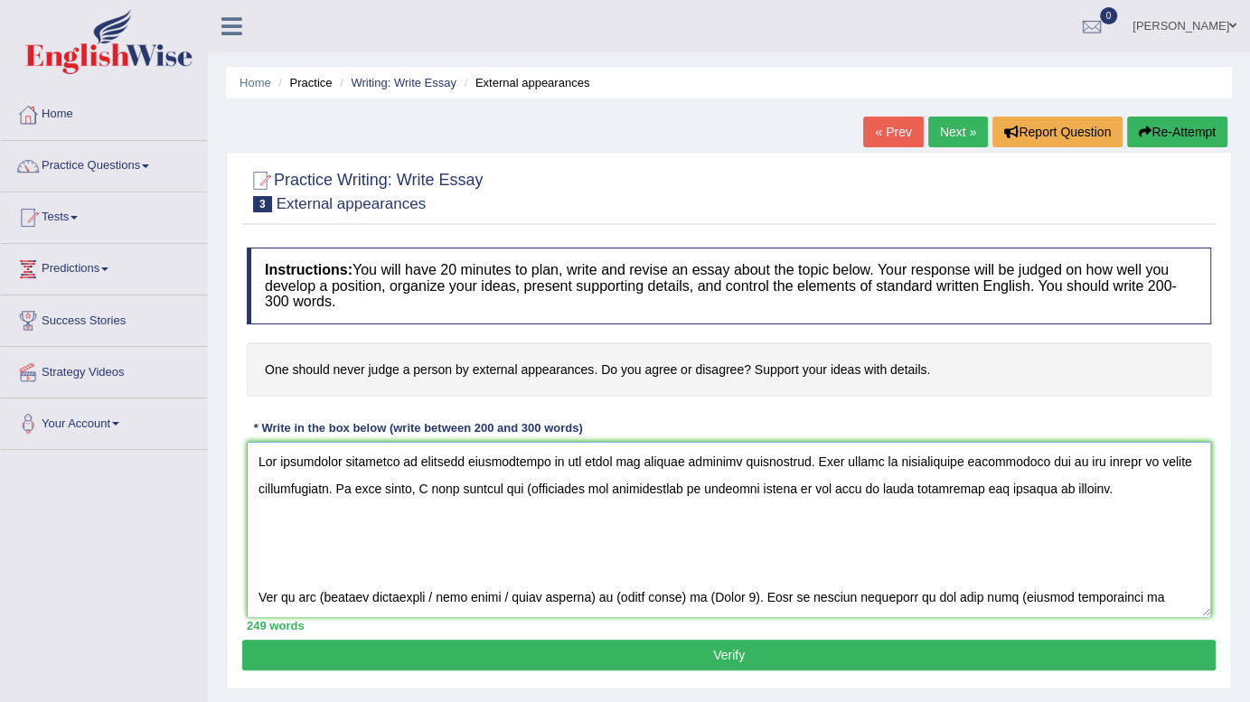
click at [518, 479] on textarea at bounding box center [729, 529] width 965 height 175
click at [682, 483] on textarea at bounding box center [729, 529] width 965 height 175
click at [254, 588] on textarea at bounding box center [729, 529] width 965 height 175
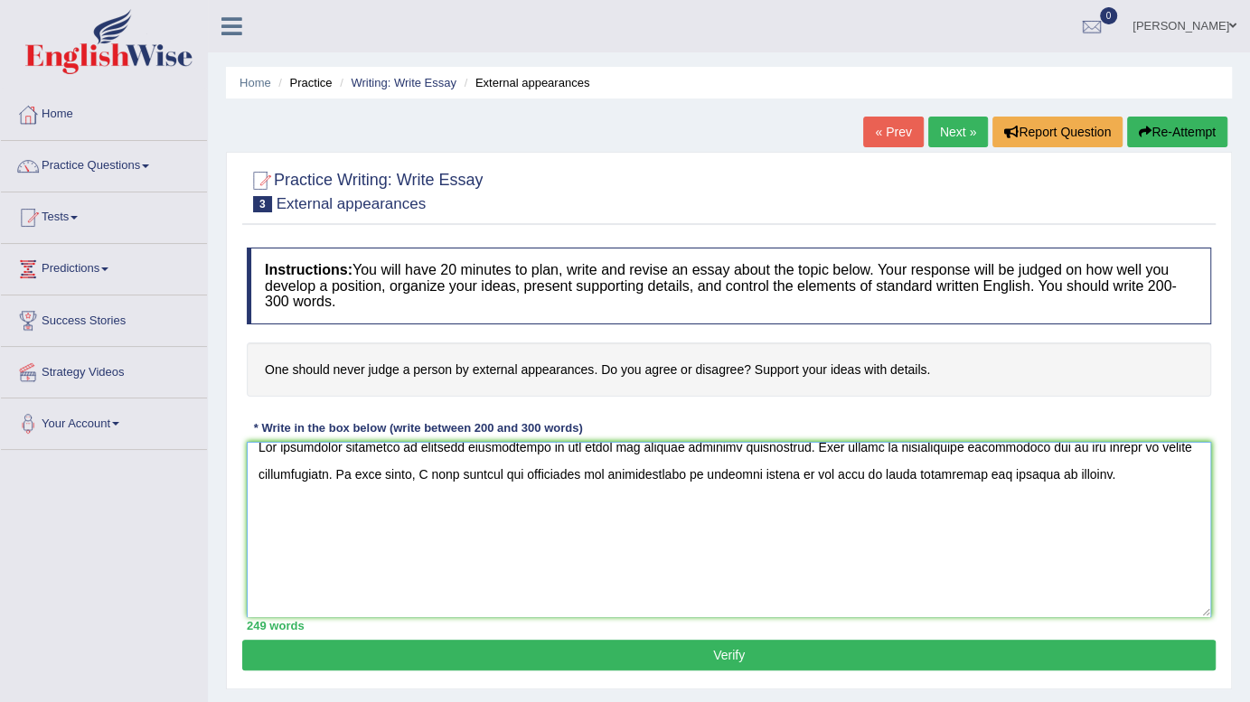
scroll to position [42, 0]
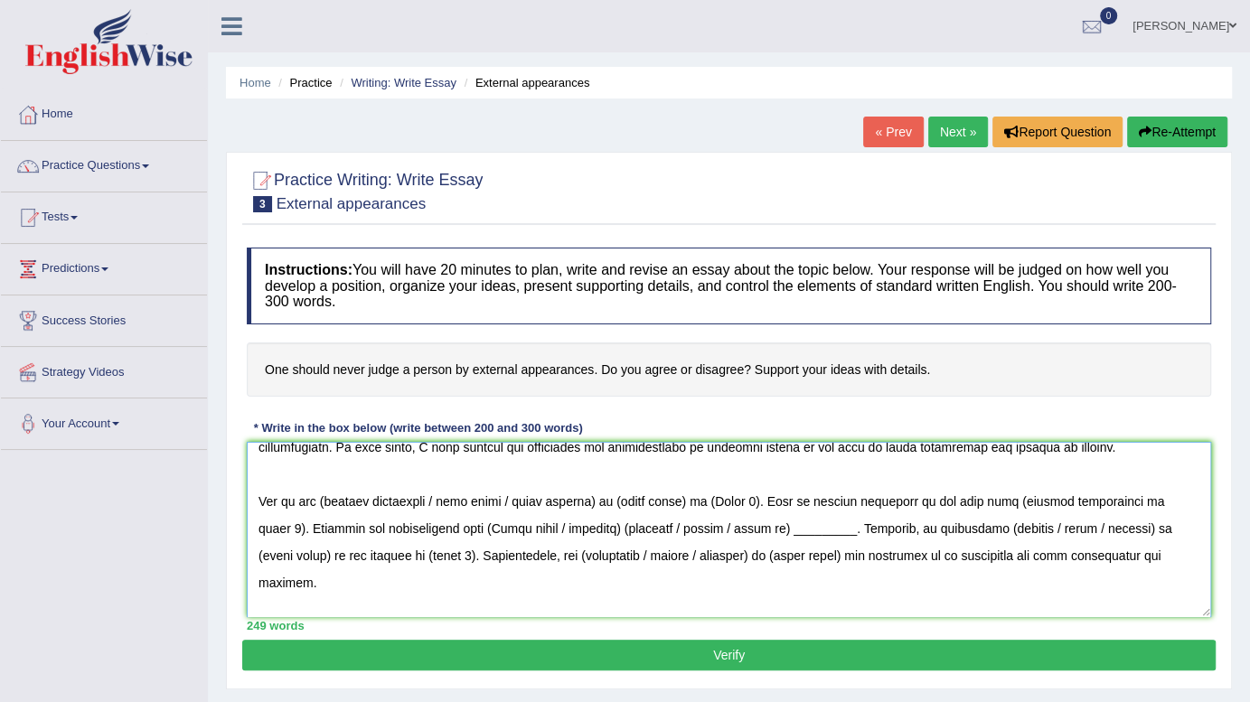
click at [318, 501] on textarea at bounding box center [729, 529] width 965 height 175
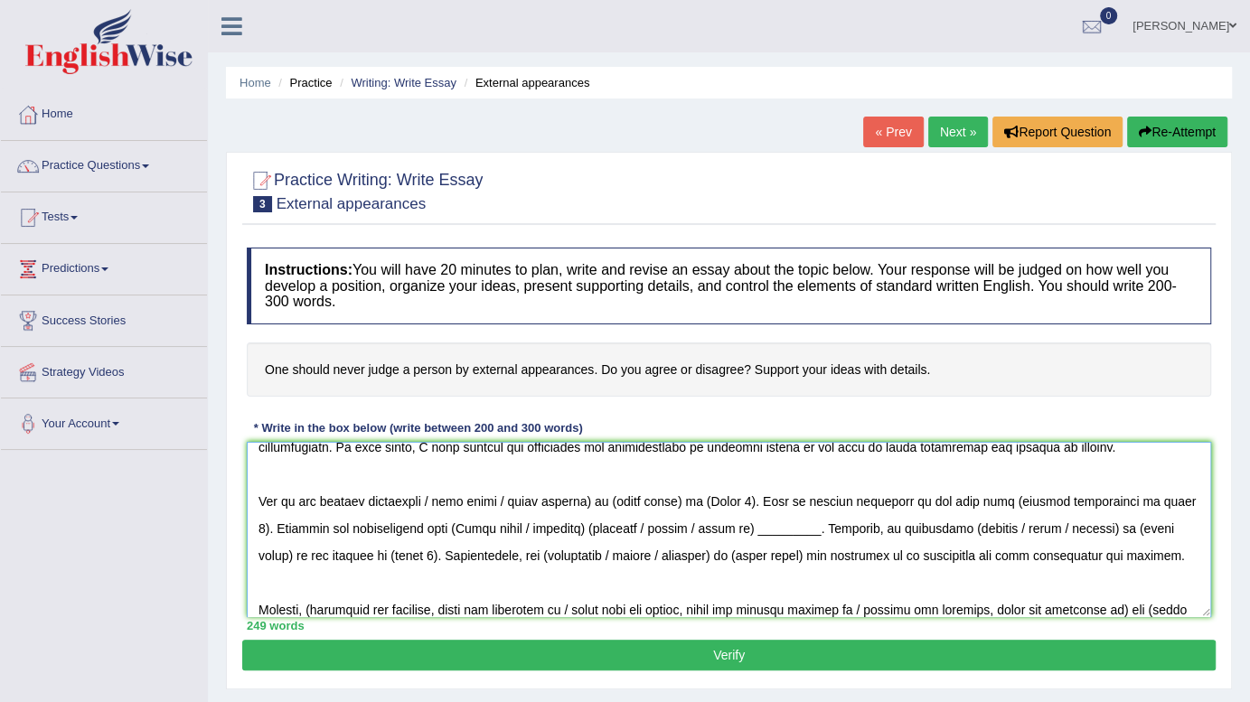
drag, startPoint x: 428, startPoint y: 494, endPoint x: 606, endPoint y: 495, distance: 177.2
click at [606, 495] on textarea at bounding box center [729, 529] width 965 height 175
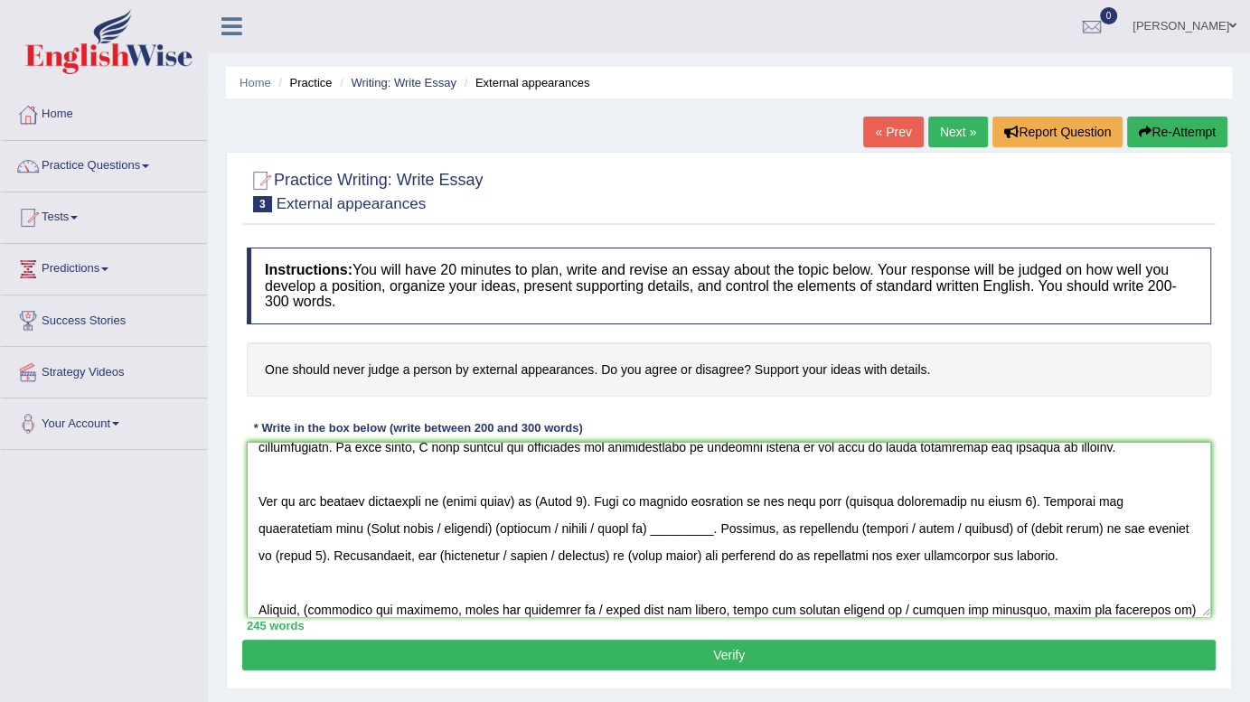
drag, startPoint x: 447, startPoint y: 491, endPoint x: 616, endPoint y: 541, distance: 175.3
click at [523, 489] on textarea at bounding box center [729, 529] width 965 height 175
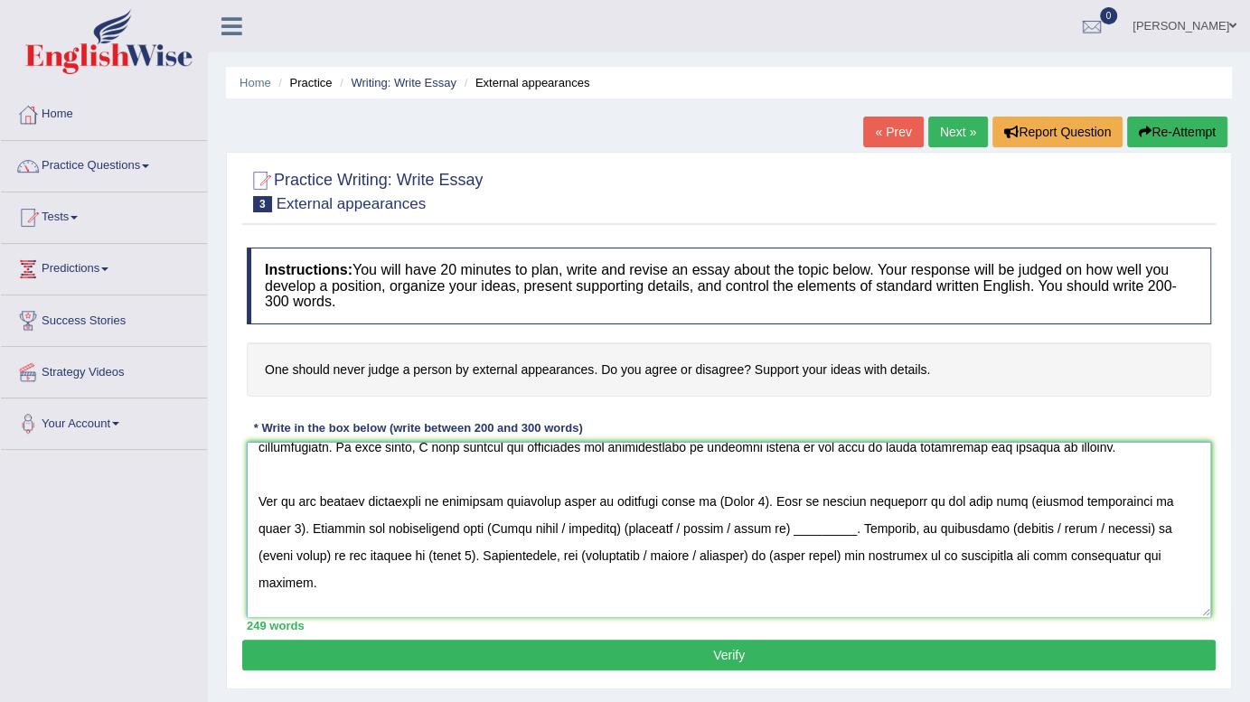
drag, startPoint x: 720, startPoint y: 492, endPoint x: 847, endPoint y: 532, distance: 132.9
click at [765, 492] on textarea at bounding box center [729, 529] width 965 height 175
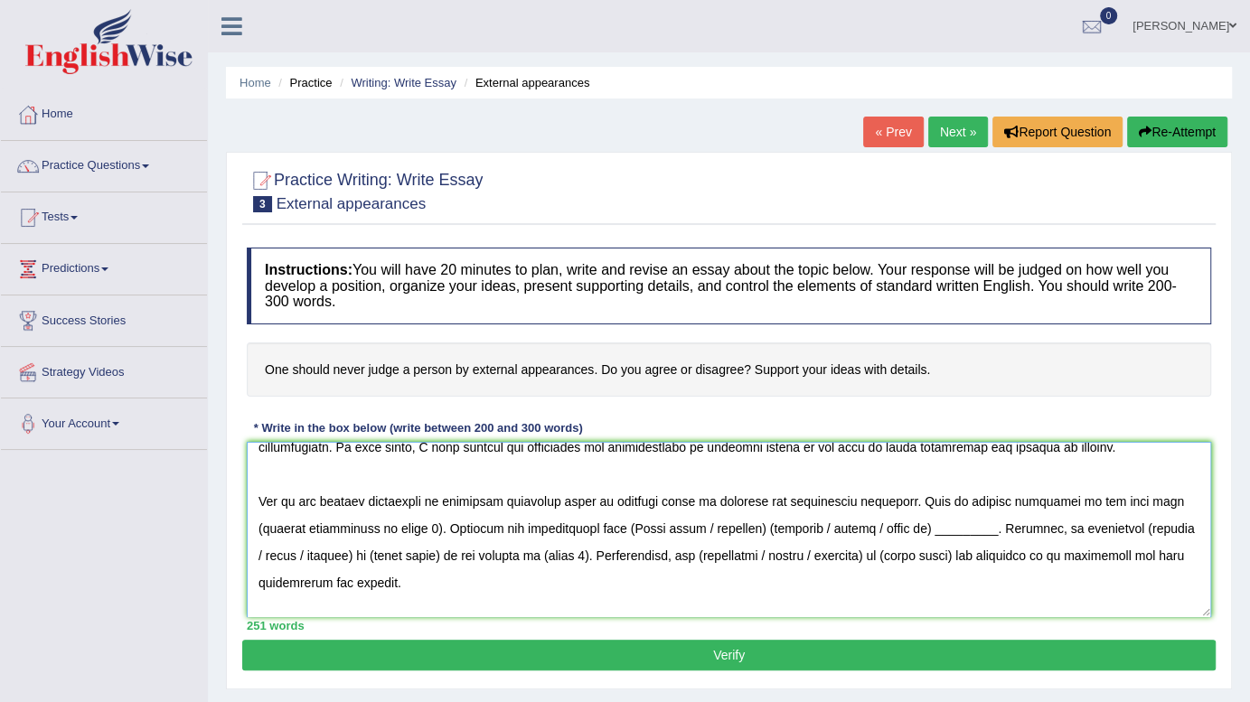
drag, startPoint x: 1130, startPoint y: 492, endPoint x: 388, endPoint y: 523, distance: 742.8
click at [388, 523] on textarea at bounding box center [729, 529] width 965 height 175
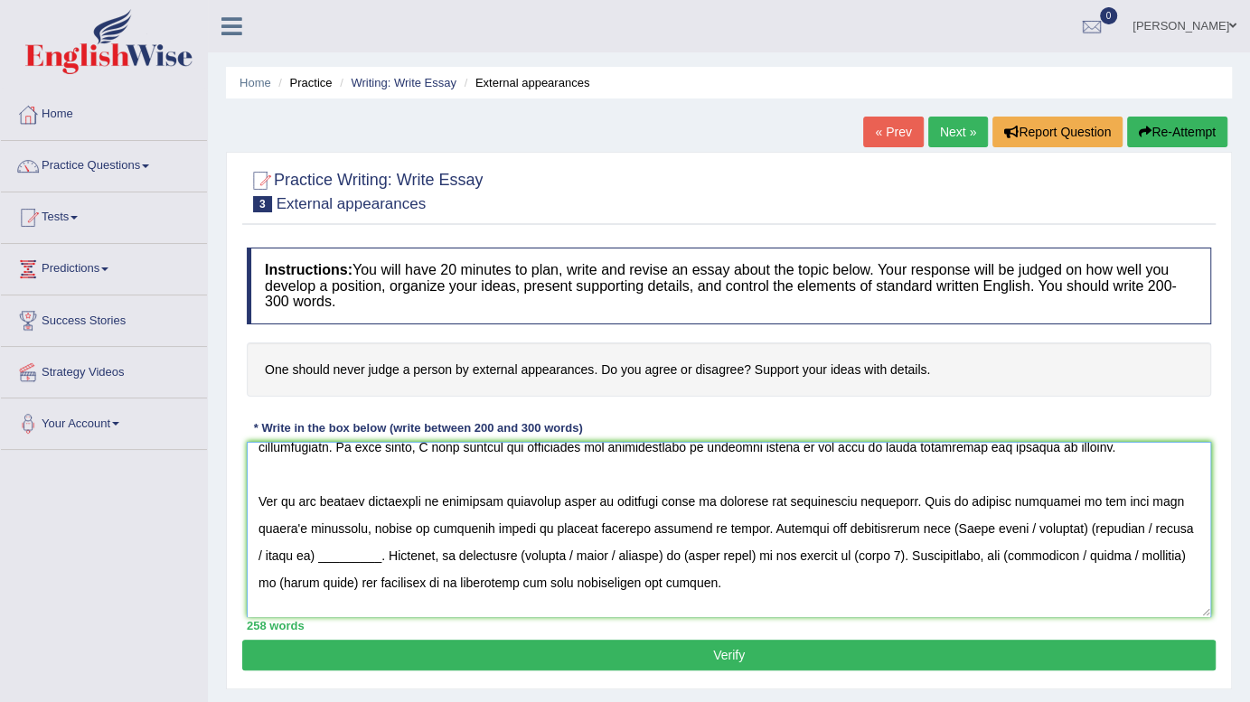
drag, startPoint x: 870, startPoint y: 522, endPoint x: 1011, endPoint y: 524, distance: 141.0
click at [1011, 524] on textarea at bounding box center [729, 529] width 965 height 175
click at [894, 522] on textarea at bounding box center [729, 529] width 965 height 175
click at [975, 523] on textarea at bounding box center [729, 529] width 965 height 175
click at [1073, 514] on textarea at bounding box center [729, 529] width 965 height 175
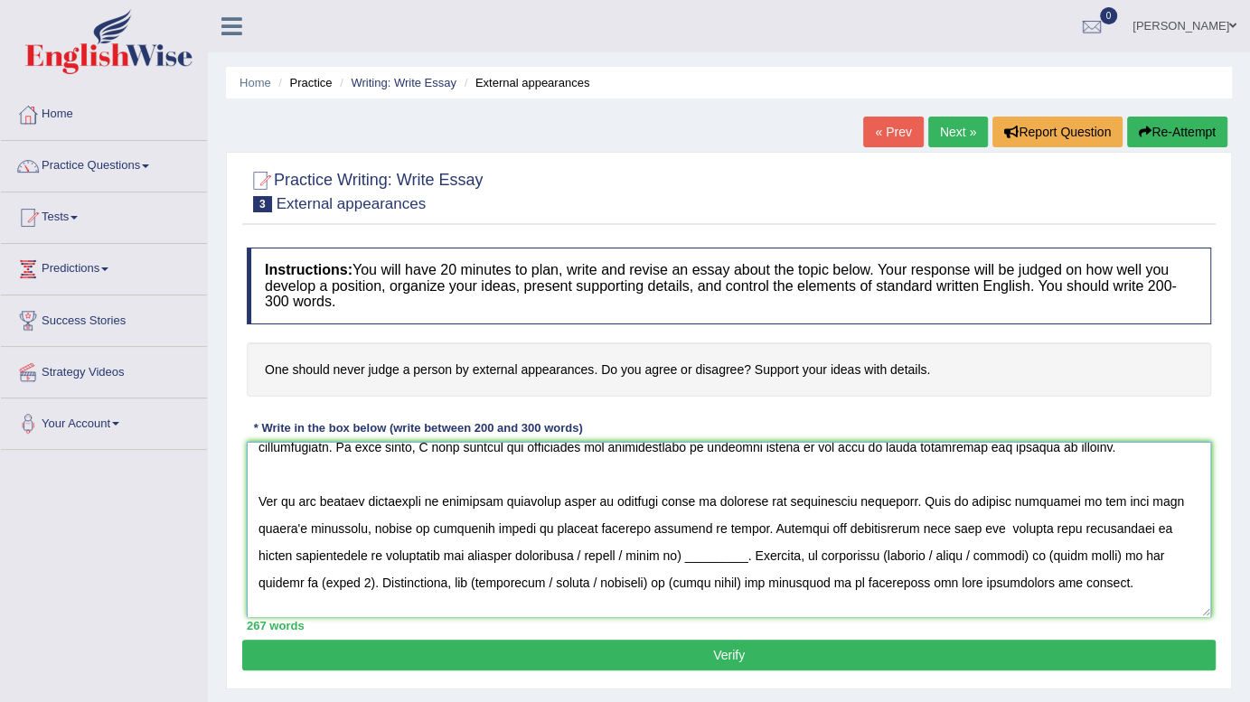
drag, startPoint x: 536, startPoint y: 546, endPoint x: 699, endPoint y: 547, distance: 162.7
click at [699, 547] on textarea at bounding box center [729, 529] width 965 height 175
drag, startPoint x: 717, startPoint y: 541, endPoint x: 824, endPoint y: 570, distance: 110.5
click at [839, 557] on textarea at bounding box center [729, 529] width 965 height 175
click at [924, 594] on textarea at bounding box center [729, 529] width 965 height 175
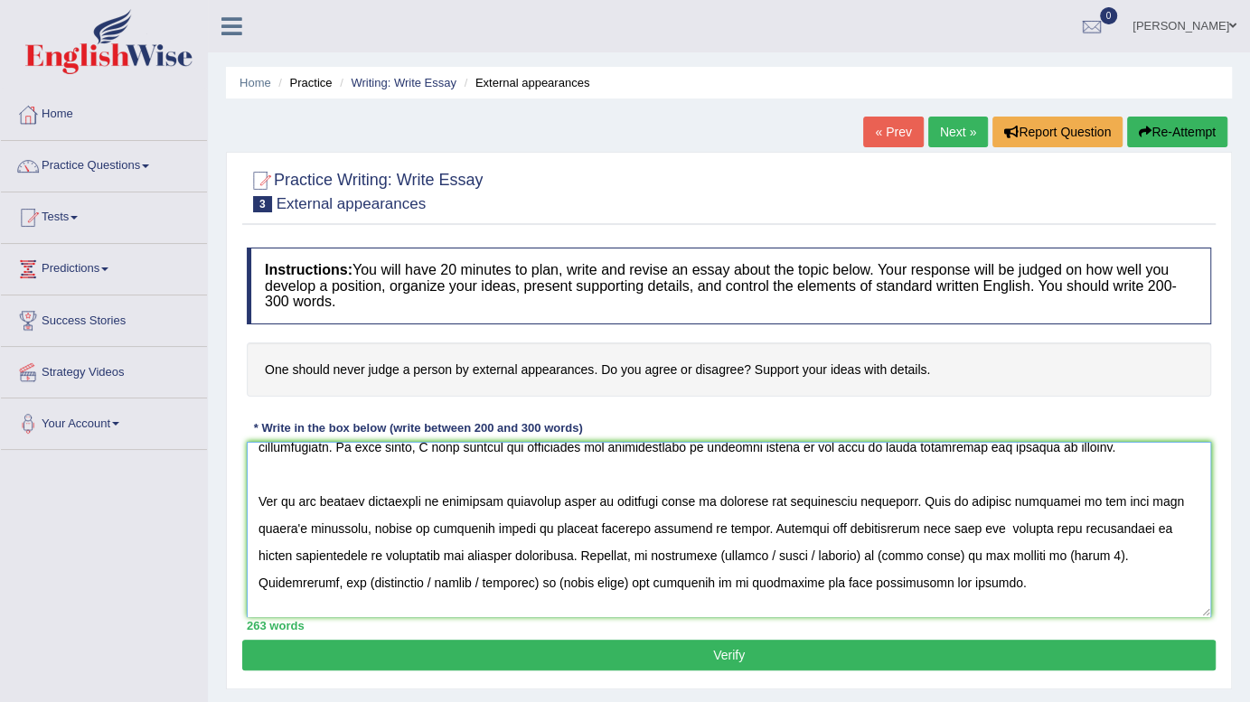
drag, startPoint x: 711, startPoint y: 550, endPoint x: 918, endPoint y: 546, distance: 207.0
click at [912, 545] on textarea at bounding box center [729, 529] width 965 height 175
click at [913, 555] on textarea at bounding box center [729, 529] width 965 height 175
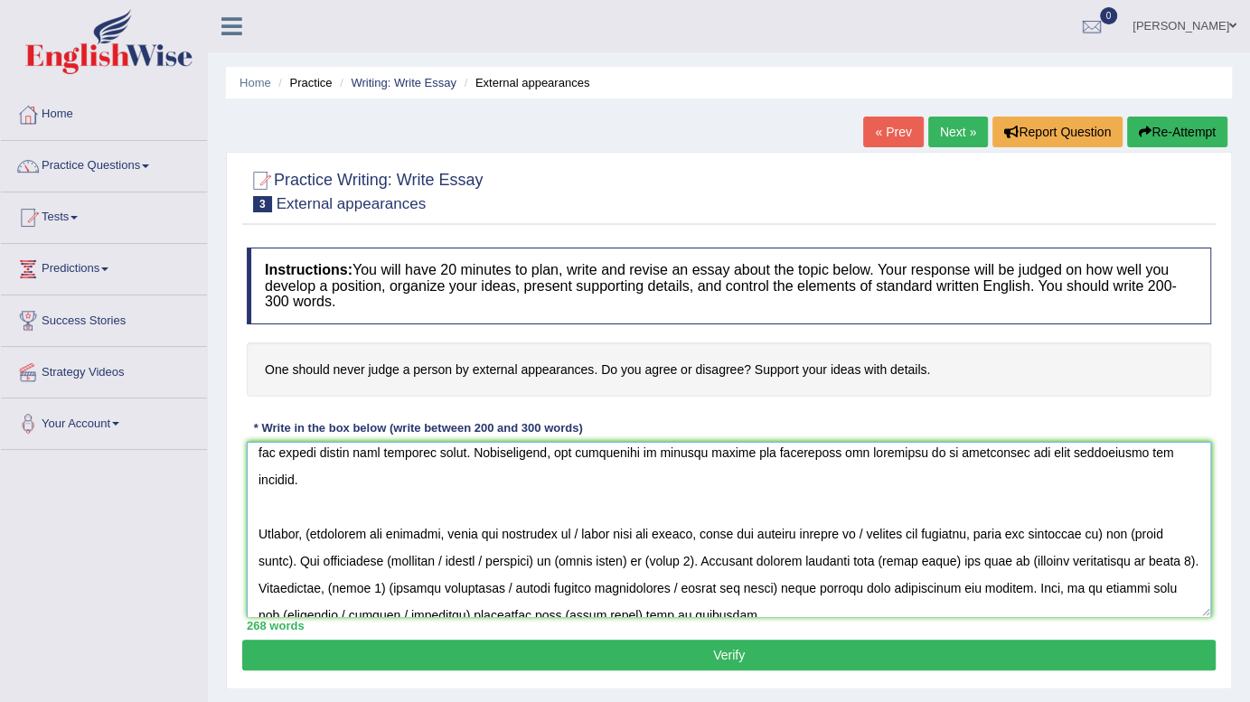
scroll to position [172, 0]
click at [316, 505] on textarea at bounding box center [729, 529] width 965 height 175
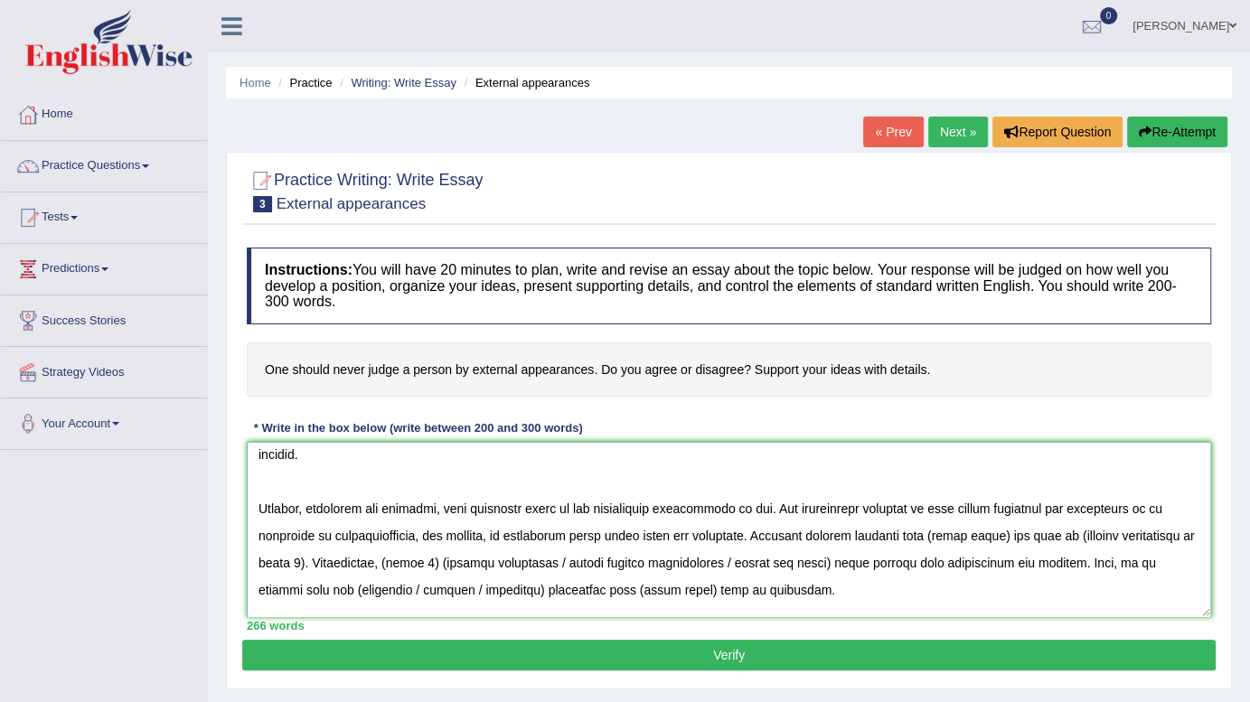
scroll to position [198, 0]
drag, startPoint x: 1035, startPoint y: 508, endPoint x: 964, endPoint y: 506, distance: 71.4
click at [964, 506] on textarea at bounding box center [729, 529] width 965 height 175
drag, startPoint x: 1054, startPoint y: 506, endPoint x: 299, endPoint y: 541, distance: 755.6
click at [299, 541] on textarea at bounding box center [729, 529] width 965 height 175
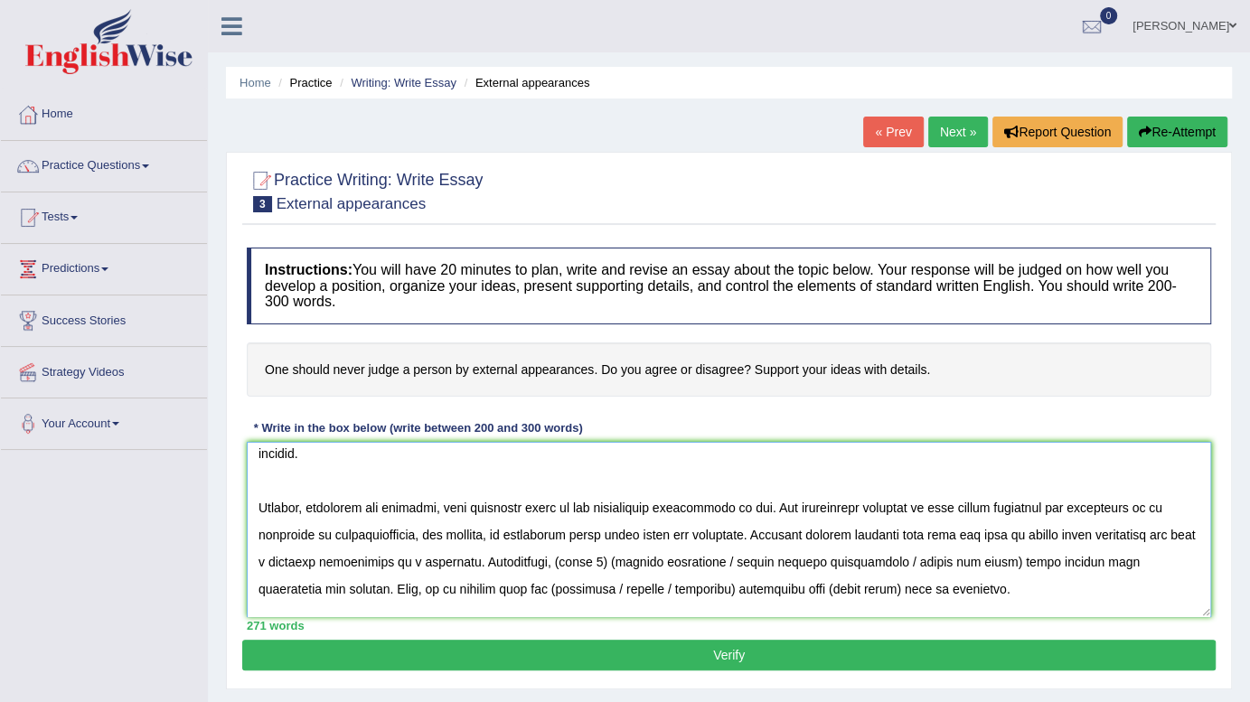
drag, startPoint x: 651, startPoint y: 533, endPoint x: 606, endPoint y: 538, distance: 45.4
click at [606, 538] on textarea at bounding box center [729, 529] width 965 height 175
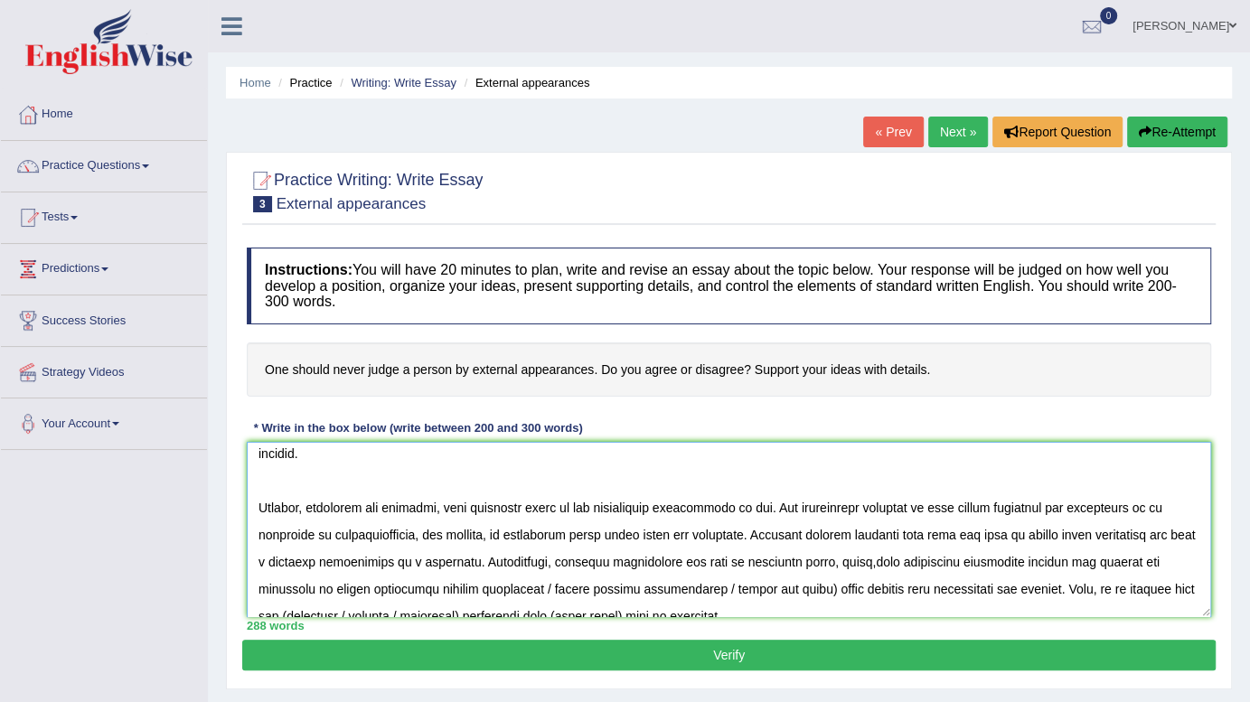
click at [917, 533] on textarea at bounding box center [729, 529] width 965 height 175
click at [763, 550] on textarea at bounding box center [729, 529] width 965 height 175
click at [918, 535] on textarea at bounding box center [729, 529] width 965 height 175
click at [438, 562] on textarea at bounding box center [729, 529] width 965 height 175
click at [453, 562] on textarea at bounding box center [729, 529] width 965 height 175
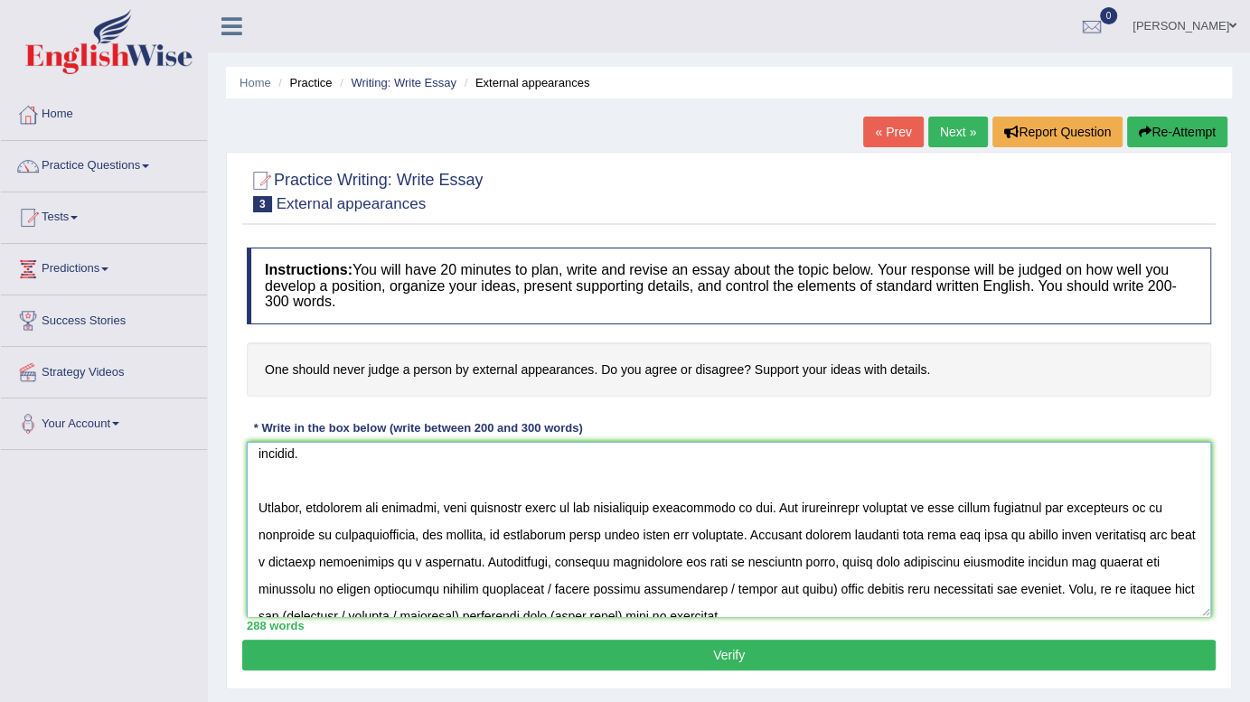
drag, startPoint x: 562, startPoint y: 562, endPoint x: 845, endPoint y: 551, distance: 283.2
click at [845, 551] on textarea at bounding box center [729, 529] width 965 height 175
click at [961, 564] on textarea at bounding box center [729, 529] width 965 height 175
drag, startPoint x: 1014, startPoint y: 560, endPoint x: 1132, endPoint y: 554, distance: 117.7
click at [1132, 554] on textarea at bounding box center [729, 529] width 965 height 175
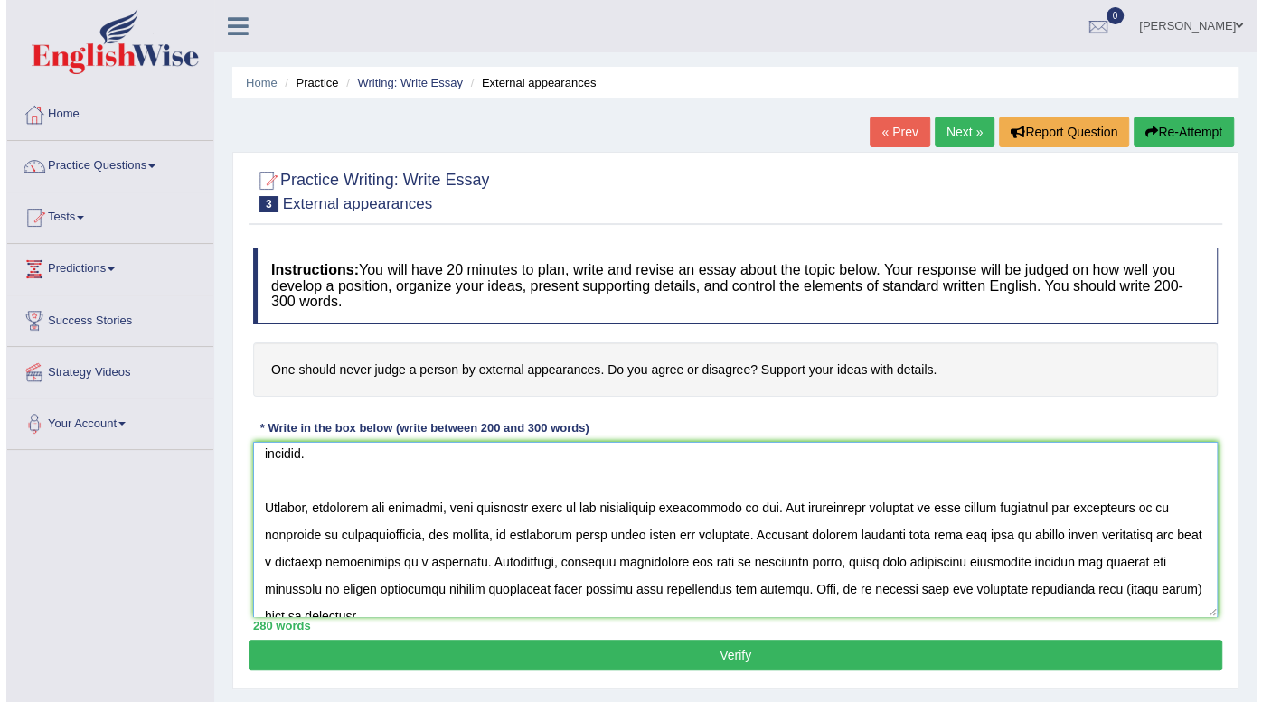
scroll to position [250, 0]
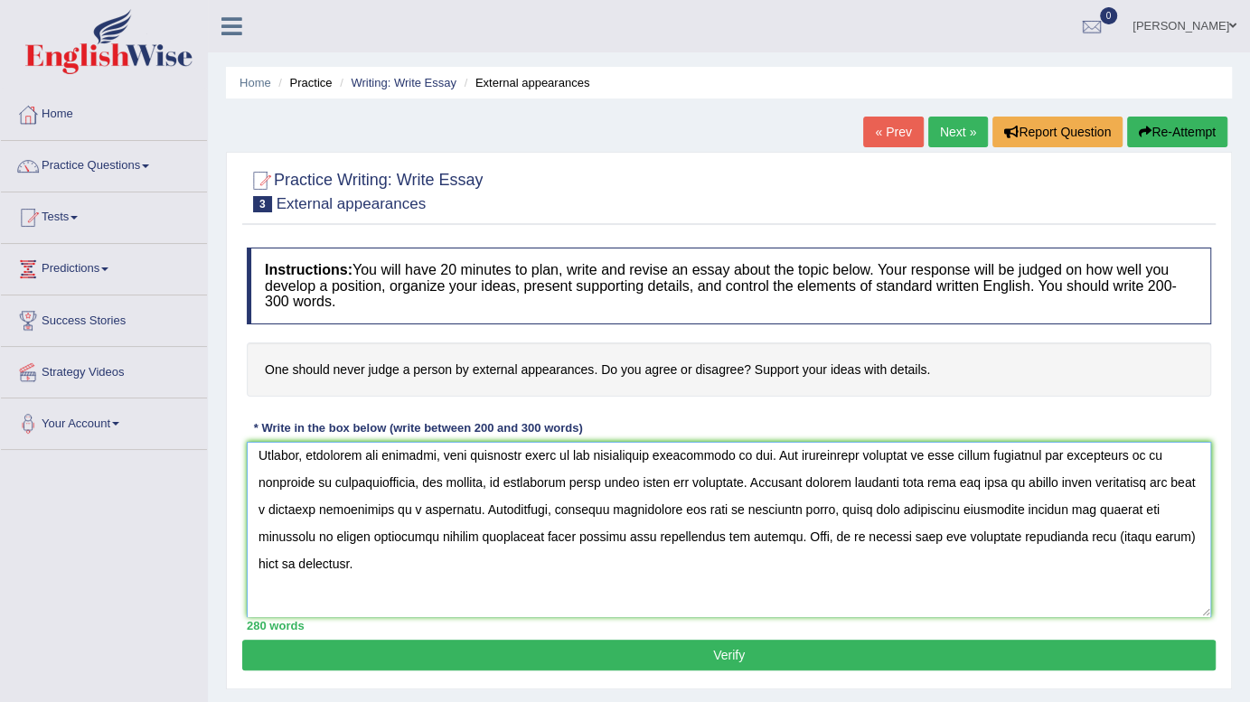
type textarea "The increasing influence of external appaearances on our lives has ignited nume…"
click at [579, 651] on button "Verify" at bounding box center [729, 655] width 974 height 31
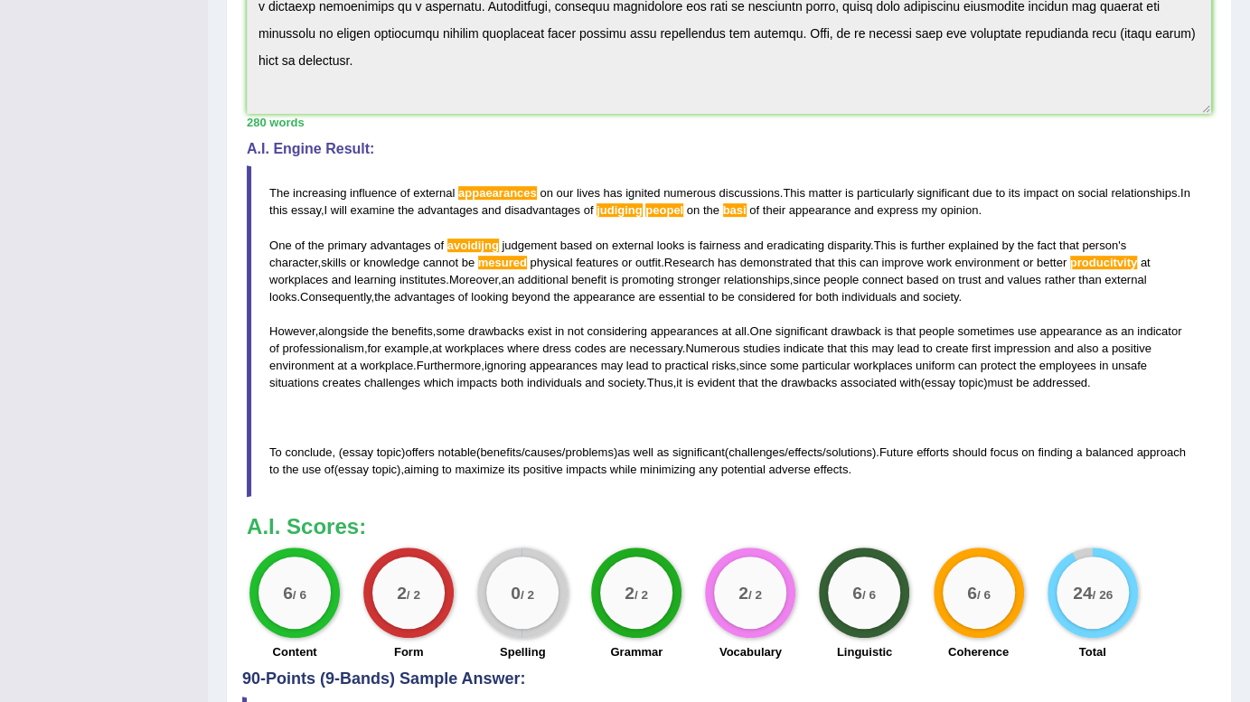
scroll to position [477, 0]
click at [895, 604] on div "6 / 6" at bounding box center [864, 592] width 72 height 72
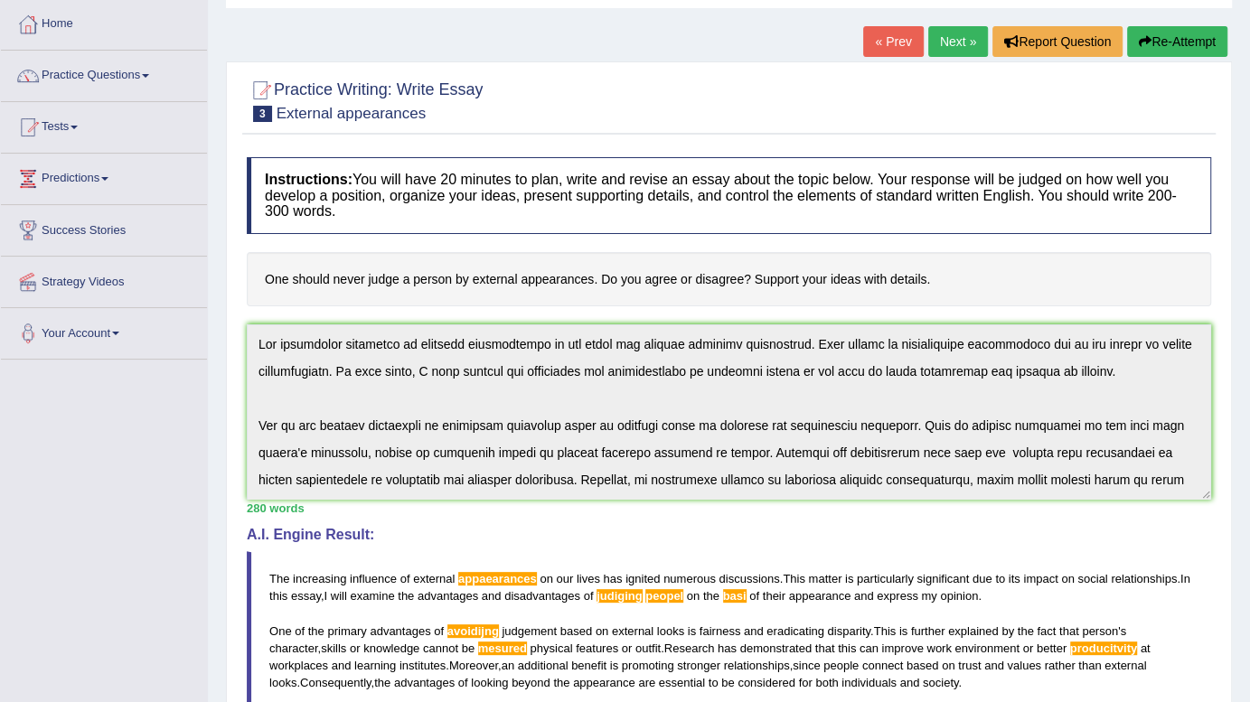
scroll to position [75, 0]
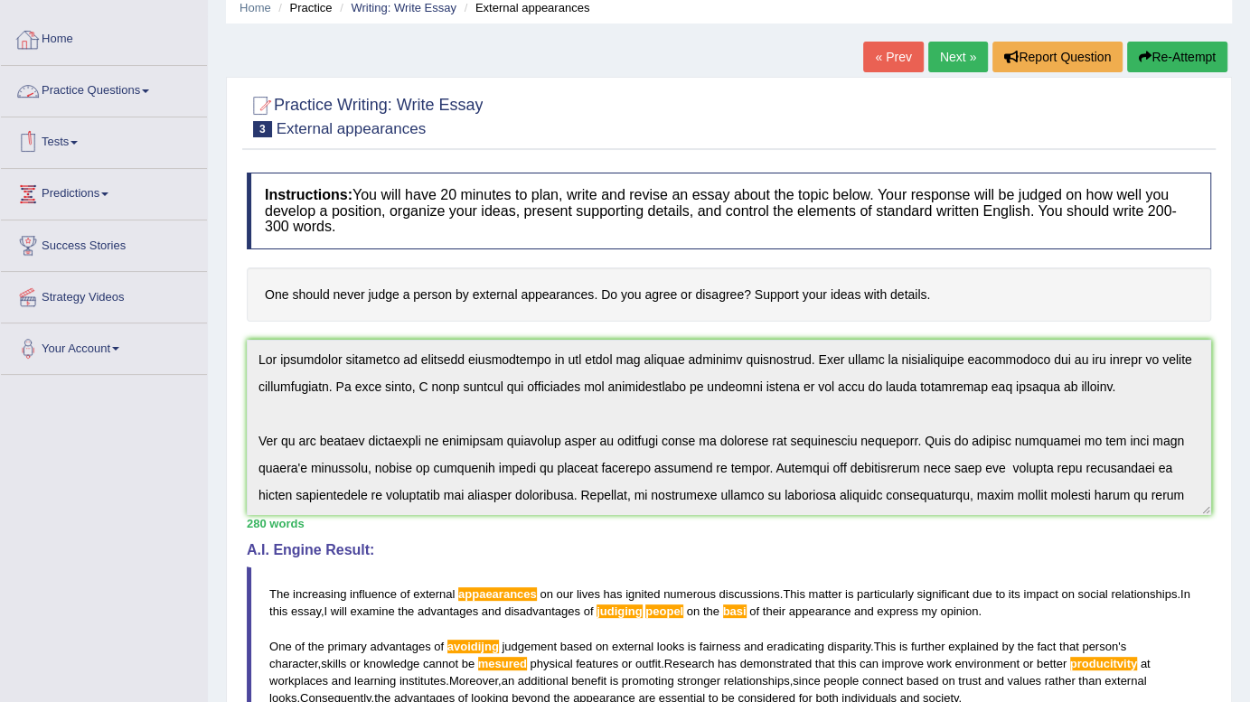
click at [93, 89] on link "Practice Questions" at bounding box center [104, 88] width 206 height 45
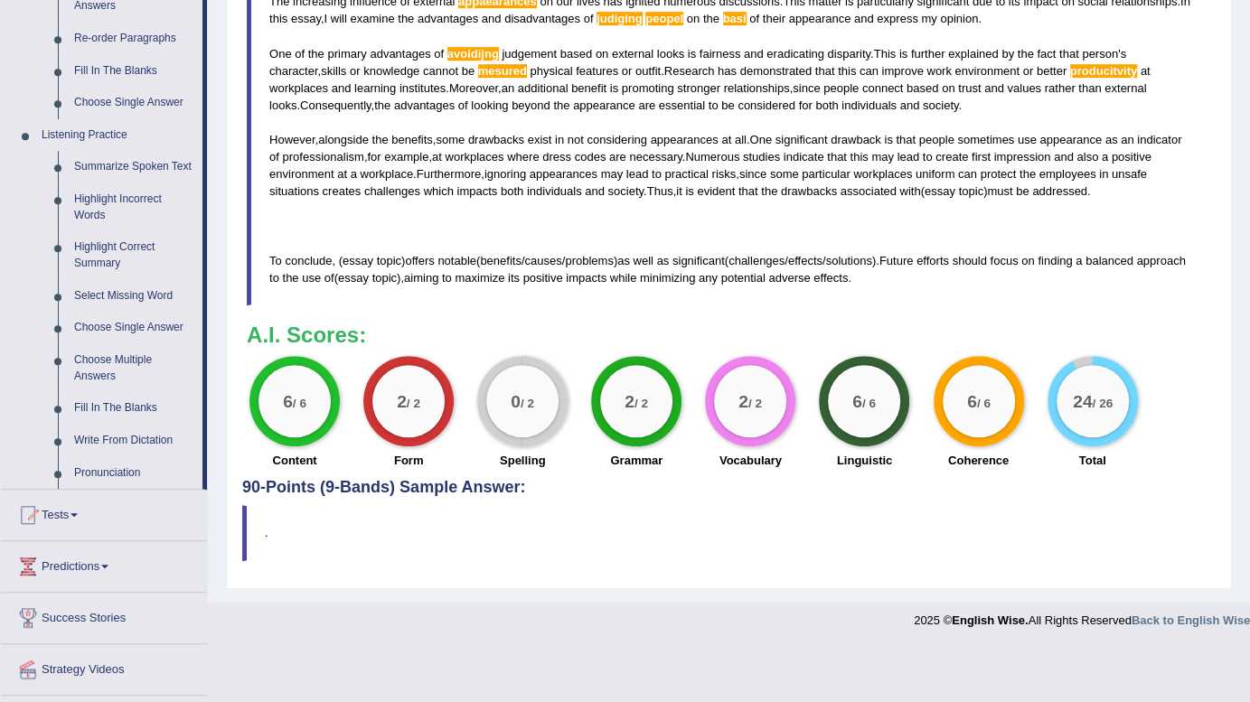
scroll to position [664, 0]
